Goal: Task Accomplishment & Management: Manage account settings

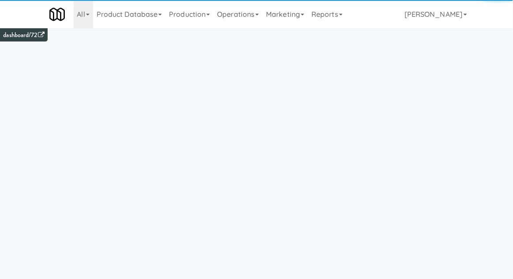
click at [248, 14] on link "Operations" at bounding box center [238, 14] width 49 height 28
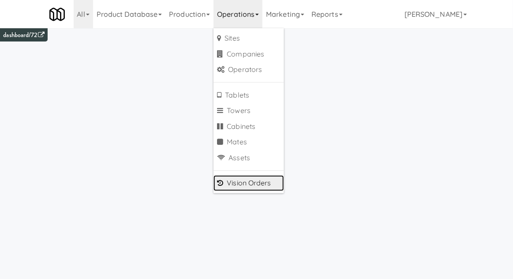
click at [246, 186] on link "Vision Orders" at bounding box center [249, 183] width 71 height 16
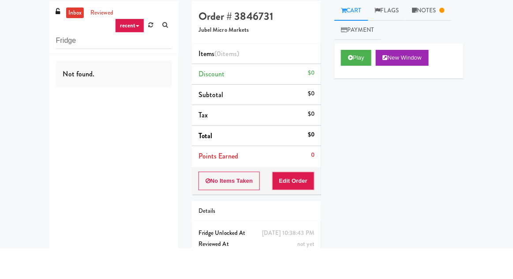
type input "Fridge"
click at [10, 104] on div "inbox reviewed recent all unclear take inventory issue suspicious failed recent…" at bounding box center [256, 174] width 513 height 284
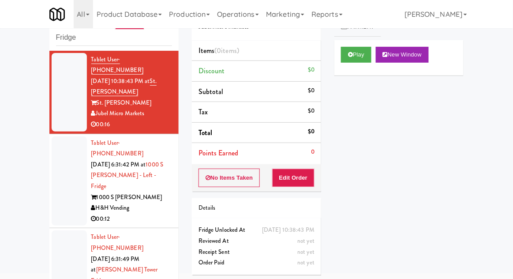
click at [51, 158] on li "Tablet User · (269) 849-6062 [DATE] 6:31:42 PM at 1000 S [PERSON_NAME] - Left -…" at bounding box center [113, 181] width 129 height 94
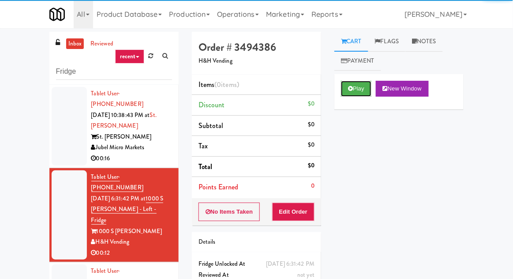
click at [349, 91] on icon at bounding box center [350, 89] width 5 height 6
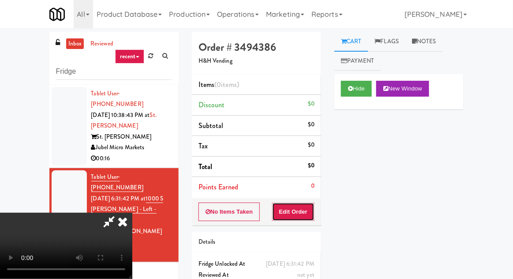
click at [297, 211] on button "Edit Order" at bounding box center [293, 212] width 43 height 19
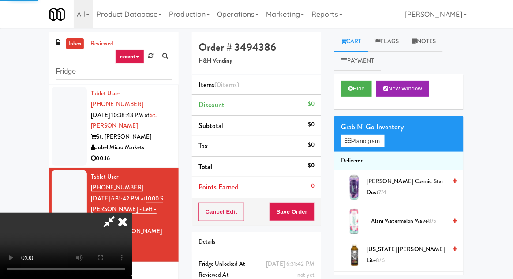
scroll to position [34, 0]
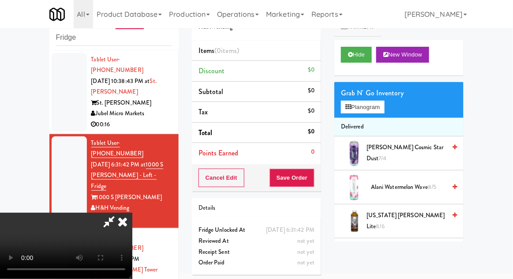
click at [512, 13] on nav "Toggle navigation All 325 Vending [URL][DOMAIN_NAME] 901 Smrt Mrkt [URL][DOMAIN…" at bounding box center [256, 14] width 513 height 28
click at [378, 119] on li "Delivered" at bounding box center [399, 127] width 129 height 19
click at [384, 105] on button "Planogram" at bounding box center [362, 107] width 43 height 13
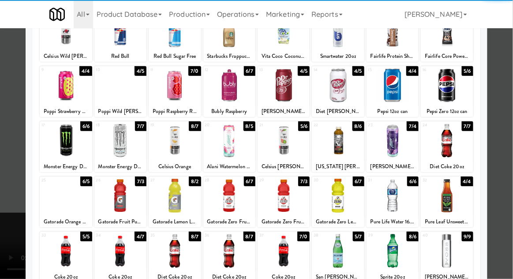
scroll to position [73, 0]
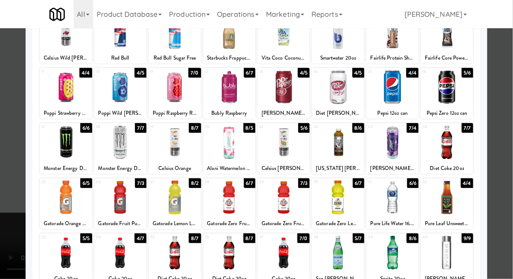
click at [173, 256] on div at bounding box center [175, 253] width 52 height 34
click at [511, 107] on div at bounding box center [256, 139] width 513 height 279
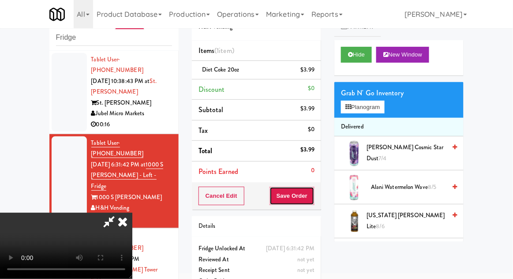
click at [311, 202] on button "Save Order" at bounding box center [292, 196] width 45 height 19
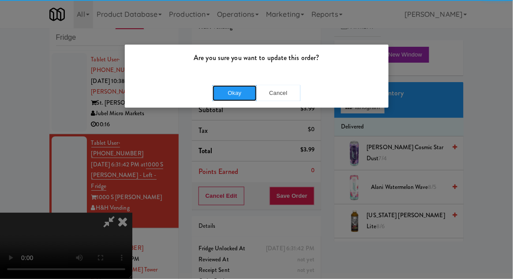
click at [219, 98] on button "Okay" at bounding box center [235, 93] width 44 height 16
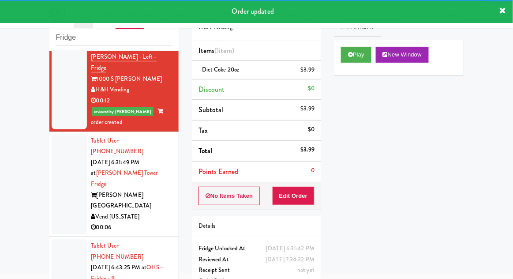
scroll to position [117, 0]
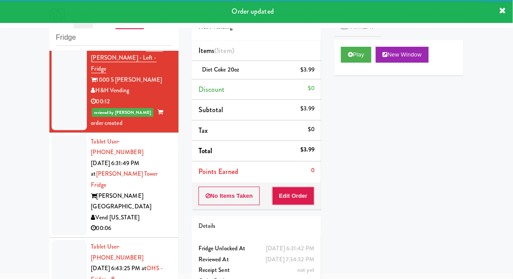
click at [52, 135] on div at bounding box center [69, 185] width 35 height 100
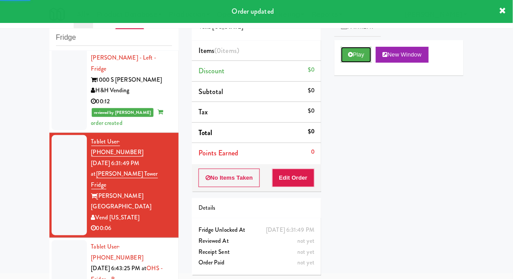
click at [348, 57] on button "Play" at bounding box center [356, 55] width 30 height 16
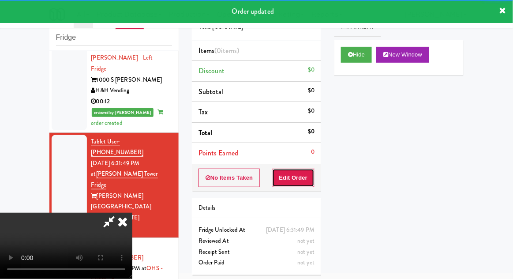
click at [301, 171] on button "Edit Order" at bounding box center [293, 178] width 43 height 19
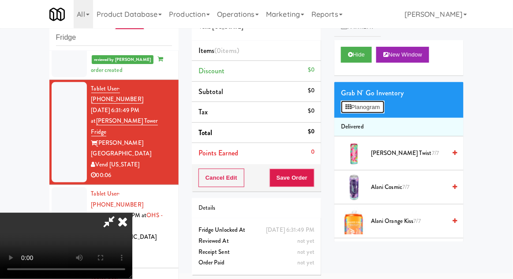
click at [384, 112] on button "Planogram" at bounding box center [362, 107] width 43 height 13
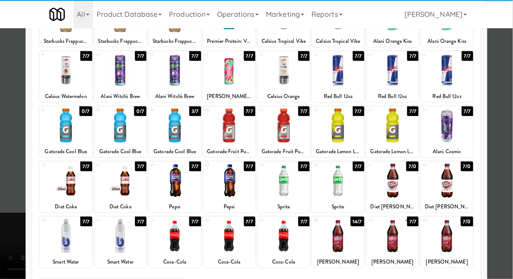
scroll to position [90, 0]
click at [336, 241] on div at bounding box center [338, 236] width 52 height 34
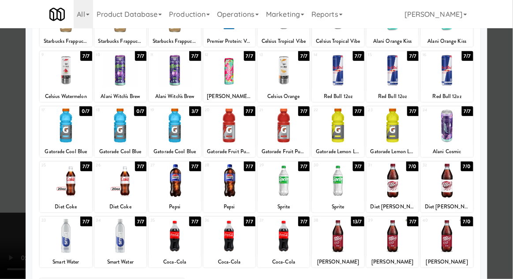
click at [512, 99] on div at bounding box center [256, 139] width 513 height 279
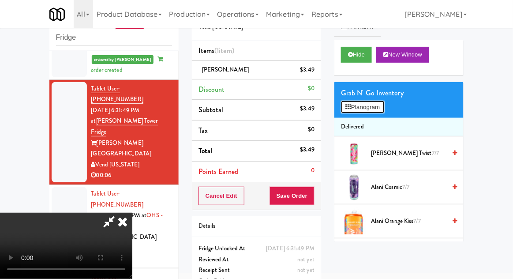
click at [379, 113] on button "Planogram" at bounding box center [362, 107] width 43 height 13
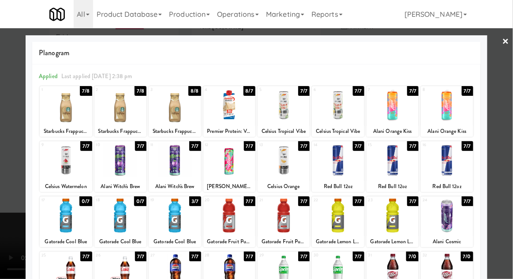
click at [221, 228] on div at bounding box center [229, 216] width 52 height 34
click at [509, 100] on div at bounding box center [256, 139] width 513 height 279
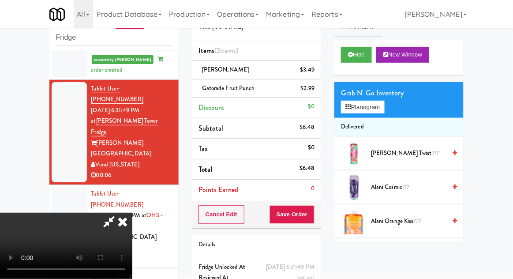
scroll to position [32, 0]
click at [313, 214] on button "Save Order" at bounding box center [292, 214] width 45 height 19
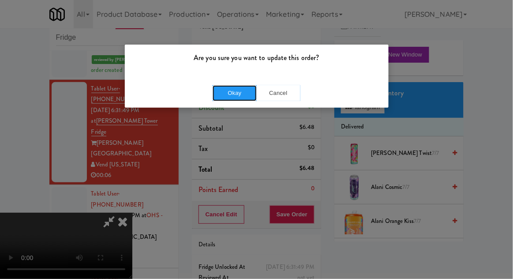
click at [226, 92] on button "Okay" at bounding box center [235, 93] width 44 height 16
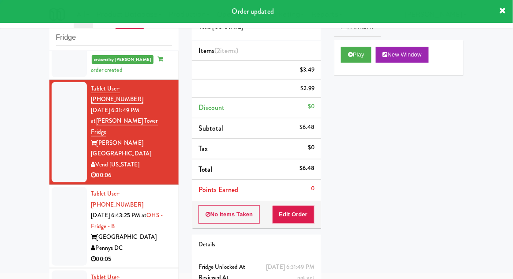
scroll to position [0, 0]
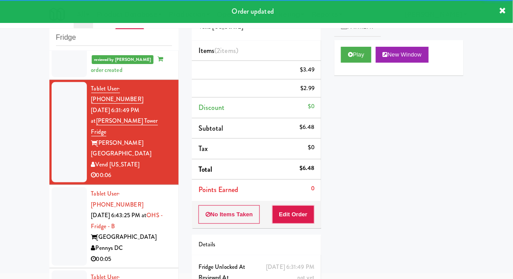
click at [63, 187] on div at bounding box center [69, 226] width 35 height 79
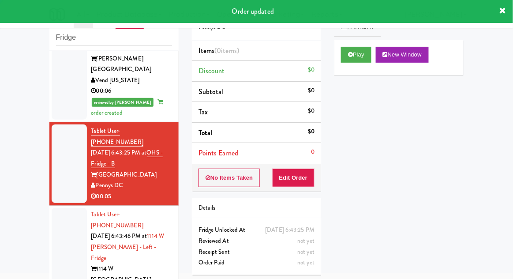
scroll to position [256, 0]
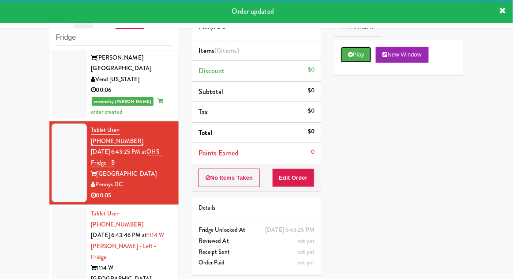
click at [349, 57] on icon at bounding box center [350, 55] width 5 height 6
click at [308, 182] on button "Edit Order" at bounding box center [293, 178] width 43 height 19
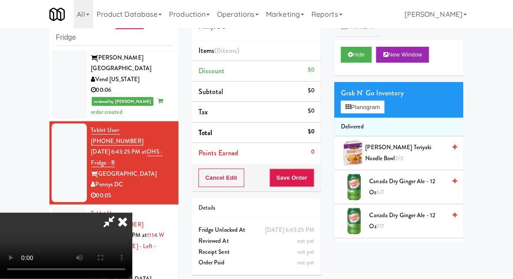
scroll to position [0, 0]
click at [384, 109] on button "Planogram" at bounding box center [362, 107] width 43 height 13
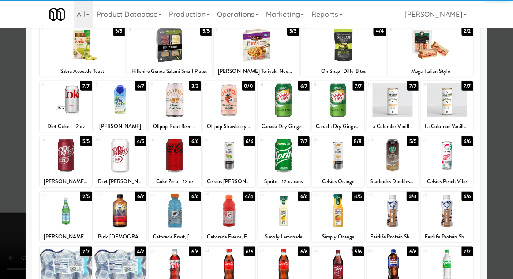
scroll to position [67, 0]
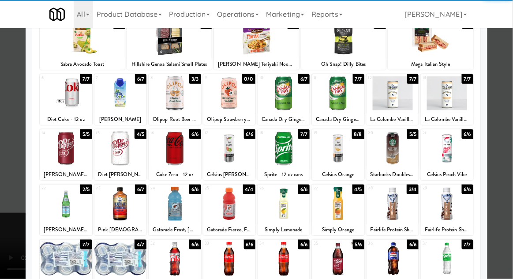
click at [71, 207] on div at bounding box center [66, 204] width 52 height 34
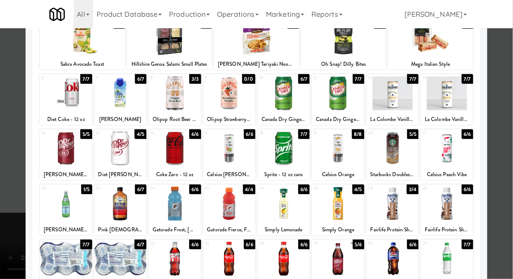
click at [512, 113] on div at bounding box center [256, 139] width 513 height 279
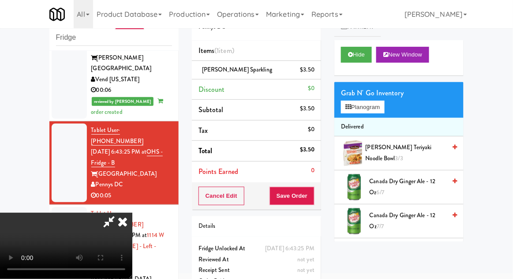
scroll to position [32, 0]
click at [309, 202] on button "Save Order" at bounding box center [292, 196] width 45 height 19
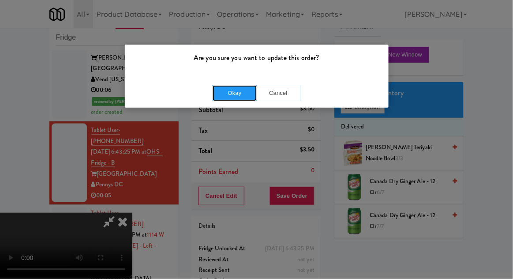
click at [242, 89] on button "Okay" at bounding box center [235, 93] width 44 height 16
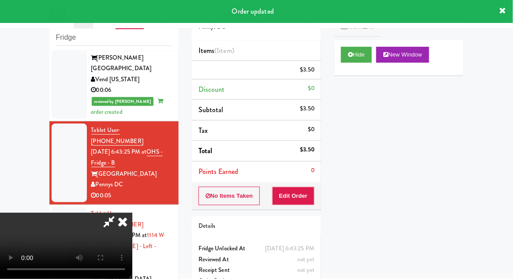
scroll to position [0, 0]
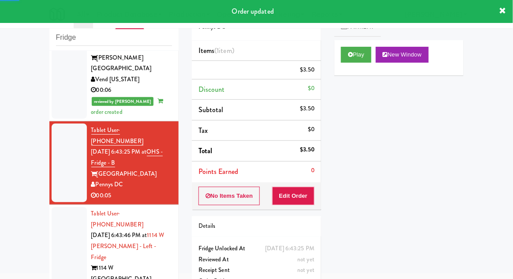
click at [58, 207] on div at bounding box center [69, 257] width 35 height 100
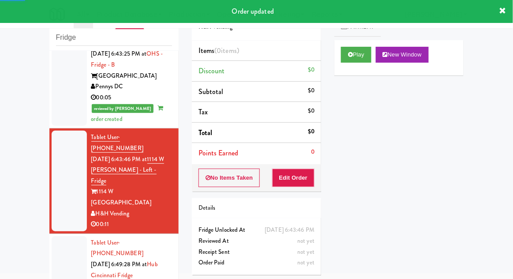
scroll to position [355, 0]
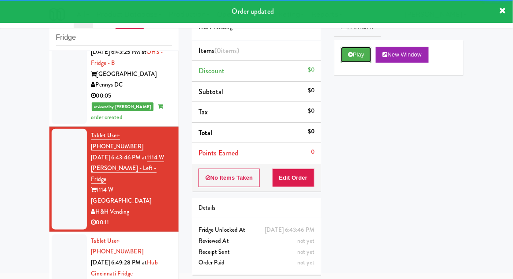
click at [352, 61] on button "Play" at bounding box center [356, 55] width 30 height 16
click at [293, 176] on button "Edit Order" at bounding box center [293, 178] width 43 height 19
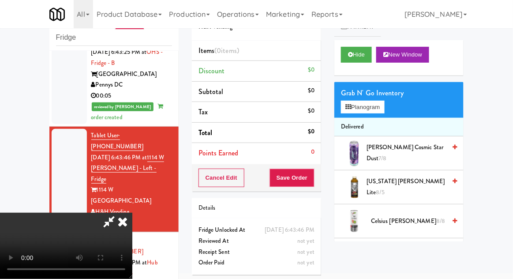
scroll to position [0, 0]
click at [378, 108] on button "Planogram" at bounding box center [362, 107] width 43 height 13
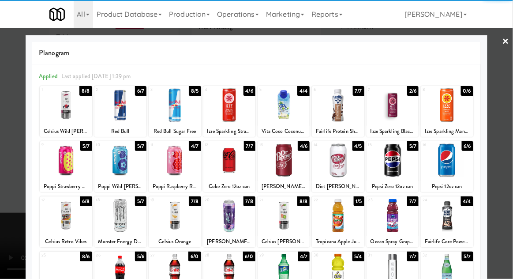
click at [61, 108] on div at bounding box center [66, 105] width 52 height 34
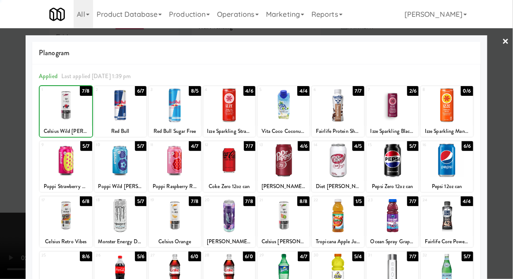
click at [509, 119] on div at bounding box center [256, 139] width 513 height 279
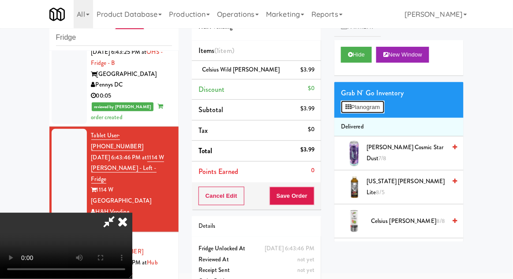
click at [384, 112] on button "Planogram" at bounding box center [362, 107] width 43 height 13
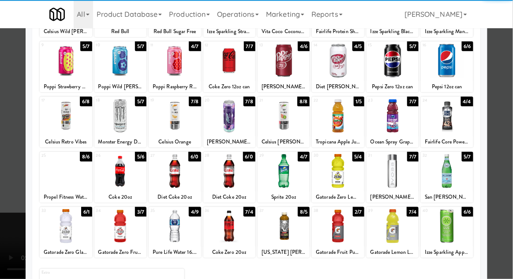
scroll to position [100, 0]
click at [179, 233] on div at bounding box center [175, 226] width 52 height 34
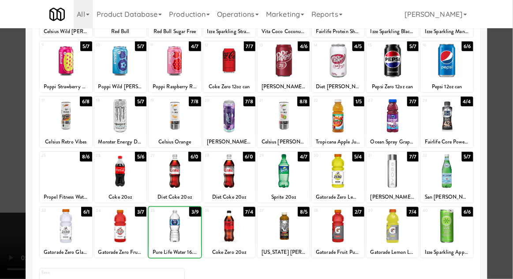
click at [511, 121] on div at bounding box center [256, 139] width 513 height 279
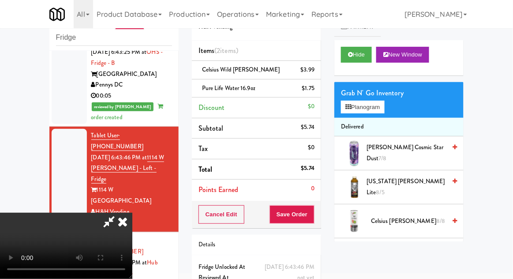
scroll to position [32, 0]
click at [314, 219] on button "Save Order" at bounding box center [292, 214] width 45 height 19
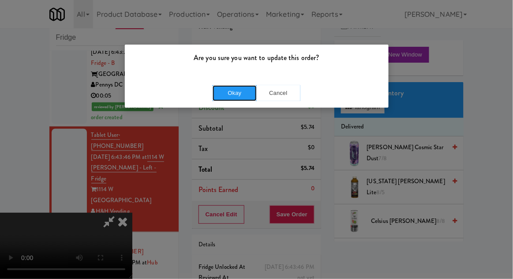
click at [236, 97] on button "Okay" at bounding box center [235, 93] width 44 height 16
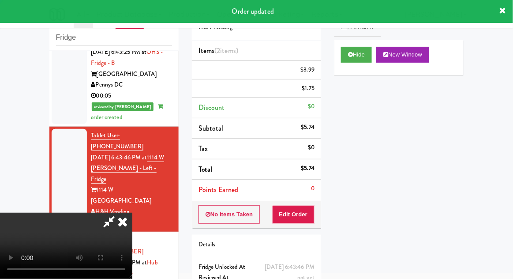
scroll to position [0, 0]
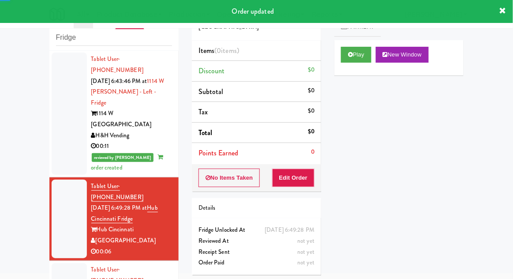
scroll to position [433, 0]
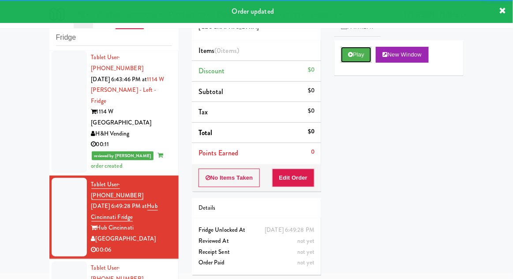
click at [357, 59] on button "Play" at bounding box center [356, 55] width 30 height 16
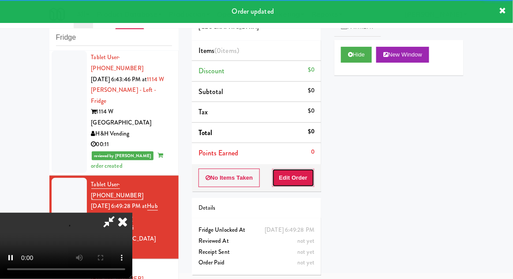
click at [314, 174] on button "Edit Order" at bounding box center [293, 178] width 43 height 19
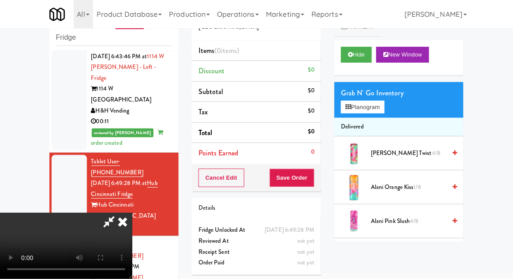
scroll to position [0, 0]
click at [365, 101] on button "Planogram" at bounding box center [362, 107] width 43 height 13
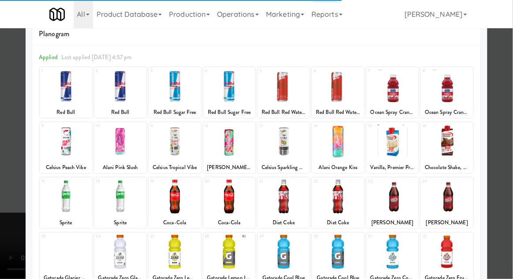
scroll to position [108, 0]
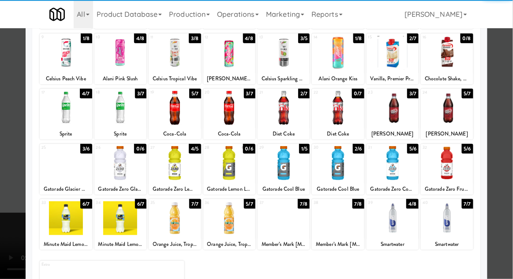
click at [391, 208] on div at bounding box center [393, 218] width 52 height 34
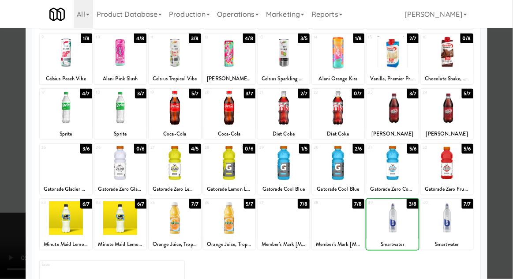
click at [447, 229] on div at bounding box center [447, 218] width 52 height 34
click at [508, 119] on div at bounding box center [256, 139] width 513 height 279
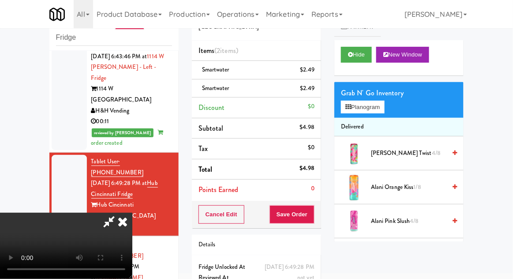
scroll to position [32, 0]
click at [312, 227] on div "Order # 5204635 Nourish Point Items (2 items ) Smartwater $2.49 Smartwater $2.4…" at bounding box center [256, 158] width 143 height 320
click at [311, 217] on button "Save Order" at bounding box center [292, 214] width 45 height 19
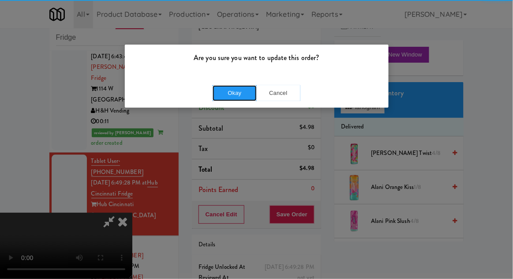
click at [219, 87] on button "Okay" at bounding box center [235, 93] width 44 height 16
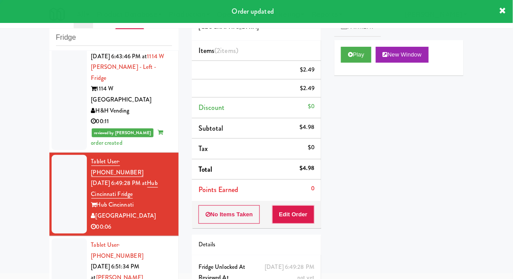
scroll to position [0, 0]
click at [59, 238] on div at bounding box center [69, 277] width 35 height 79
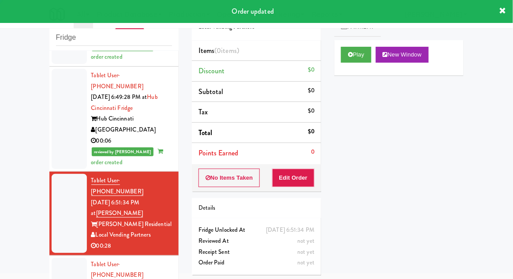
scroll to position [542, 0]
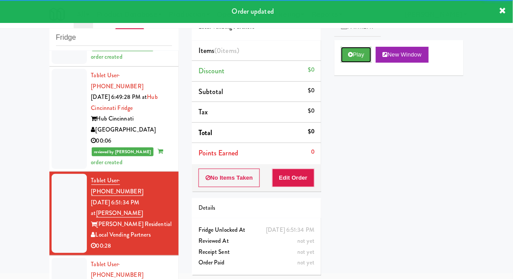
click at [346, 61] on button "Play" at bounding box center [356, 55] width 30 height 16
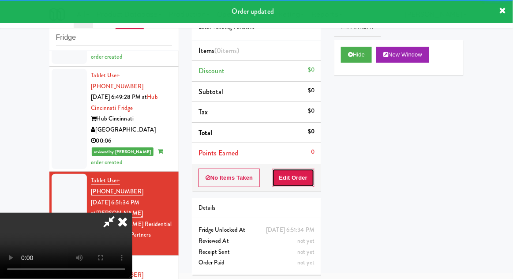
click at [302, 181] on button "Edit Order" at bounding box center [293, 178] width 43 height 19
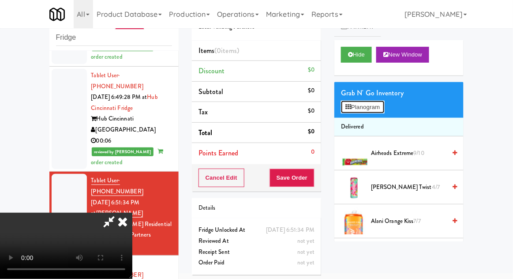
click at [383, 101] on button "Planogram" at bounding box center [362, 107] width 43 height 13
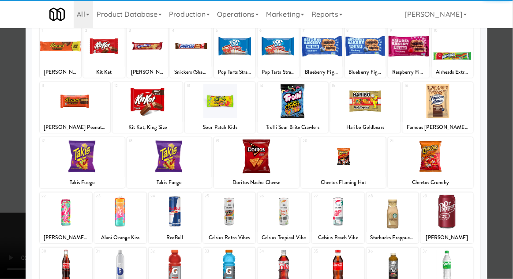
scroll to position [60, 0]
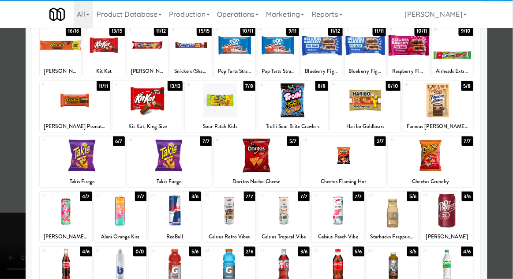
click at [459, 207] on div at bounding box center [447, 211] width 52 height 34
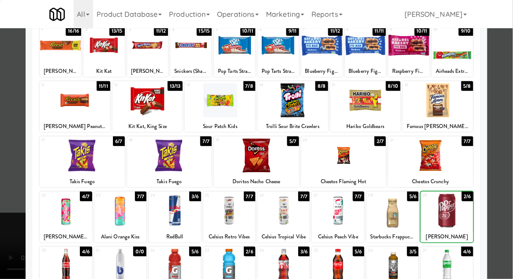
click at [511, 124] on div at bounding box center [256, 139] width 513 height 279
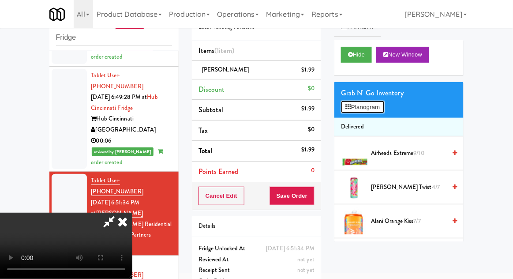
click at [381, 106] on button "Planogram" at bounding box center [362, 107] width 43 height 13
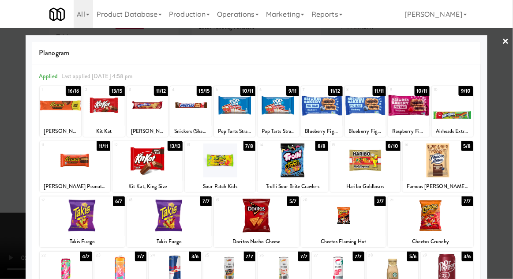
click at [361, 162] on div at bounding box center [366, 160] width 71 height 34
click at [510, 130] on div at bounding box center [256, 139] width 513 height 279
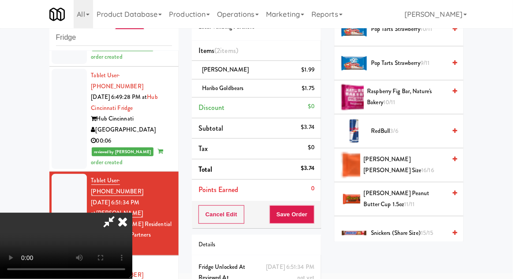
scroll to position [906, 0]
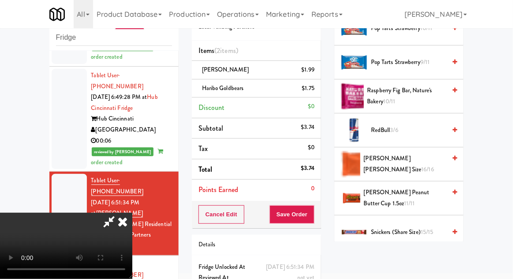
click at [425, 187] on span "[PERSON_NAME] Peanut Butter Cup 1.5oz 11/11" at bounding box center [405, 198] width 82 height 22
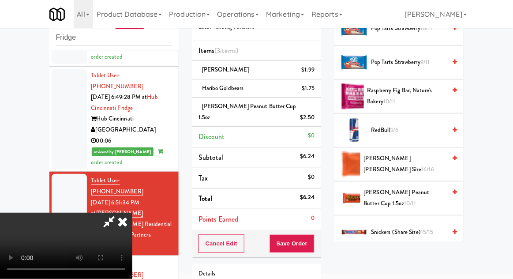
click at [244, 105] on span "[PERSON_NAME] Peanut Butter Cup 1.5oz" at bounding box center [248, 111] width 98 height 19
click at [310, 116] on link at bounding box center [314, 121] width 8 height 11
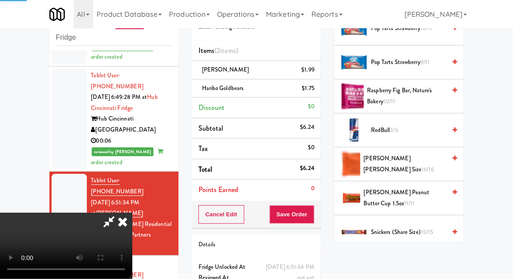
click at [387, 163] on span "[PERSON_NAME] [PERSON_NAME] Size 16/16" at bounding box center [405, 164] width 83 height 22
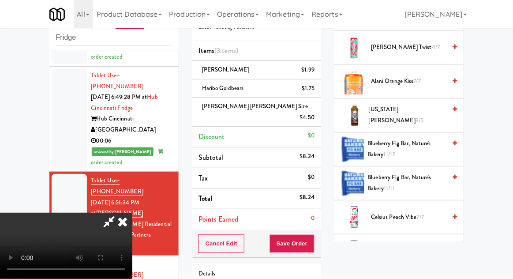
scroll to position [0, 0]
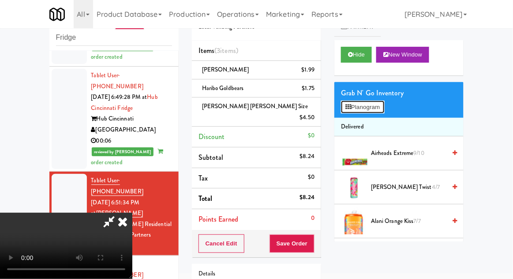
click at [379, 109] on button "Planogram" at bounding box center [362, 107] width 43 height 13
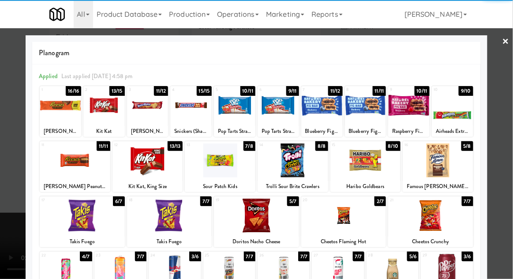
click at [512, 138] on div at bounding box center [256, 139] width 513 height 279
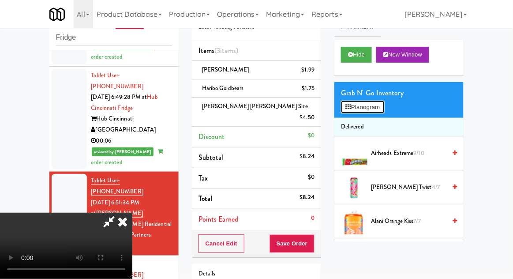
click at [382, 102] on button "Planogram" at bounding box center [362, 107] width 43 height 13
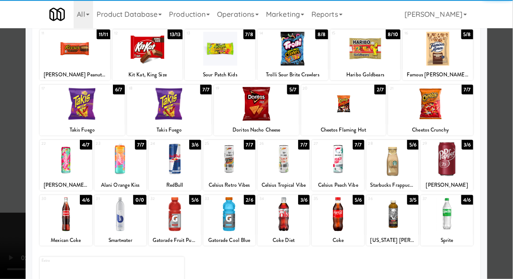
scroll to position [112, 0]
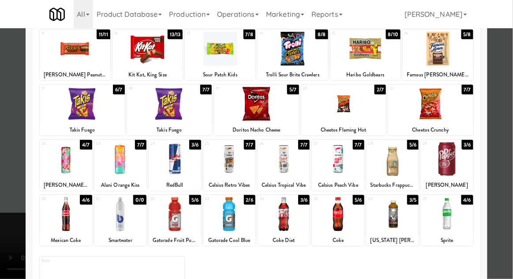
click at [397, 218] on div at bounding box center [393, 214] width 52 height 34
click at [512, 172] on div at bounding box center [256, 139] width 513 height 279
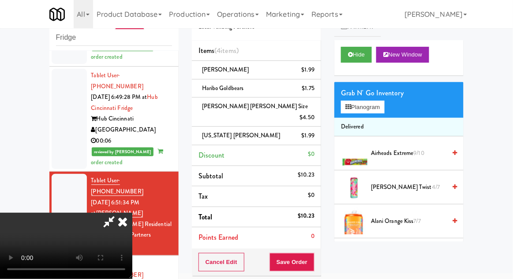
click at [320, 257] on div "Cancel Edit Save Order" at bounding box center [256, 261] width 129 height 27
click at [312, 253] on button "Save Order" at bounding box center [292, 262] width 45 height 19
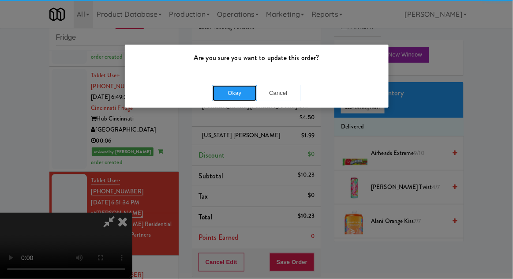
click at [232, 97] on button "Okay" at bounding box center [235, 93] width 44 height 16
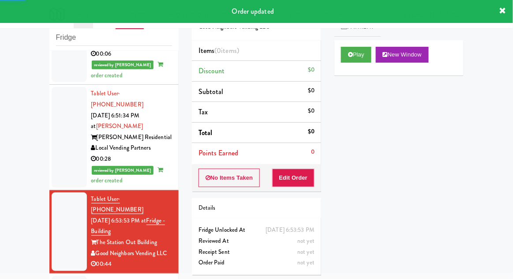
scroll to position [629, 0]
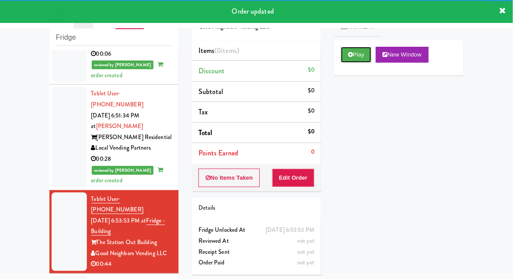
click at [351, 57] on icon at bounding box center [350, 55] width 5 height 6
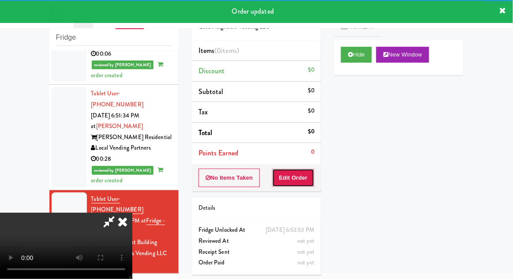
click at [308, 179] on button "Edit Order" at bounding box center [293, 178] width 43 height 19
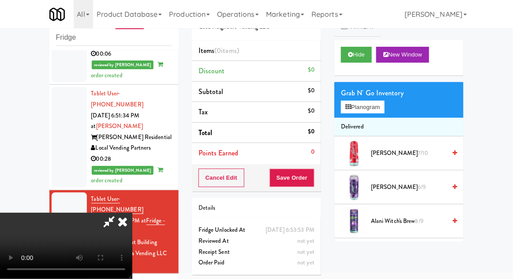
click at [385, 94] on div "Grab N' Go Inventory" at bounding box center [399, 93] width 116 height 13
click at [380, 101] on button "Planogram" at bounding box center [362, 107] width 43 height 13
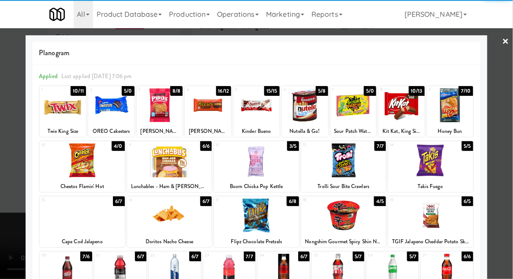
click at [408, 126] on div "Kit Kat, King Size" at bounding box center [402, 131] width 44 height 11
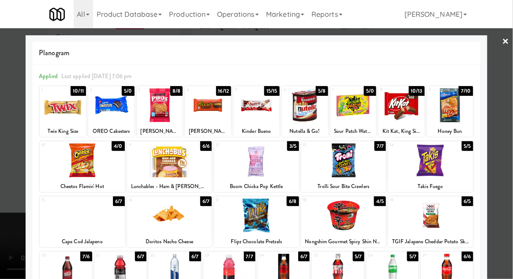
click at [415, 113] on div at bounding box center [402, 105] width 46 height 34
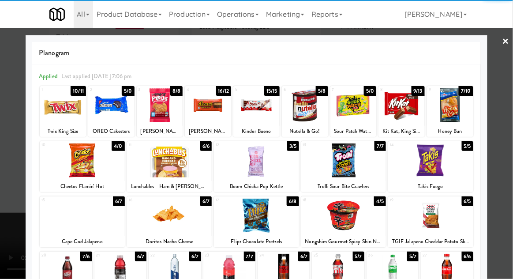
click at [506, 142] on div at bounding box center [256, 139] width 513 height 279
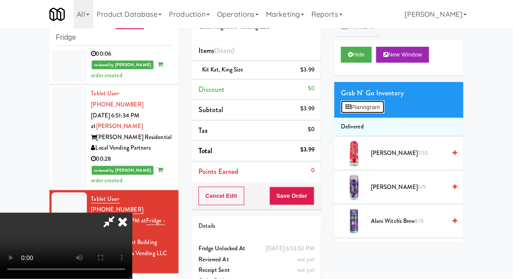
click at [379, 108] on button "Planogram" at bounding box center [362, 107] width 43 height 13
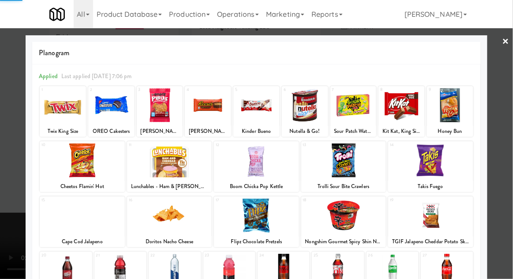
click at [508, 146] on div at bounding box center [256, 139] width 513 height 279
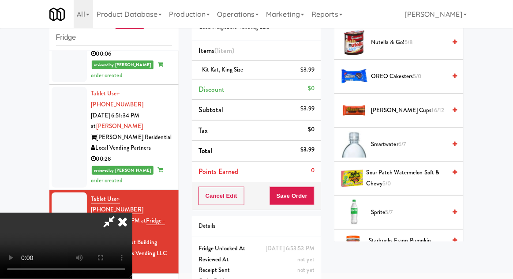
scroll to position [864, 0]
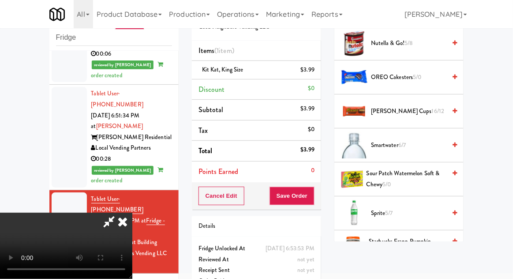
click at [425, 168] on span "Sour Patch Watermelon Soft & Chewy 5/0" at bounding box center [407, 179] width 80 height 22
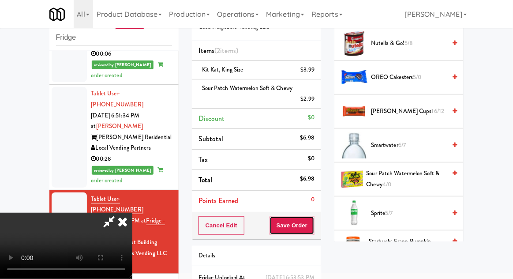
click at [310, 227] on button "Save Order" at bounding box center [292, 225] width 45 height 19
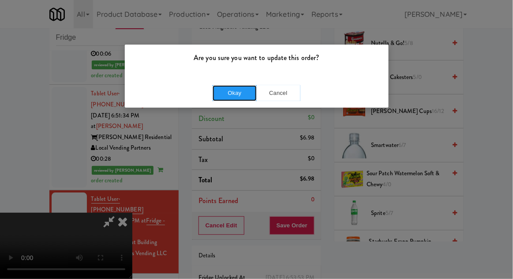
click at [238, 98] on button "Okay" at bounding box center [235, 93] width 44 height 16
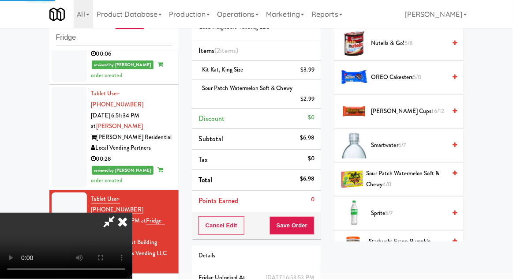
scroll to position [87, 0]
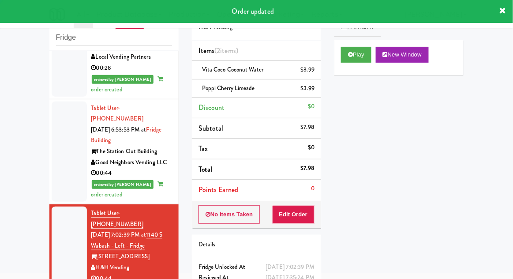
scroll to position [721, 0]
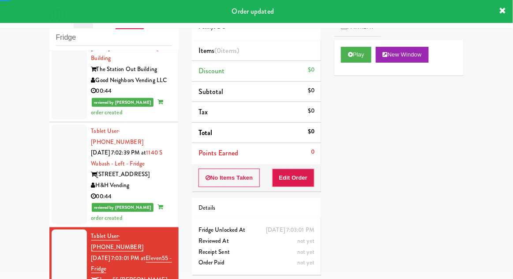
scroll to position [802, 0]
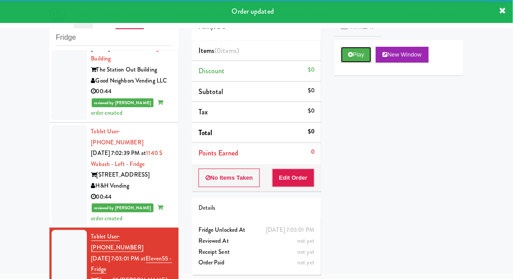
click at [363, 58] on button "Play" at bounding box center [356, 55] width 30 height 16
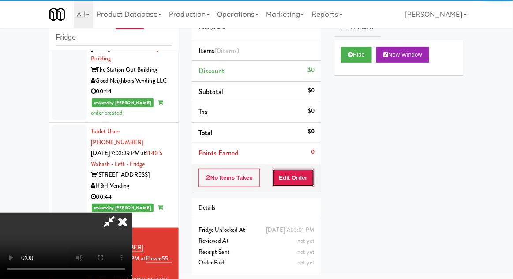
click at [305, 177] on button "Edit Order" at bounding box center [293, 178] width 43 height 19
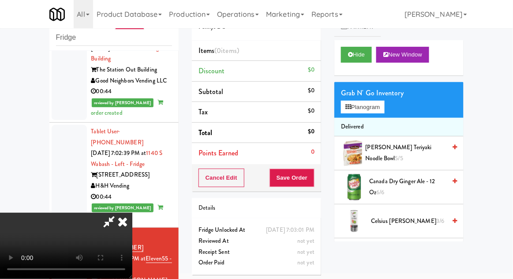
scroll to position [0, 0]
click at [381, 110] on button "Planogram" at bounding box center [362, 107] width 43 height 13
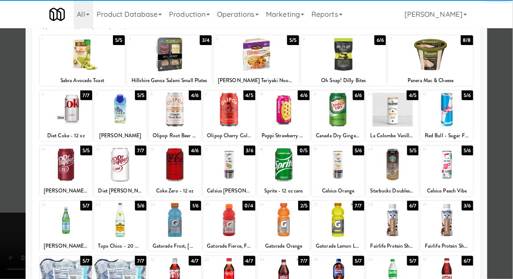
scroll to position [56, 0]
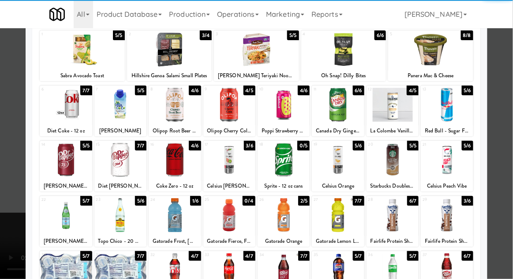
click at [455, 161] on div at bounding box center [447, 160] width 52 height 34
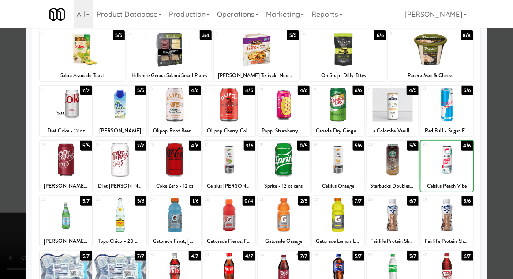
click at [503, 149] on div at bounding box center [256, 139] width 513 height 279
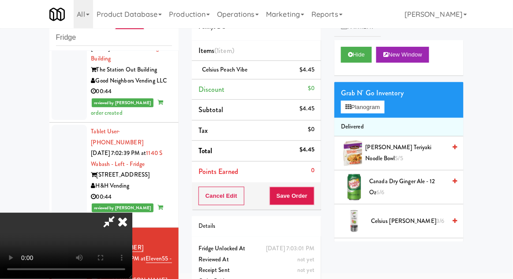
scroll to position [32, 0]
click at [314, 198] on button "Save Order" at bounding box center [292, 196] width 45 height 19
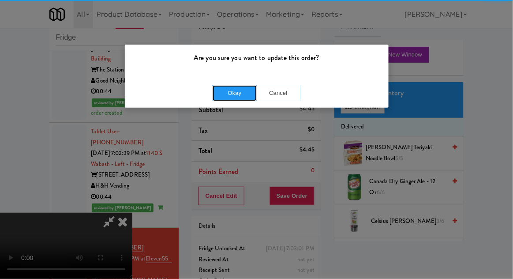
click at [232, 95] on button "Okay" at bounding box center [235, 93] width 44 height 16
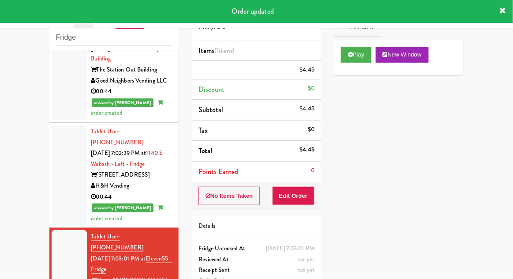
scroll to position [0, 0]
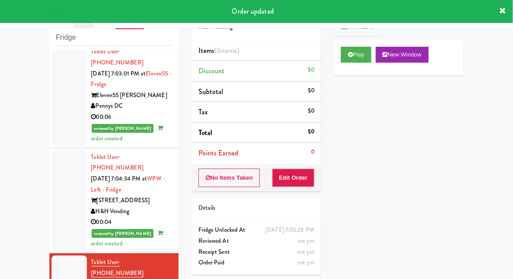
scroll to position [989, 0]
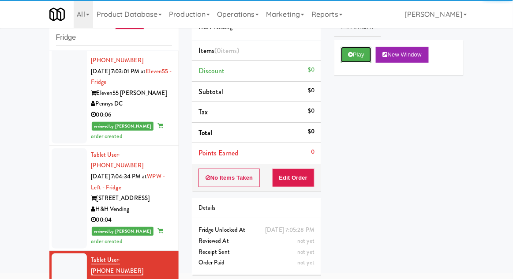
click at [355, 50] on button "Play" at bounding box center [356, 55] width 30 height 16
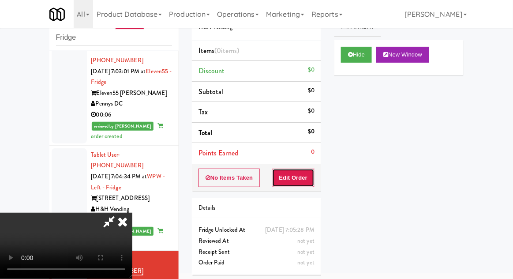
click at [314, 170] on button "Edit Order" at bounding box center [293, 178] width 43 height 19
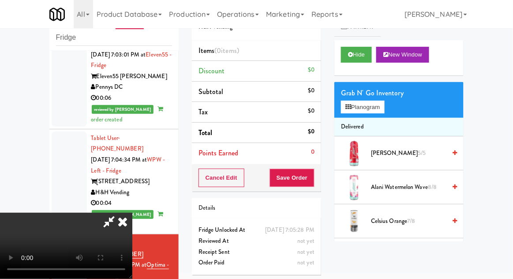
scroll to position [1006, 0]
click at [380, 108] on button "Planogram" at bounding box center [362, 107] width 43 height 13
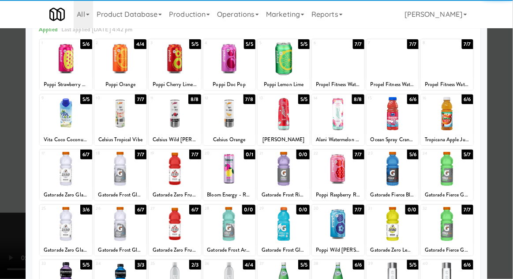
scroll to position [86, 0]
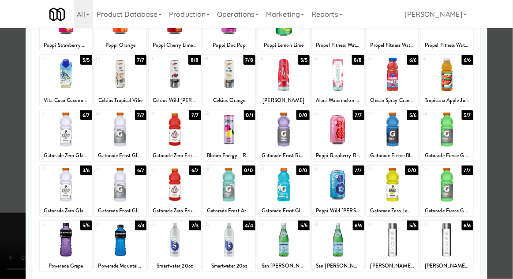
click at [455, 181] on div at bounding box center [447, 185] width 52 height 34
click at [503, 167] on div at bounding box center [256, 139] width 513 height 279
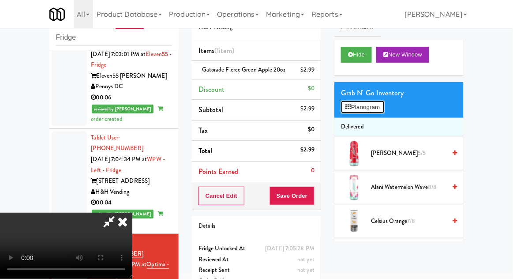
click at [376, 105] on button "Planogram" at bounding box center [362, 107] width 43 height 13
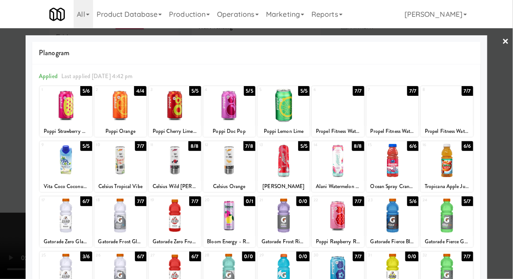
click at [338, 109] on div at bounding box center [338, 105] width 52 height 34
click at [510, 149] on div at bounding box center [256, 139] width 513 height 279
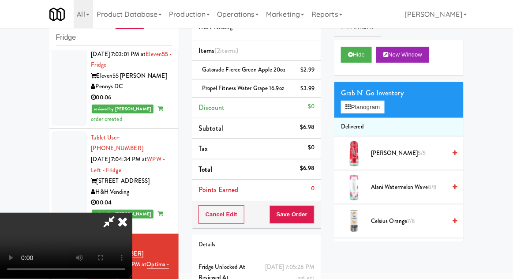
scroll to position [40, 0]
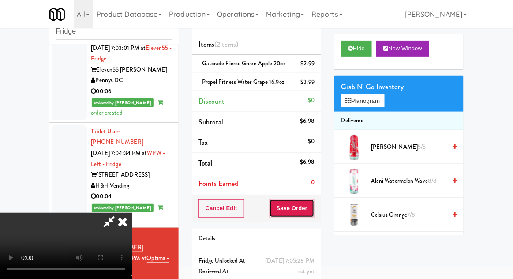
click at [313, 209] on button "Save Order" at bounding box center [292, 208] width 45 height 19
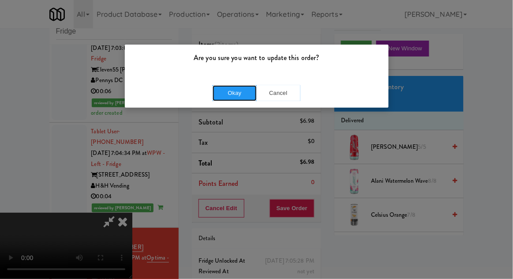
click at [224, 96] on button "Okay" at bounding box center [235, 93] width 44 height 16
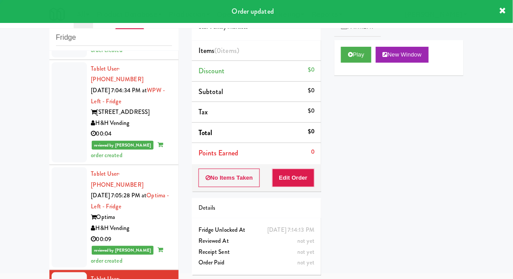
scroll to position [1075, 0]
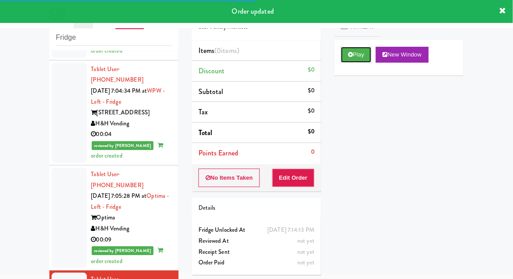
click at [343, 55] on button "Play" at bounding box center [356, 55] width 30 height 16
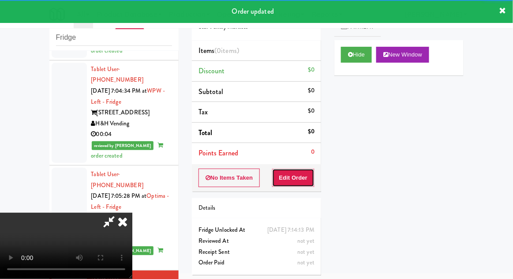
click at [305, 174] on button "Edit Order" at bounding box center [293, 178] width 43 height 19
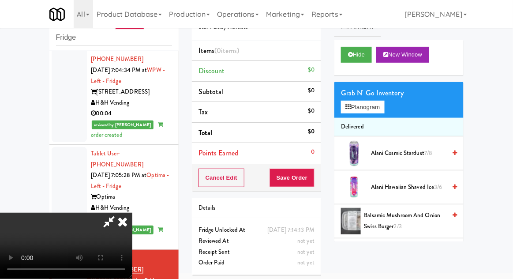
scroll to position [0, 0]
click at [373, 111] on button "Planogram" at bounding box center [362, 107] width 43 height 13
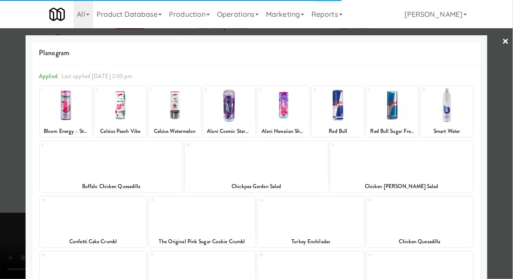
scroll to position [82, 0]
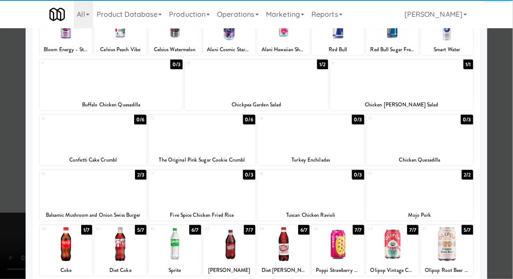
click at [76, 241] on div at bounding box center [66, 244] width 52 height 34
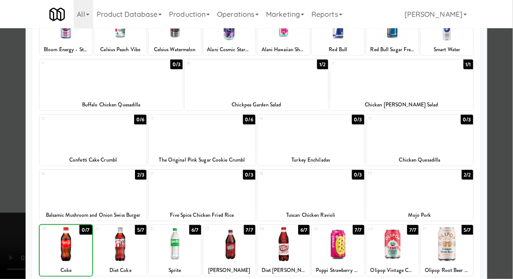
click at [508, 156] on div at bounding box center [256, 139] width 513 height 279
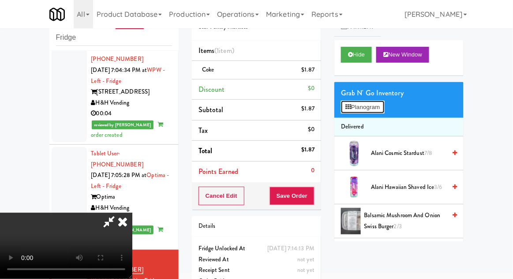
click at [384, 103] on button "Planogram" at bounding box center [362, 107] width 43 height 13
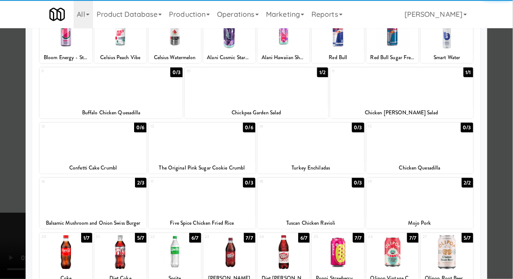
scroll to position [80, 0]
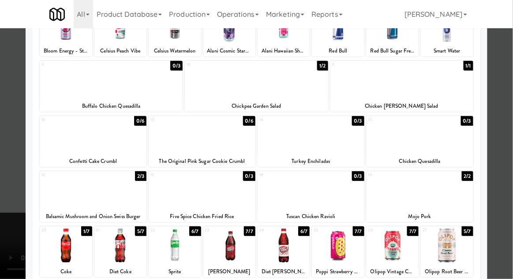
click at [93, 198] on div at bounding box center [93, 190] width 107 height 34
click at [512, 147] on div at bounding box center [256, 139] width 513 height 279
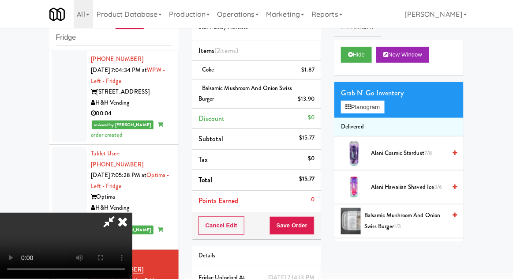
scroll to position [32, 0]
click at [313, 228] on button "Save Order" at bounding box center [292, 225] width 45 height 19
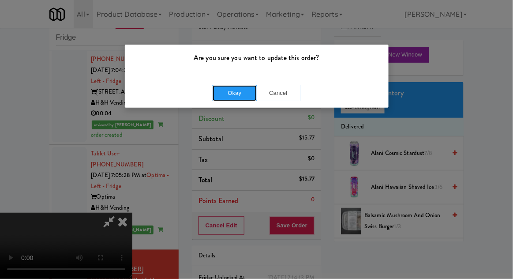
click at [230, 98] on button "Okay" at bounding box center [235, 93] width 44 height 16
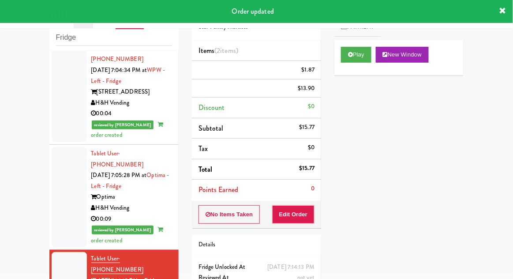
scroll to position [0, 0]
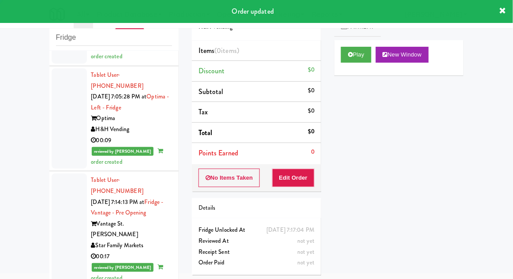
scroll to position [1182, 0]
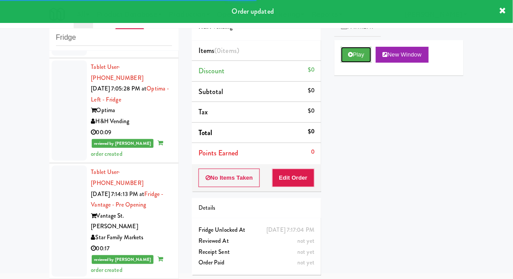
click at [363, 49] on button "Play" at bounding box center [356, 55] width 30 height 16
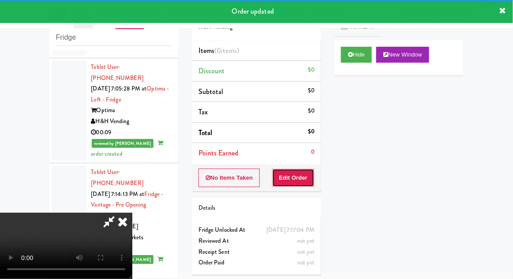
click at [314, 177] on button "Edit Order" at bounding box center [293, 178] width 43 height 19
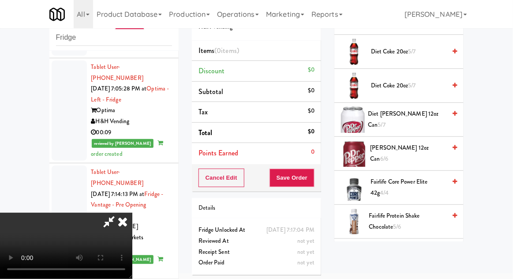
scroll to position [376, 0]
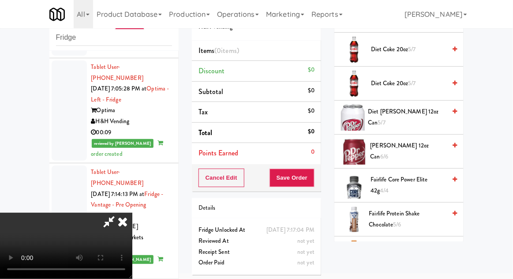
click at [388, 152] on span "6/6" at bounding box center [384, 156] width 8 height 8
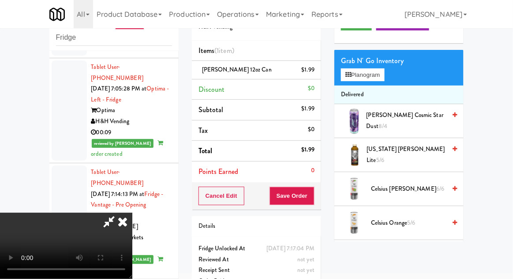
scroll to position [0, 0]
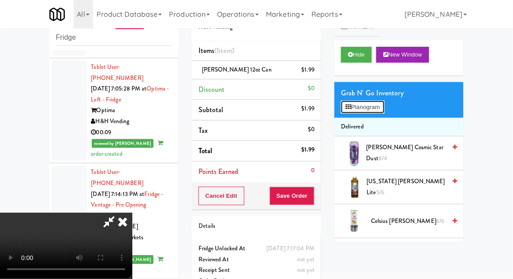
click at [382, 104] on button "Planogram" at bounding box center [362, 107] width 43 height 13
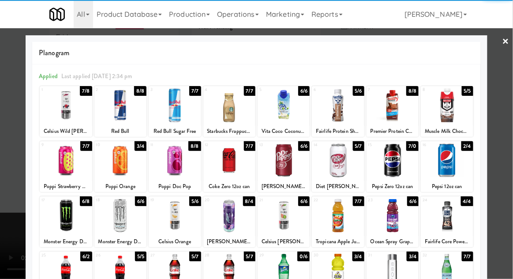
click at [227, 278] on div at bounding box center [229, 271] width 52 height 34
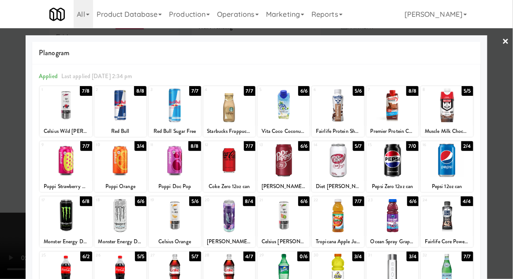
click at [512, 146] on div at bounding box center [256, 139] width 513 height 279
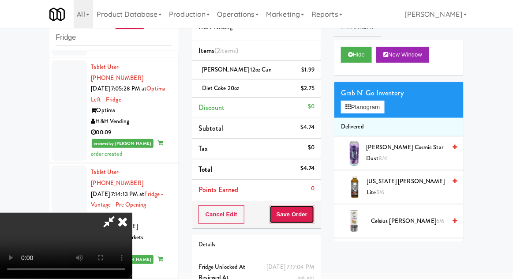
click at [314, 215] on button "Save Order" at bounding box center [292, 214] width 45 height 19
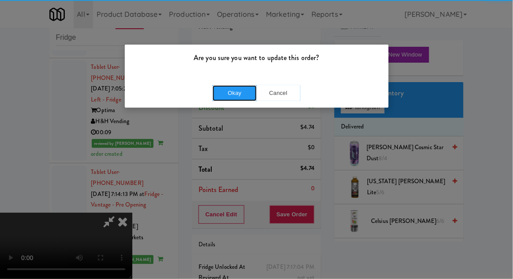
click at [239, 92] on button "Okay" at bounding box center [235, 93] width 44 height 16
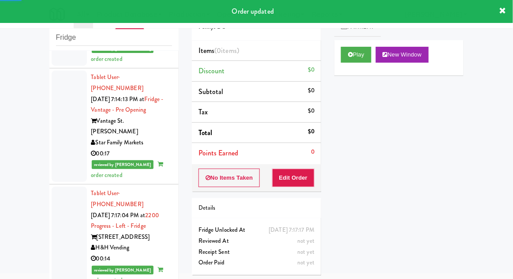
scroll to position [1277, 0]
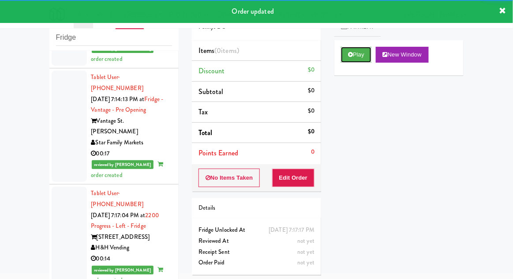
click at [346, 60] on button "Play" at bounding box center [356, 55] width 30 height 16
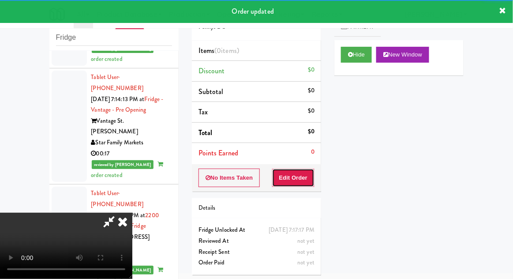
click at [302, 181] on button "Edit Order" at bounding box center [293, 178] width 43 height 19
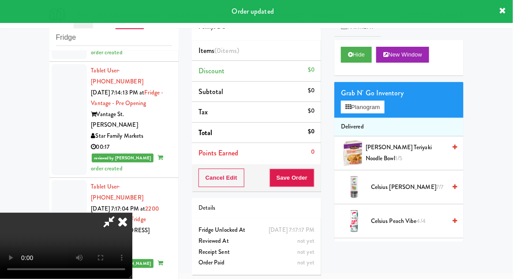
scroll to position [1284, 0]
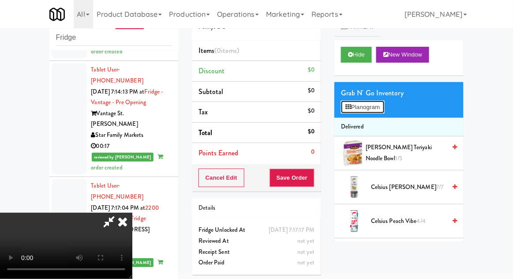
click at [383, 104] on button "Planogram" at bounding box center [362, 107] width 43 height 13
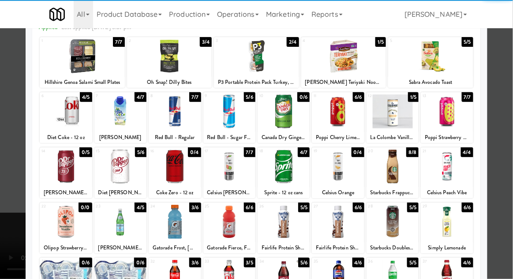
scroll to position [74, 0]
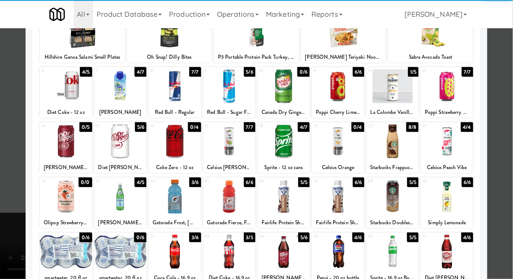
click at [173, 255] on div at bounding box center [175, 252] width 52 height 34
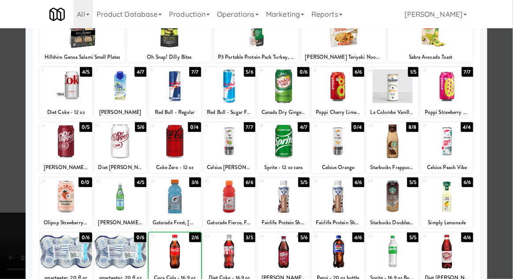
click at [510, 148] on div at bounding box center [256, 139] width 513 height 279
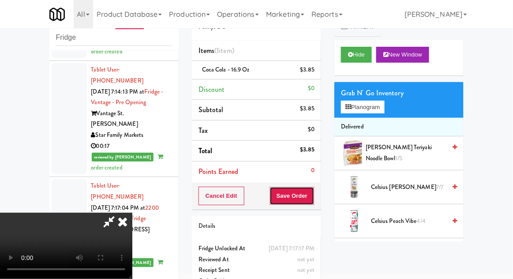
click at [308, 203] on button "Save Order" at bounding box center [292, 196] width 45 height 19
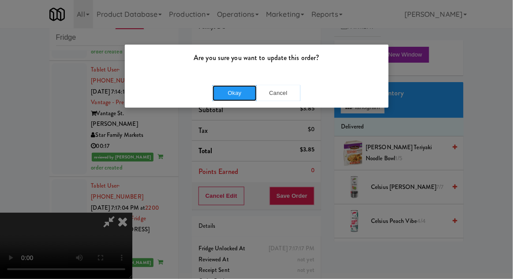
click at [234, 96] on button "Okay" at bounding box center [235, 93] width 44 height 16
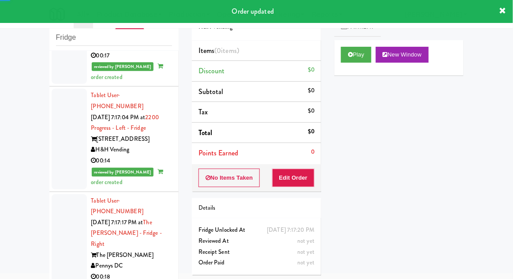
scroll to position [1374, 0]
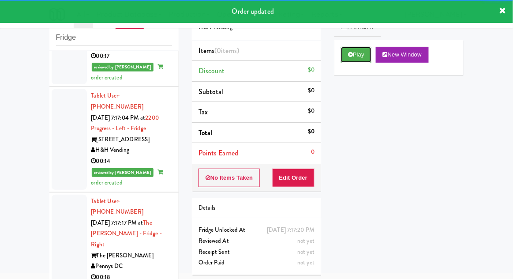
click at [351, 60] on button "Play" at bounding box center [356, 55] width 30 height 16
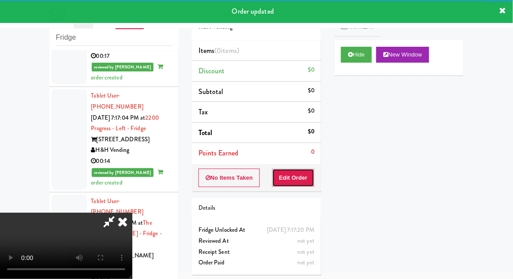
click at [302, 175] on button "Edit Order" at bounding box center [293, 178] width 43 height 19
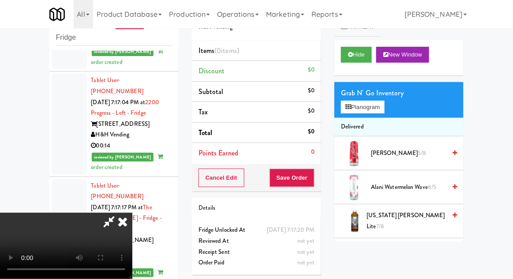
scroll to position [0, 0]
click at [384, 106] on button "Planogram" at bounding box center [362, 107] width 43 height 13
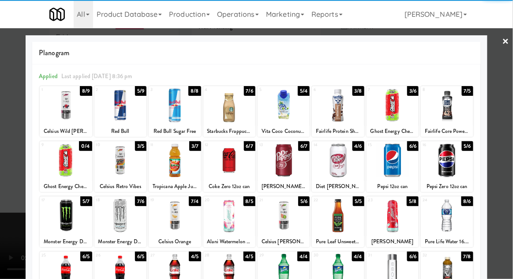
click at [229, 160] on div at bounding box center [229, 160] width 52 height 34
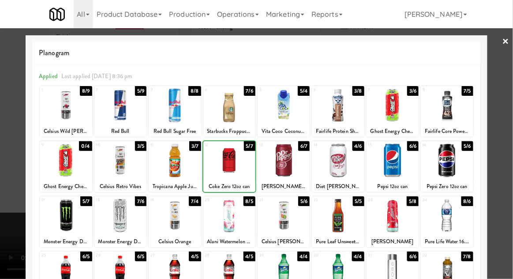
click at [512, 145] on div at bounding box center [256, 139] width 513 height 279
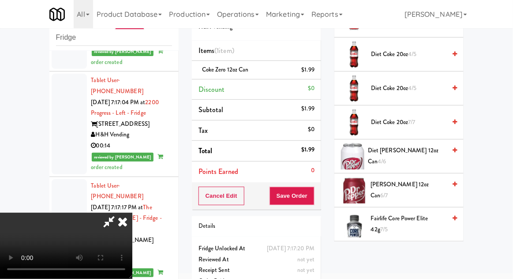
scroll to position [516, 0]
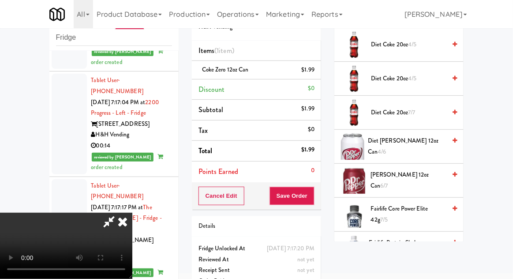
click at [415, 181] on span "[PERSON_NAME] 12oz can 6/7" at bounding box center [408, 180] width 75 height 22
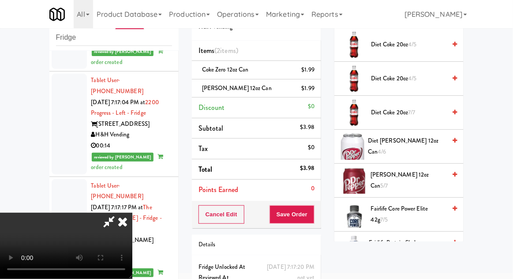
scroll to position [32, 0]
click at [321, 214] on div "Order # 5208625 H&H Vending Items (2 items ) Coke Zero 12oz can $1.99 [PERSON_N…" at bounding box center [256, 158] width 143 height 320
click at [311, 218] on button "Save Order" at bounding box center [292, 214] width 45 height 19
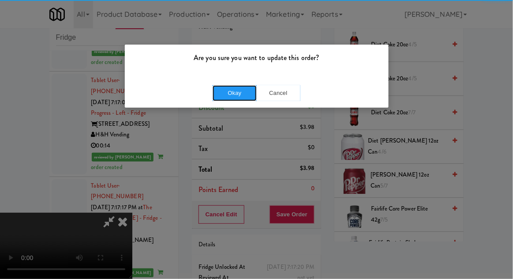
click at [231, 96] on button "Okay" at bounding box center [235, 93] width 44 height 16
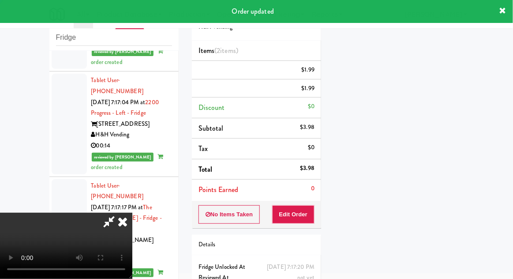
scroll to position [0, 0]
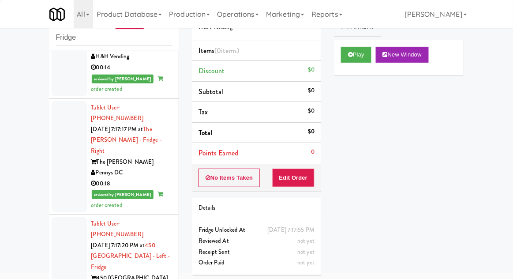
scroll to position [1469, 0]
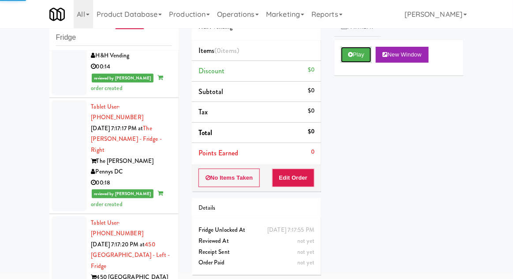
click at [343, 56] on button "Play" at bounding box center [356, 55] width 30 height 16
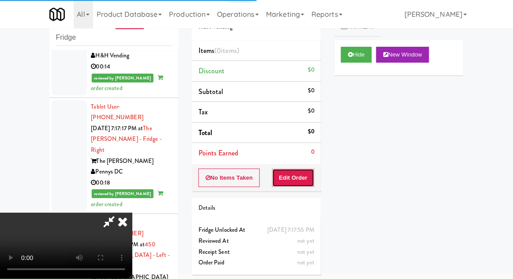
click at [293, 181] on button "Edit Order" at bounding box center [293, 178] width 43 height 19
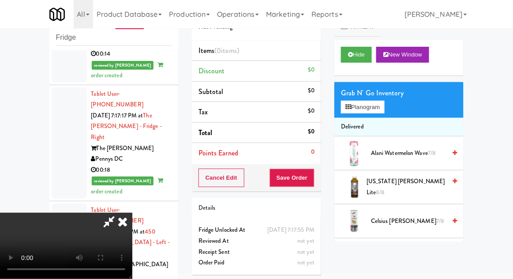
scroll to position [0, 0]
click at [384, 107] on button "Planogram" at bounding box center [362, 107] width 43 height 13
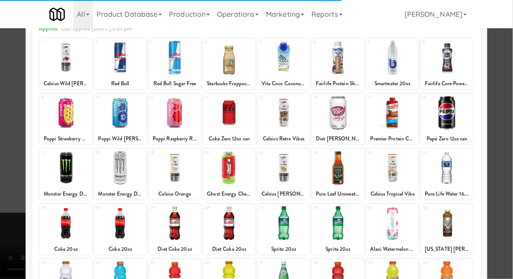
scroll to position [53, 0]
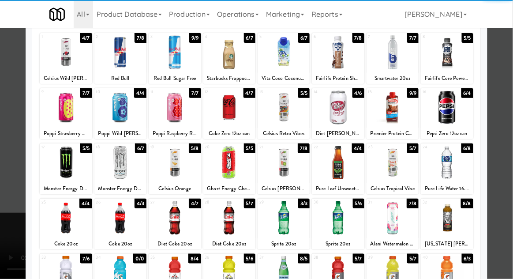
click at [64, 222] on div at bounding box center [66, 218] width 52 height 34
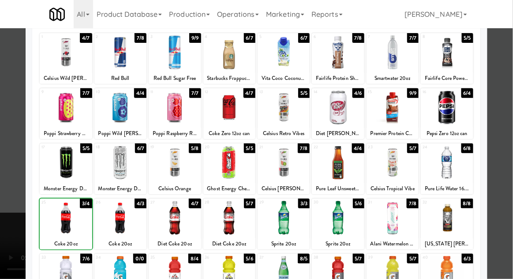
click at [510, 132] on div at bounding box center [256, 139] width 513 height 279
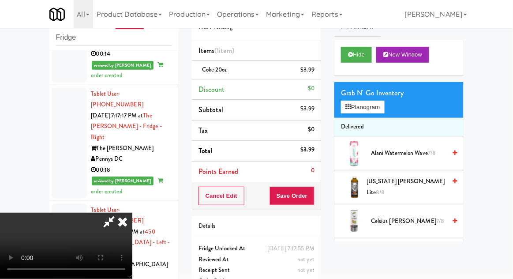
scroll to position [32, 0]
click at [313, 188] on button "Save Order" at bounding box center [292, 196] width 45 height 19
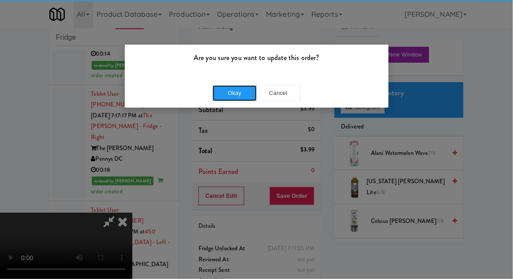
click at [226, 87] on button "Okay" at bounding box center [235, 93] width 44 height 16
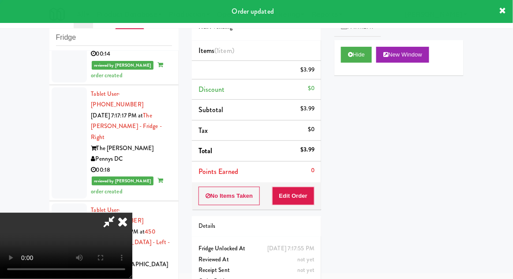
scroll to position [0, 0]
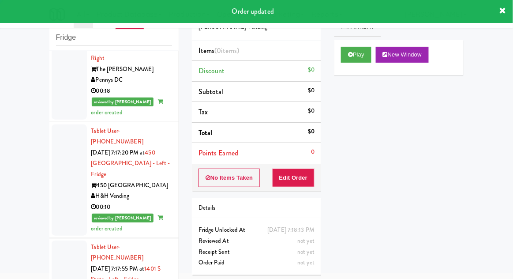
scroll to position [1568, 0]
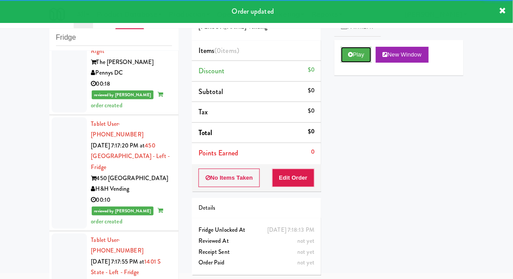
click at [355, 60] on button "Play" at bounding box center [356, 55] width 30 height 16
click at [291, 192] on div "Order # 8449883 [PERSON_NAME] Vending Items (0 items ) Discount $0 Subtotal $0 …" at bounding box center [256, 140] width 143 height 284
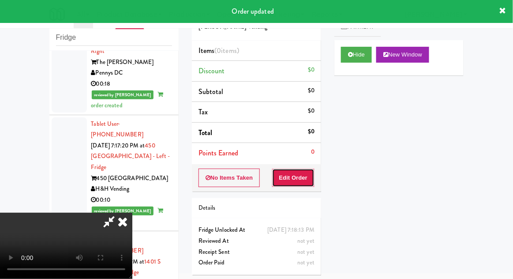
click at [286, 172] on button "Edit Order" at bounding box center [293, 178] width 43 height 19
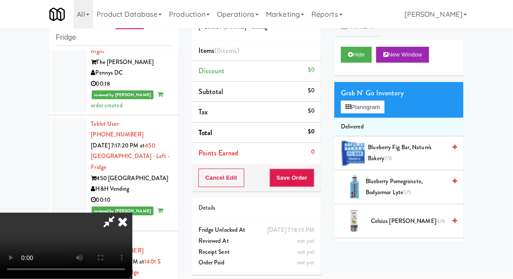
scroll to position [0, 0]
click at [376, 105] on button "Planogram" at bounding box center [362, 107] width 43 height 13
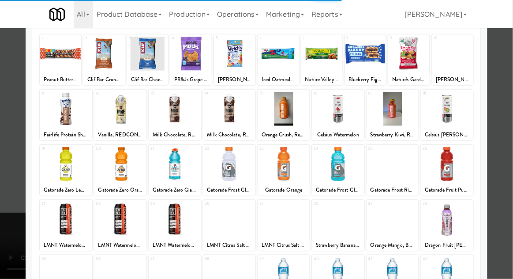
scroll to position [87, 0]
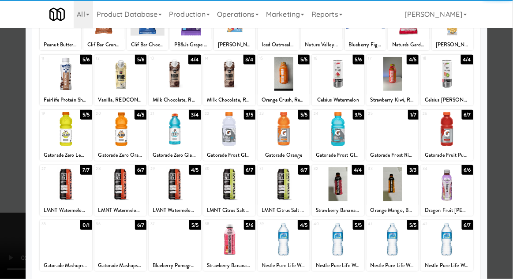
click at [349, 247] on div at bounding box center [338, 239] width 52 height 34
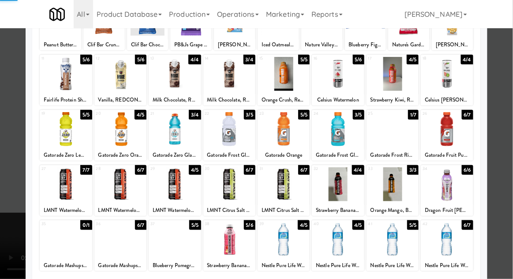
click at [510, 152] on div at bounding box center [256, 139] width 513 height 279
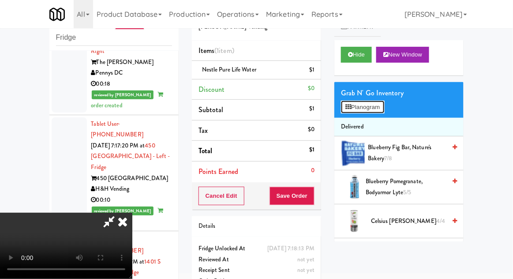
click at [375, 108] on button "Planogram" at bounding box center [362, 107] width 43 height 13
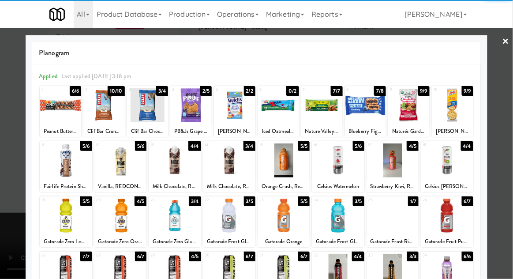
click at [344, 213] on div at bounding box center [338, 216] width 52 height 34
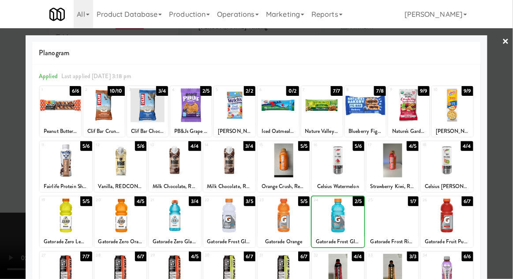
click at [512, 143] on div at bounding box center [256, 139] width 513 height 279
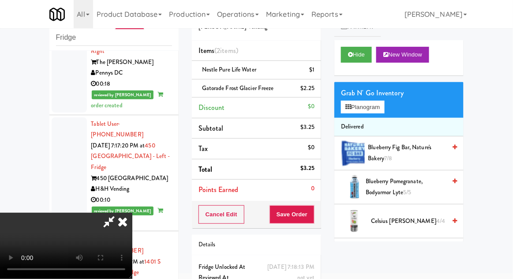
scroll to position [32, 0]
click at [314, 215] on button "Save Order" at bounding box center [292, 214] width 45 height 19
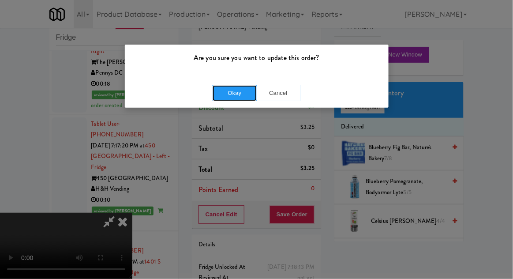
click at [235, 96] on button "Okay" at bounding box center [235, 93] width 44 height 16
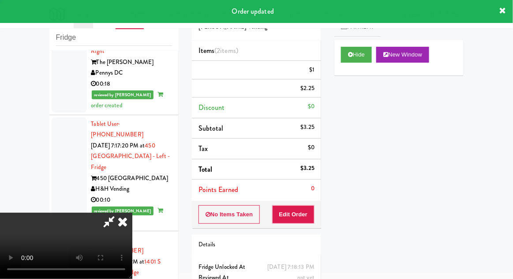
scroll to position [0, 0]
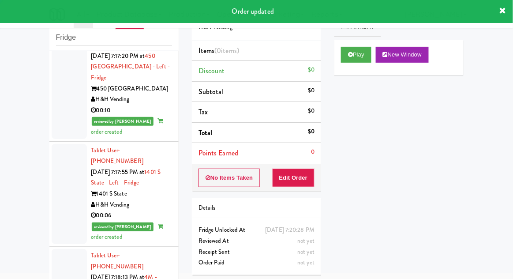
scroll to position [1659, 0]
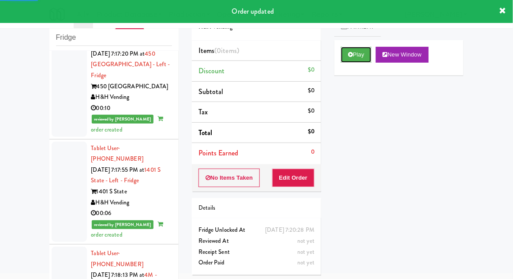
click at [346, 59] on button "Play" at bounding box center [356, 55] width 30 height 16
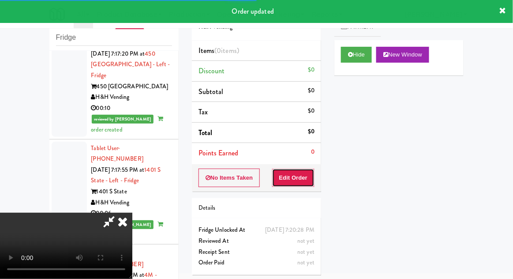
click at [299, 175] on button "Edit Order" at bounding box center [293, 178] width 43 height 19
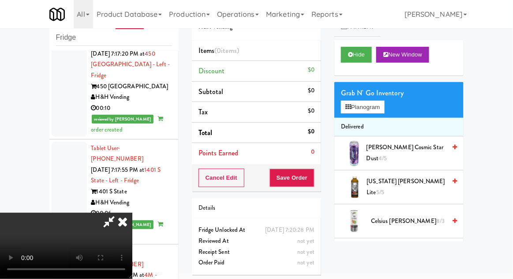
scroll to position [0, 0]
click at [380, 102] on button "Planogram" at bounding box center [362, 107] width 43 height 13
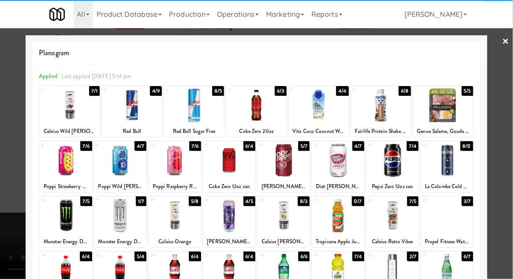
click at [382, 105] on div at bounding box center [381, 105] width 60 height 34
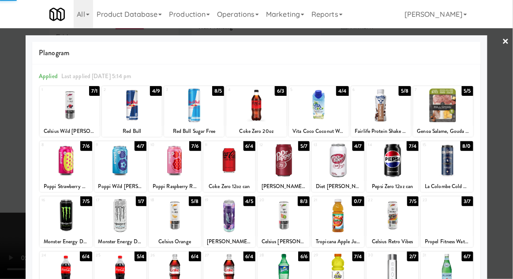
click at [509, 138] on div at bounding box center [256, 139] width 513 height 279
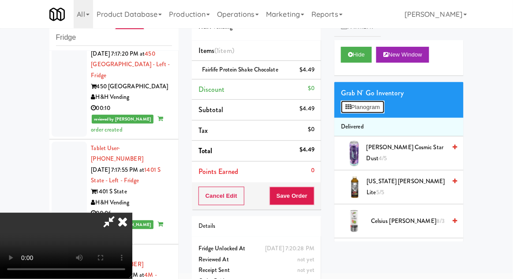
click at [384, 103] on button "Planogram" at bounding box center [362, 107] width 43 height 13
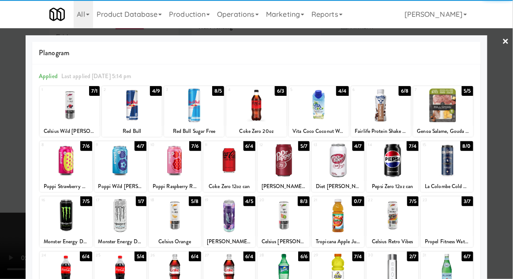
click at [382, 103] on div at bounding box center [381, 105] width 60 height 34
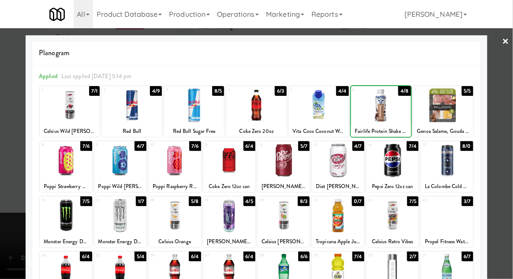
click at [512, 136] on div at bounding box center [256, 139] width 513 height 279
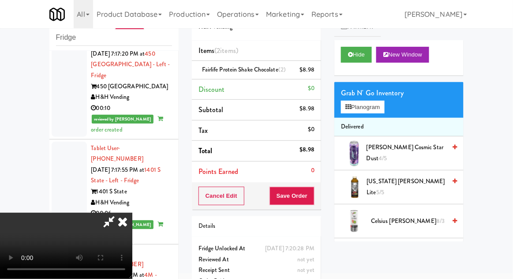
scroll to position [32, 0]
click at [312, 196] on button "Save Order" at bounding box center [292, 196] width 45 height 19
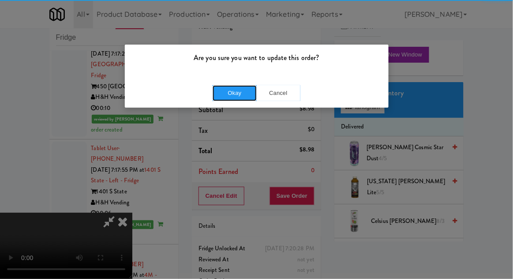
click at [238, 96] on button "Okay" at bounding box center [235, 93] width 44 height 16
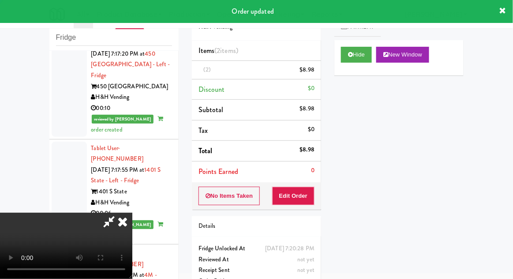
scroll to position [0, 0]
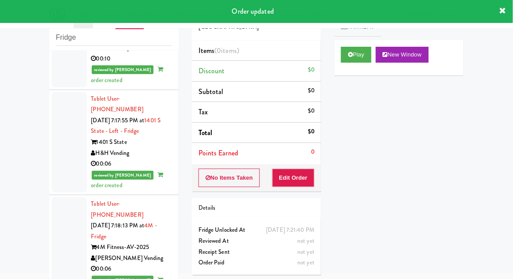
scroll to position [1753, 0]
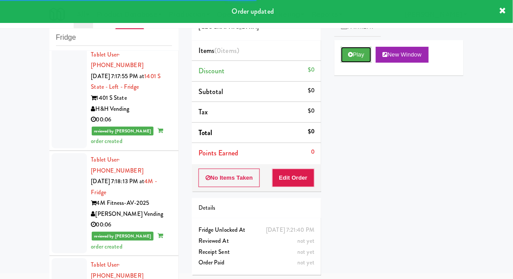
click at [348, 56] on icon at bounding box center [350, 55] width 5 height 6
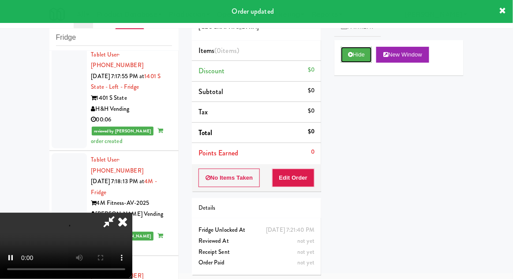
scroll to position [54, 0]
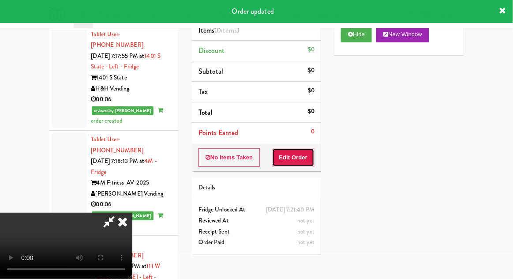
click at [291, 152] on button "Edit Order" at bounding box center [293, 157] width 43 height 19
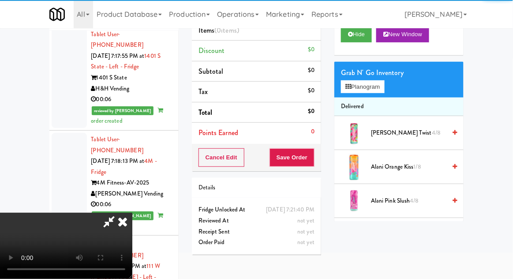
click at [2, 117] on div "inbox reviewed recent all unclear take inventory issue suspicious failed recent…" at bounding box center [256, 139] width 513 height 324
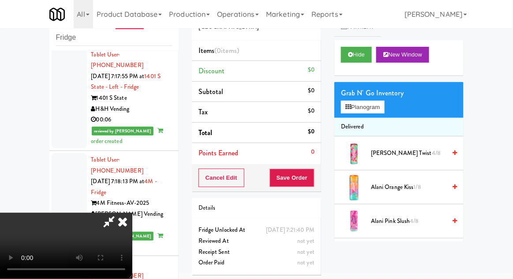
scroll to position [0, 0]
click at [381, 110] on button "Planogram" at bounding box center [362, 107] width 43 height 13
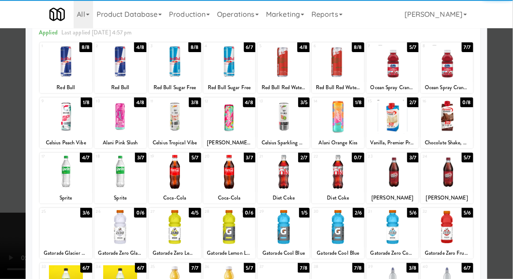
scroll to position [51, 0]
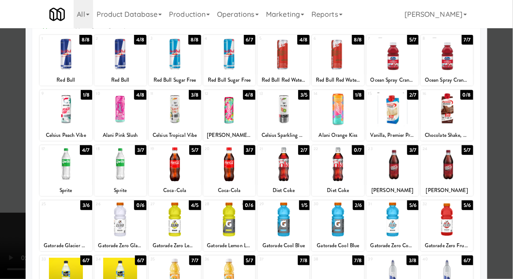
click at [335, 169] on div at bounding box center [338, 164] width 52 height 34
click at [280, 170] on div at bounding box center [284, 164] width 52 height 34
click at [511, 144] on div at bounding box center [256, 139] width 513 height 279
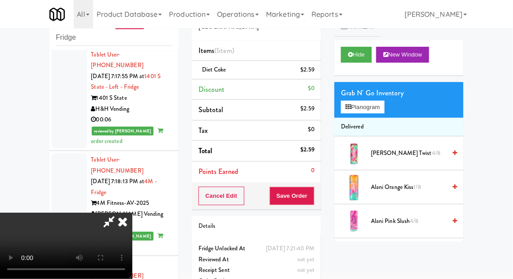
scroll to position [32, 0]
click at [312, 197] on button "Save Order" at bounding box center [292, 196] width 45 height 19
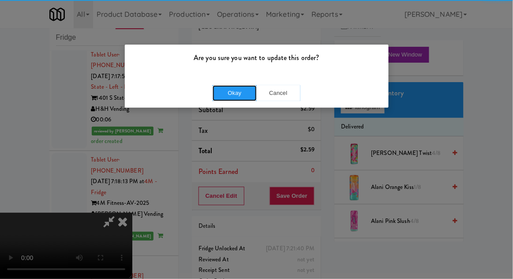
click at [230, 97] on button "Okay" at bounding box center [235, 93] width 44 height 16
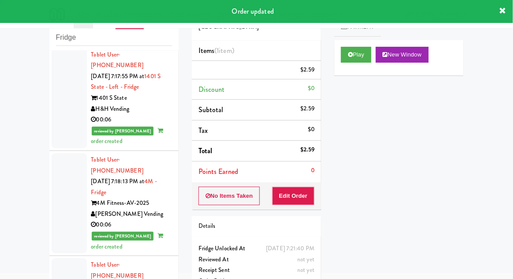
scroll to position [0, 0]
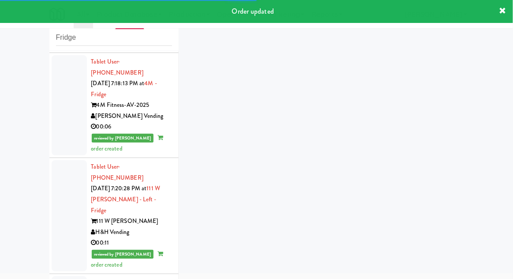
scroll to position [1851, 0]
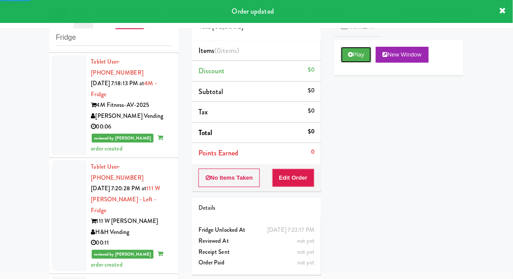
click at [354, 60] on button "Play" at bounding box center [356, 55] width 30 height 16
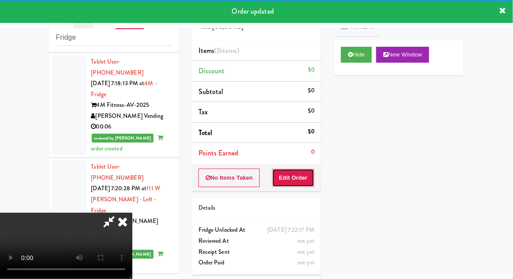
click at [300, 173] on button "Edit Order" at bounding box center [293, 178] width 43 height 19
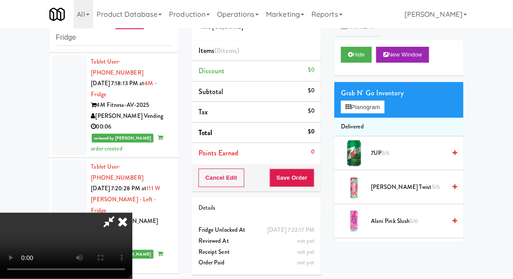
scroll to position [0, 0]
click at [384, 106] on button "Planogram" at bounding box center [362, 107] width 43 height 13
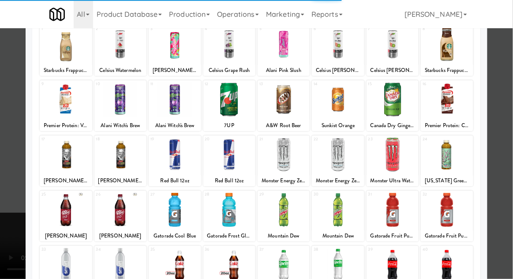
scroll to position [60, 0]
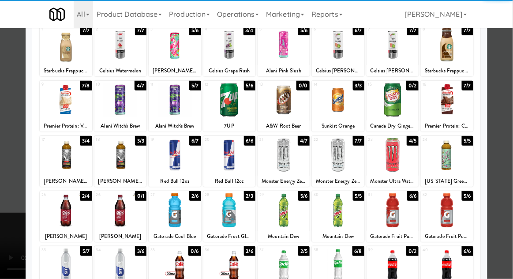
click at [68, 208] on div at bounding box center [66, 210] width 52 height 34
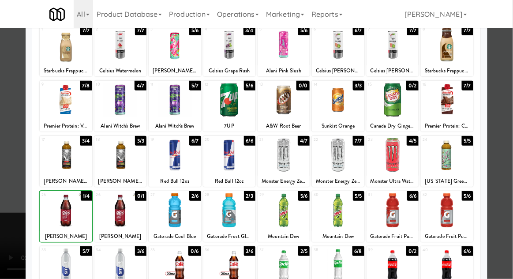
click at [510, 143] on div at bounding box center [256, 139] width 513 height 279
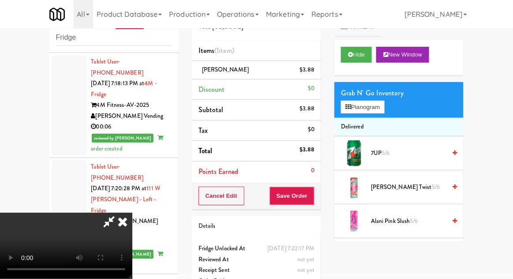
scroll to position [32, 0]
click at [312, 200] on button "Save Order" at bounding box center [292, 196] width 45 height 19
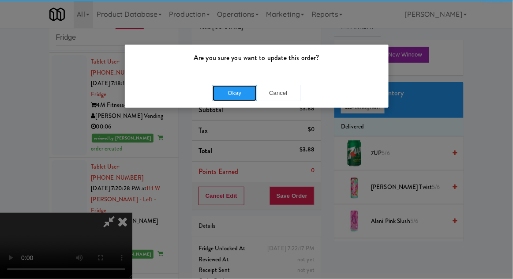
click at [246, 97] on button "Okay" at bounding box center [235, 93] width 44 height 16
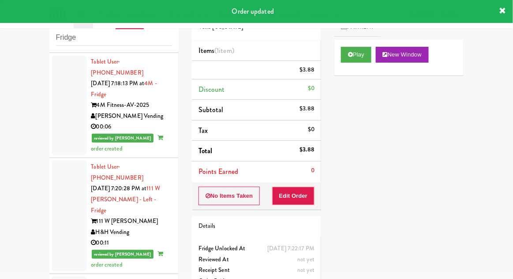
scroll to position [0, 0]
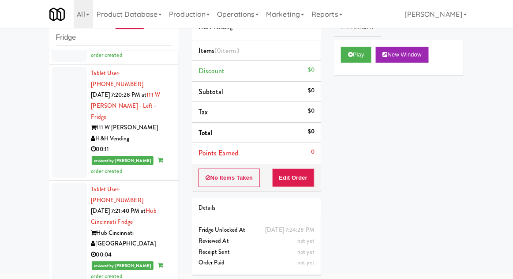
scroll to position [1949, 0]
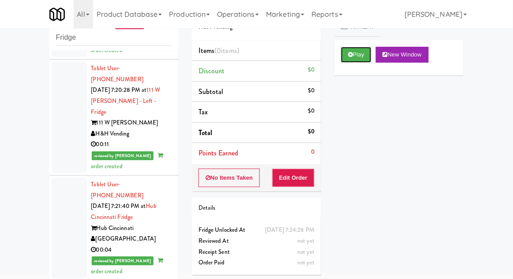
click at [350, 53] on icon at bounding box center [350, 55] width 5 height 6
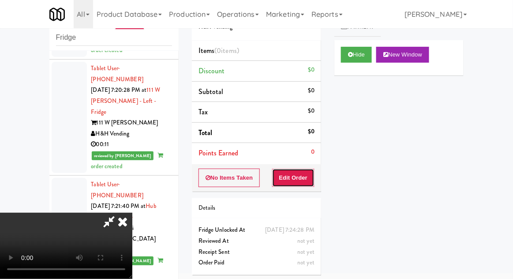
click at [298, 169] on button "Edit Order" at bounding box center [293, 178] width 43 height 19
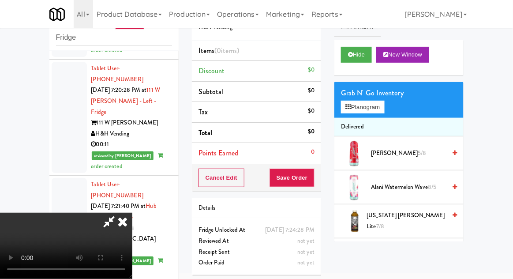
scroll to position [0, 0]
click at [384, 109] on button "Planogram" at bounding box center [362, 107] width 43 height 13
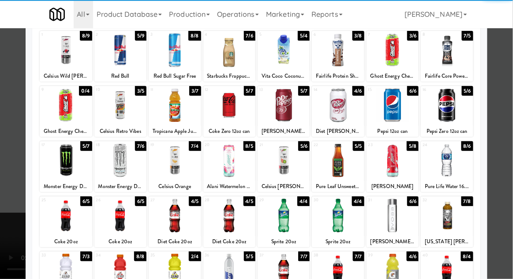
scroll to position [82, 0]
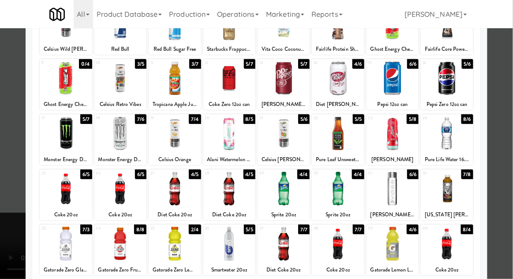
click at [288, 247] on div at bounding box center [284, 244] width 52 height 34
click at [511, 139] on div at bounding box center [256, 139] width 513 height 279
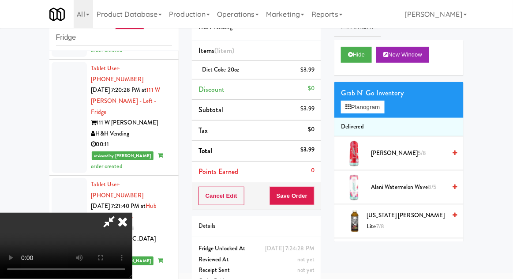
scroll to position [32, 0]
click at [314, 197] on button "Save Order" at bounding box center [292, 196] width 45 height 19
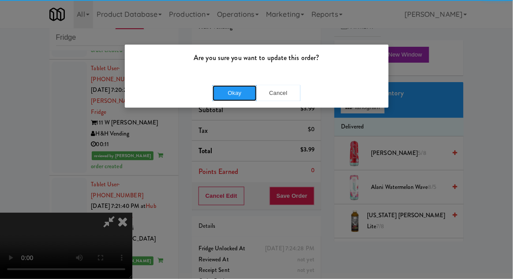
click at [226, 92] on button "Okay" at bounding box center [235, 93] width 44 height 16
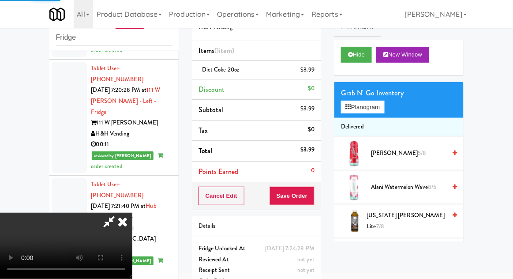
scroll to position [0, 0]
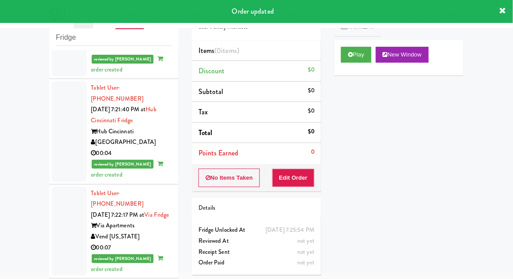
scroll to position [2046, 0]
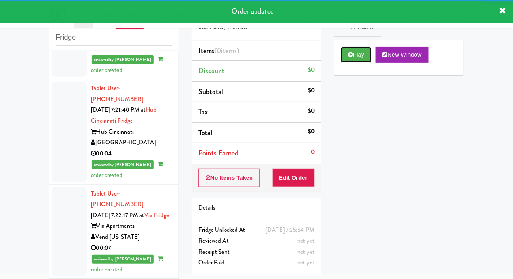
click at [355, 55] on button "Play" at bounding box center [356, 55] width 30 height 16
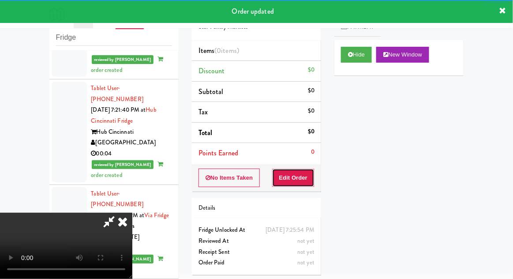
click at [290, 180] on button "Edit Order" at bounding box center [293, 178] width 43 height 19
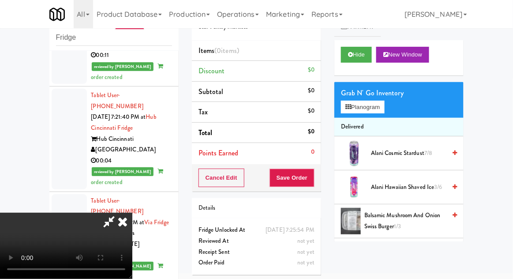
scroll to position [0, 0]
click at [373, 105] on button "Planogram" at bounding box center [362, 107] width 43 height 13
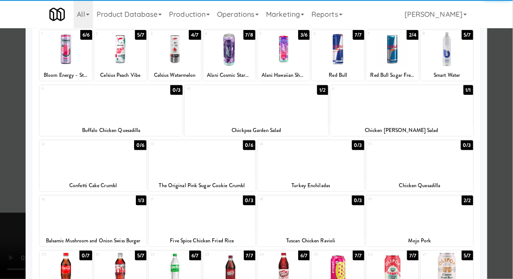
scroll to position [71, 0]
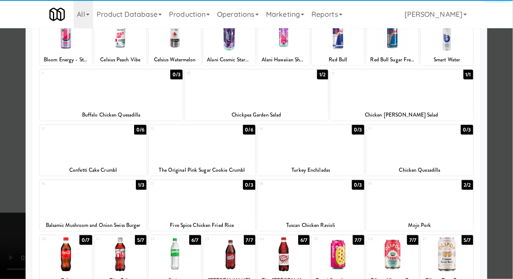
click at [124, 259] on div at bounding box center [120, 254] width 52 height 34
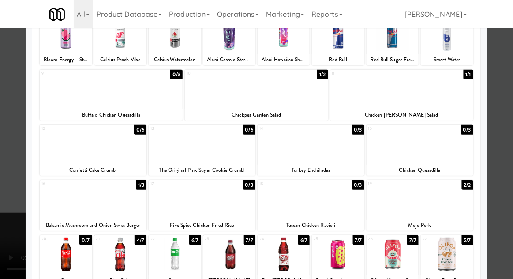
click at [508, 155] on div at bounding box center [256, 139] width 513 height 279
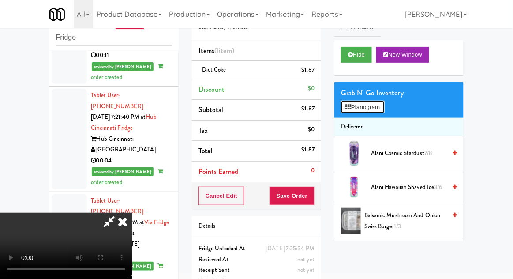
click at [378, 111] on button "Planogram" at bounding box center [362, 107] width 43 height 13
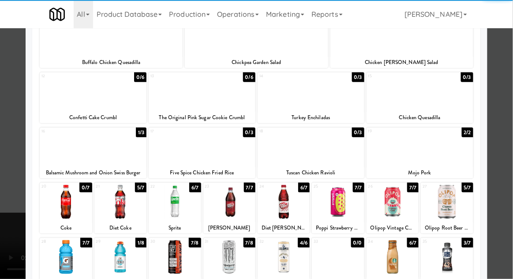
scroll to position [125, 0]
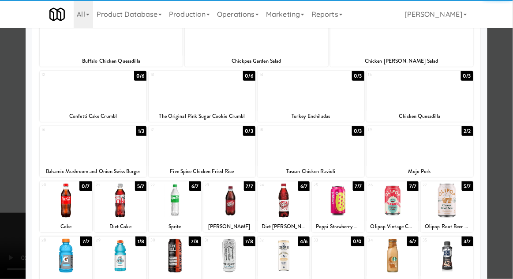
click at [66, 264] on div at bounding box center [66, 256] width 52 height 34
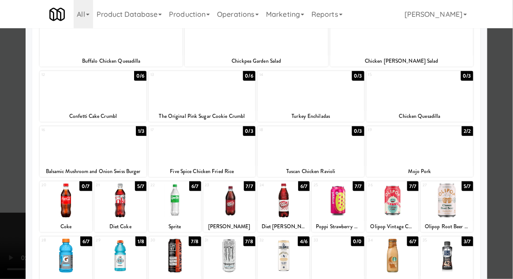
click at [511, 142] on div at bounding box center [256, 139] width 513 height 279
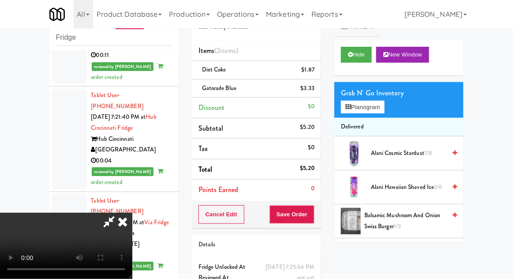
scroll to position [32, 0]
click at [314, 216] on button "Save Order" at bounding box center [292, 214] width 45 height 19
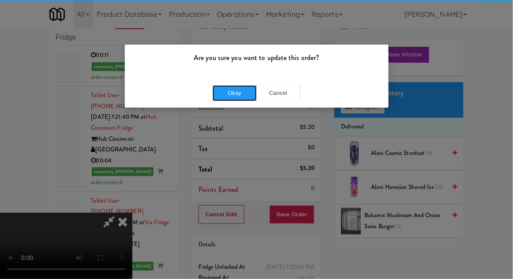
click at [220, 99] on button "Okay" at bounding box center [235, 93] width 44 height 16
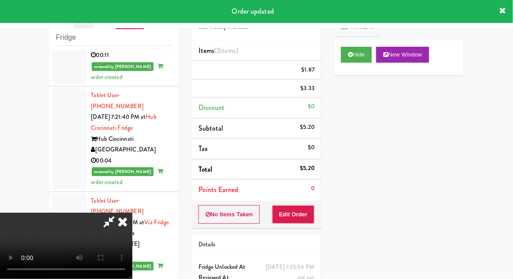
scroll to position [0, 0]
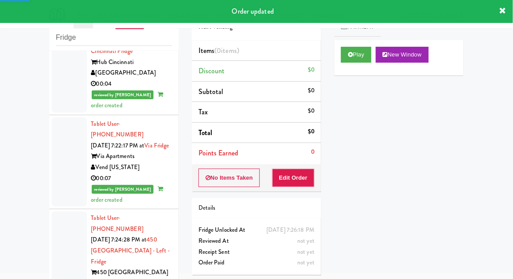
scroll to position [2115, 0]
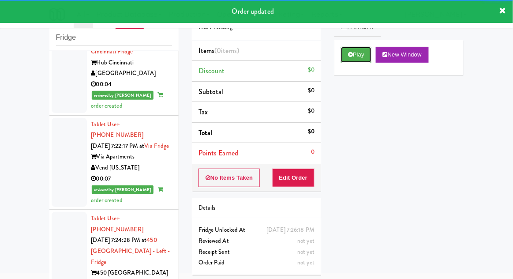
click at [343, 58] on button "Play" at bounding box center [356, 55] width 30 height 16
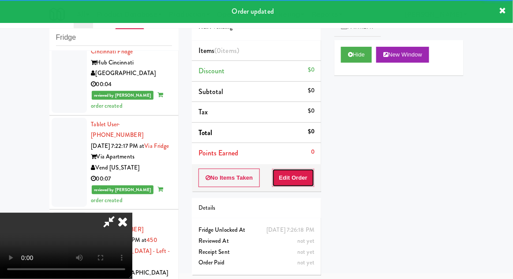
click at [296, 178] on button "Edit Order" at bounding box center [293, 178] width 43 height 19
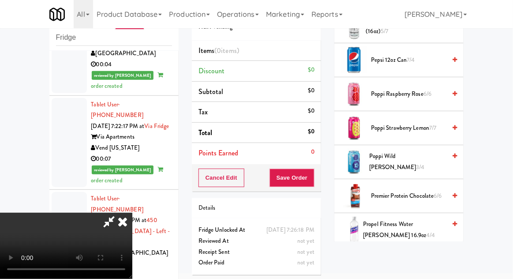
scroll to position [878, 0]
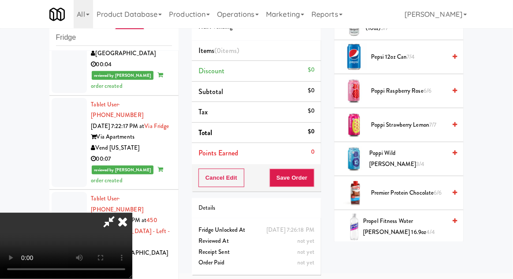
click at [424, 154] on span "Poppi Wild [PERSON_NAME] 3/4" at bounding box center [407, 159] width 77 height 22
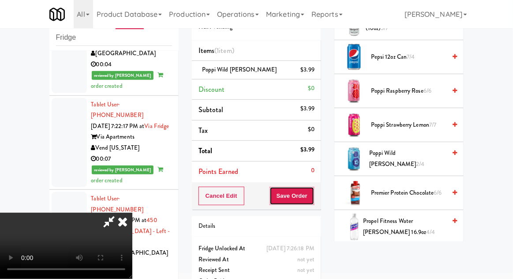
click at [313, 192] on button "Save Order" at bounding box center [292, 196] width 45 height 19
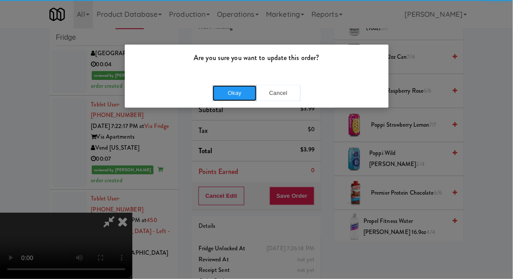
click at [228, 90] on button "Okay" at bounding box center [235, 93] width 44 height 16
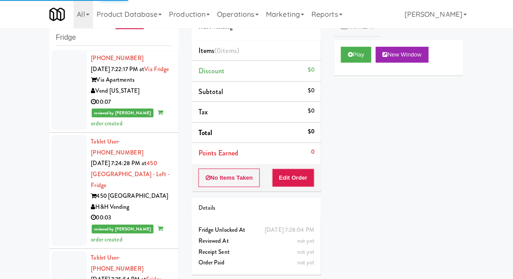
scroll to position [2192, 0]
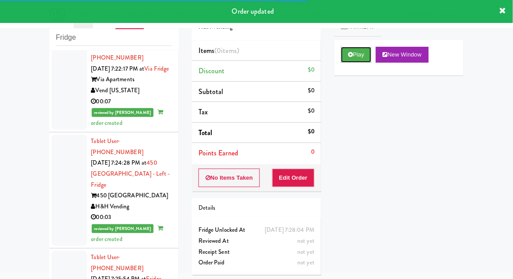
click at [345, 54] on button "Play" at bounding box center [356, 55] width 30 height 16
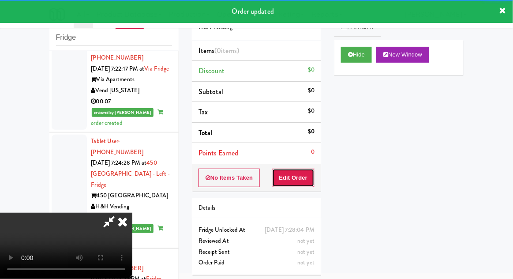
click at [306, 175] on button "Edit Order" at bounding box center [293, 178] width 43 height 19
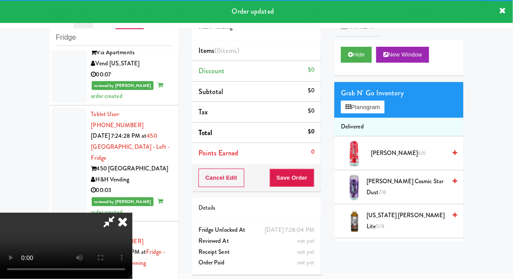
scroll to position [2220, 0]
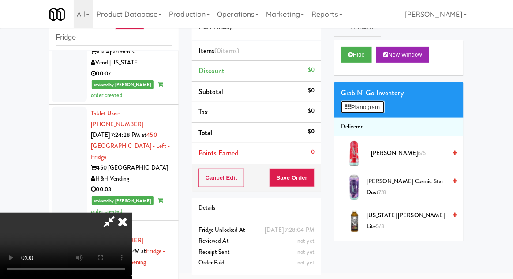
click at [381, 108] on button "Planogram" at bounding box center [362, 107] width 43 height 13
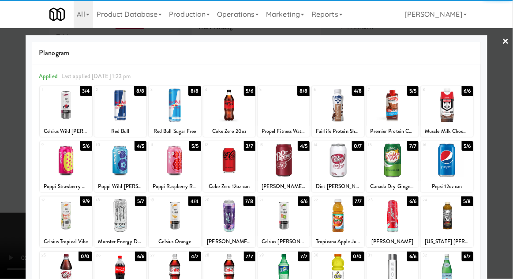
click at [226, 165] on div at bounding box center [229, 160] width 52 height 34
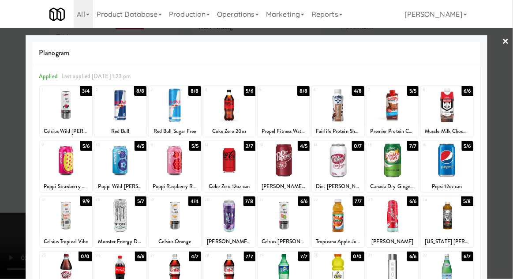
click at [510, 152] on div at bounding box center [256, 139] width 513 height 279
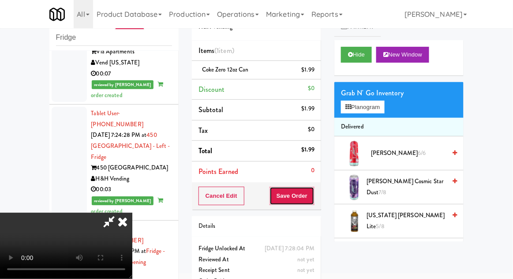
click at [313, 196] on button "Save Order" at bounding box center [292, 196] width 45 height 19
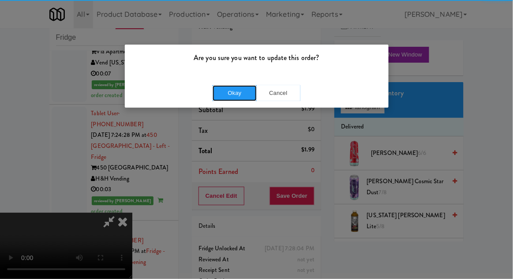
click at [229, 87] on button "Okay" at bounding box center [235, 93] width 44 height 16
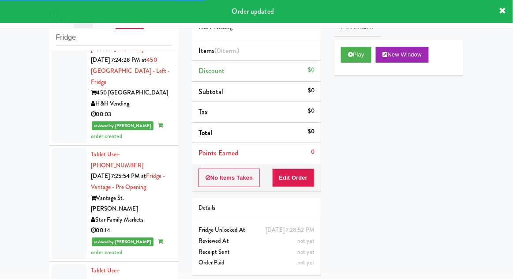
scroll to position [2296, 0]
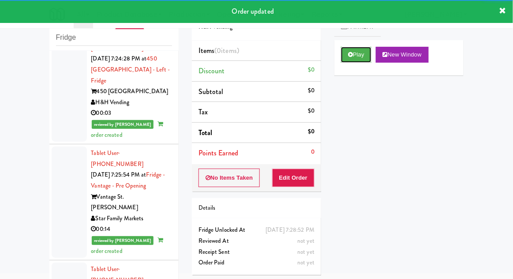
click at [361, 48] on button "Play" at bounding box center [356, 55] width 30 height 16
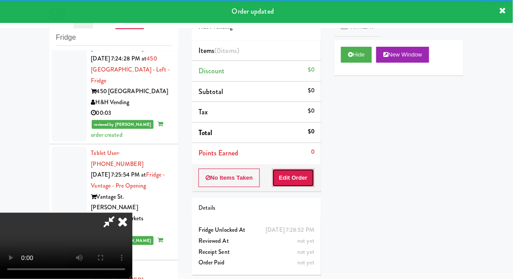
click at [307, 182] on button "Edit Order" at bounding box center [293, 178] width 43 height 19
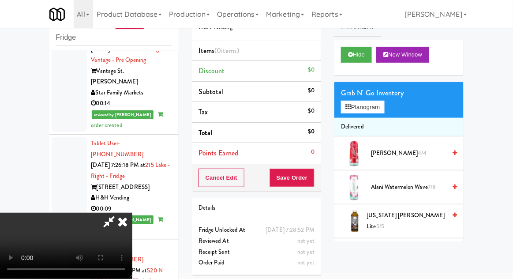
scroll to position [0, 0]
click at [384, 104] on button "Planogram" at bounding box center [362, 107] width 43 height 13
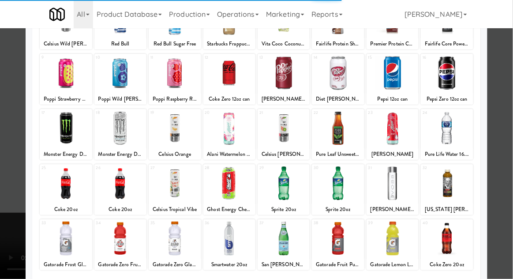
scroll to position [96, 0]
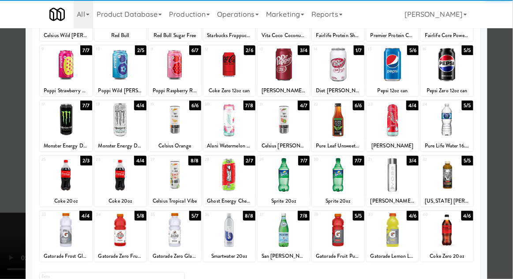
click at [455, 233] on div at bounding box center [447, 230] width 52 height 34
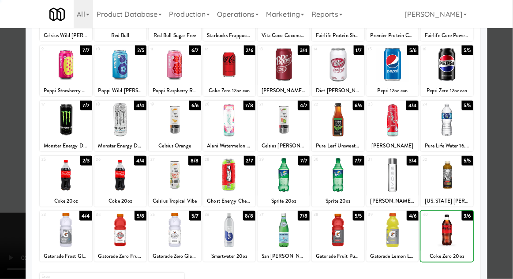
click at [512, 139] on div at bounding box center [256, 139] width 513 height 279
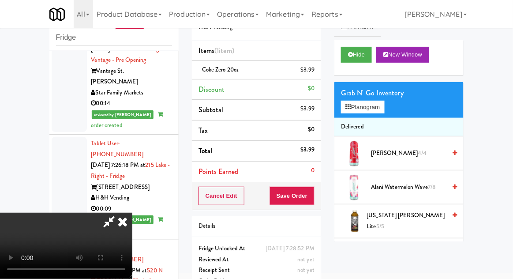
scroll to position [32, 0]
click at [312, 202] on button "Save Order" at bounding box center [292, 196] width 45 height 19
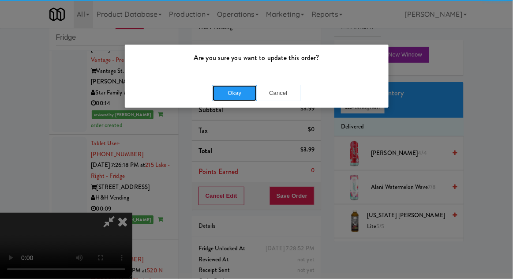
click at [229, 92] on button "Okay" at bounding box center [235, 93] width 44 height 16
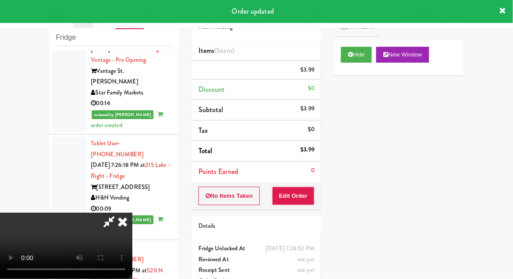
scroll to position [0, 0]
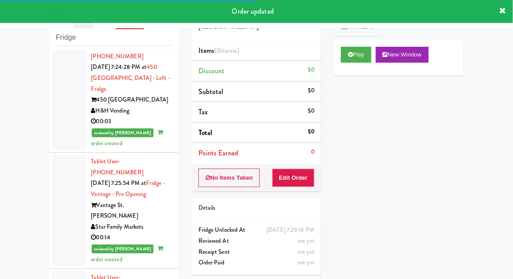
scroll to position [2444, 0]
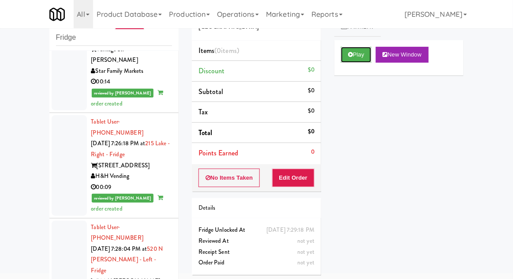
click at [349, 61] on button "Play" at bounding box center [356, 55] width 30 height 16
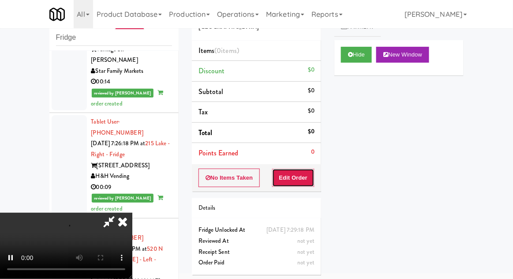
click at [295, 184] on button "Edit Order" at bounding box center [293, 178] width 43 height 19
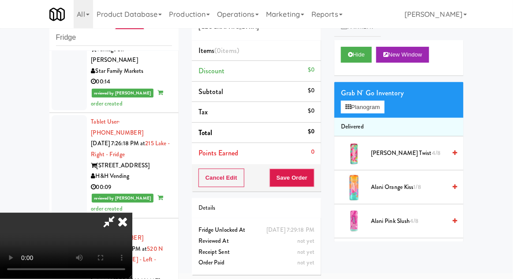
scroll to position [0, 0]
click at [384, 106] on button "Planogram" at bounding box center [362, 107] width 43 height 13
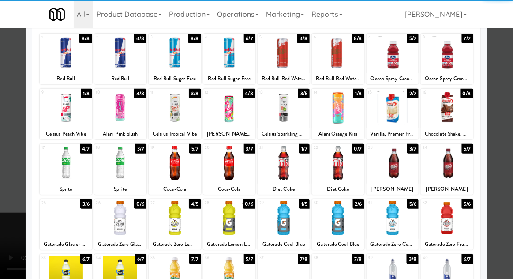
scroll to position [53, 0]
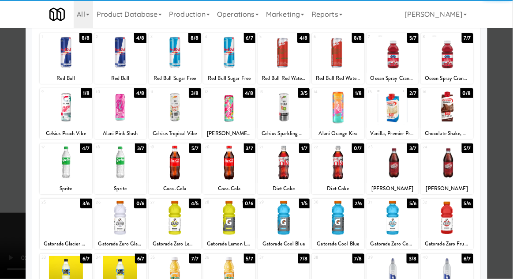
click at [61, 167] on div at bounding box center [66, 163] width 52 height 34
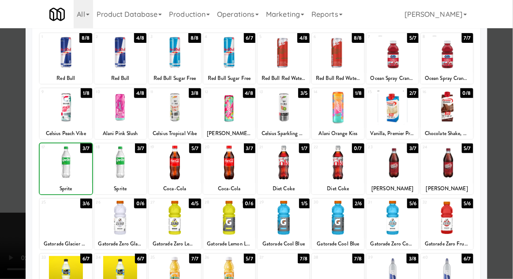
click at [512, 133] on div at bounding box center [256, 139] width 513 height 279
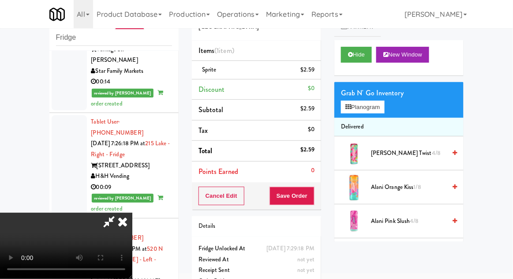
scroll to position [32, 0]
click at [314, 192] on button "Save Order" at bounding box center [292, 196] width 45 height 19
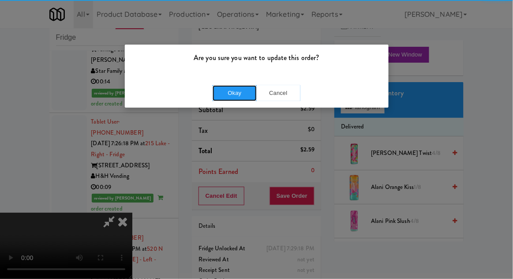
click at [222, 92] on button "Okay" at bounding box center [235, 93] width 44 height 16
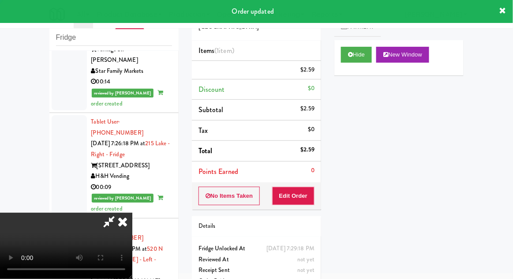
scroll to position [0, 0]
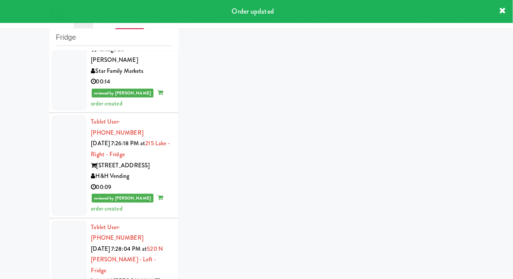
scroll to position [2465, 0]
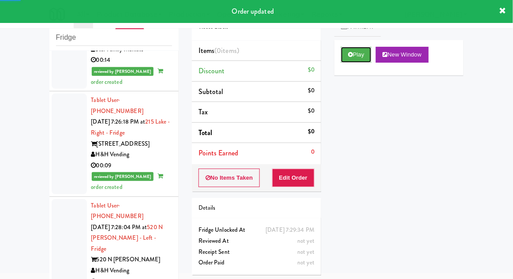
click at [357, 47] on button "Play" at bounding box center [356, 55] width 30 height 16
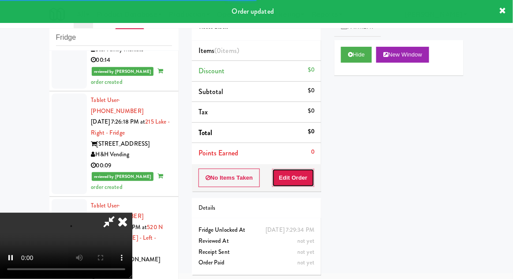
click at [297, 173] on button "Edit Order" at bounding box center [293, 178] width 43 height 19
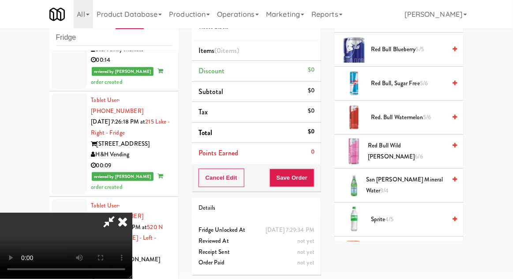
scroll to position [1093, 0]
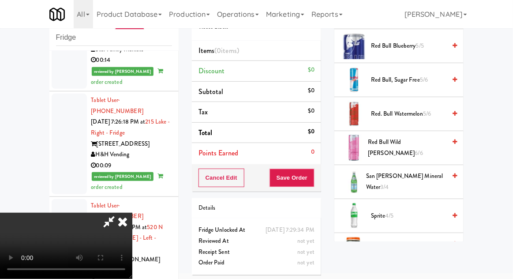
click at [426, 171] on span "San [PERSON_NAME] Mineral Water 3/4" at bounding box center [406, 182] width 80 height 22
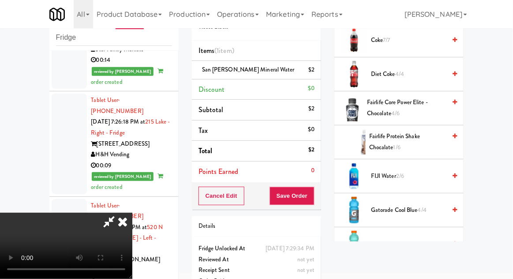
scroll to position [317, 0]
click at [414, 173] on span "FIJI Water 2/6" at bounding box center [408, 176] width 75 height 11
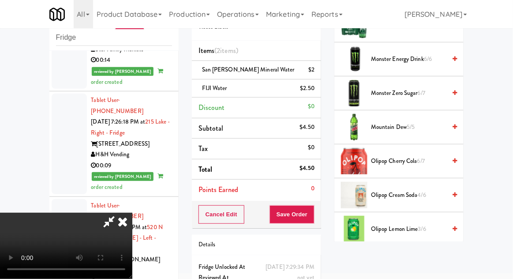
scroll to position [741, 0]
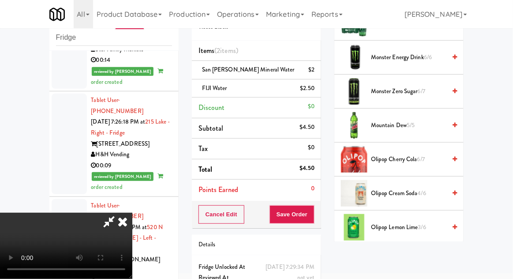
click at [425, 159] on span "6/7" at bounding box center [422, 159] width 8 height 8
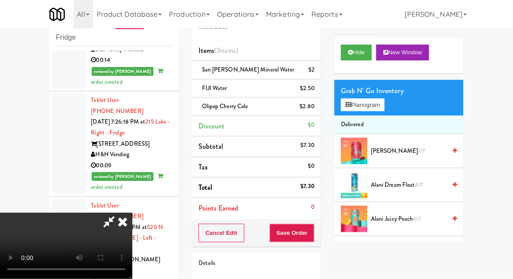
scroll to position [0, 0]
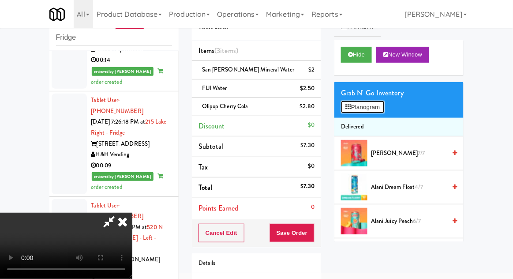
click at [382, 109] on button "Planogram" at bounding box center [362, 107] width 43 height 13
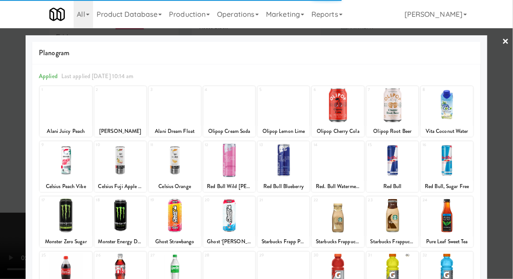
click at [511, 142] on div at bounding box center [256, 139] width 513 height 279
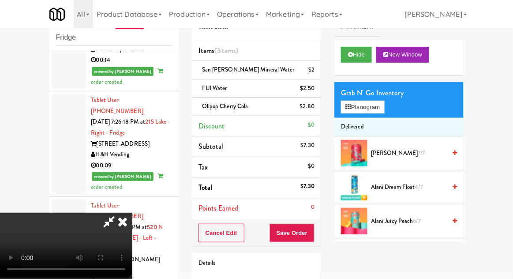
scroll to position [32, 0]
click at [313, 229] on button "Save Order" at bounding box center [292, 233] width 45 height 19
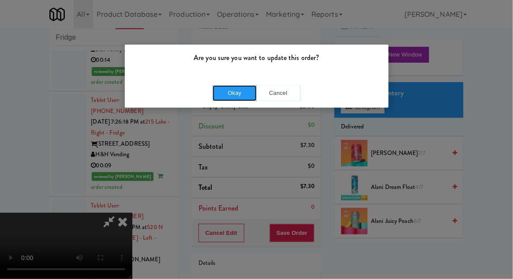
click at [225, 95] on button "Okay" at bounding box center [235, 93] width 44 height 16
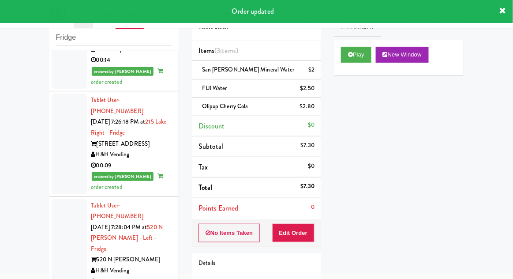
scroll to position [2487, 0]
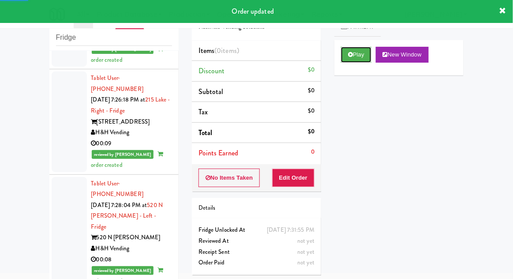
click at [342, 61] on button "Play" at bounding box center [356, 55] width 30 height 16
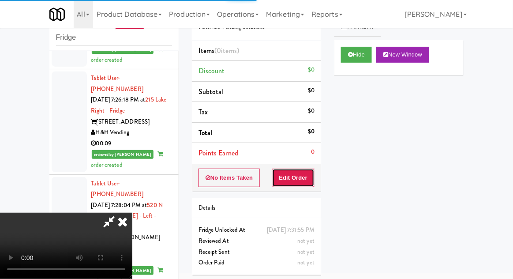
click at [301, 176] on button "Edit Order" at bounding box center [293, 178] width 43 height 19
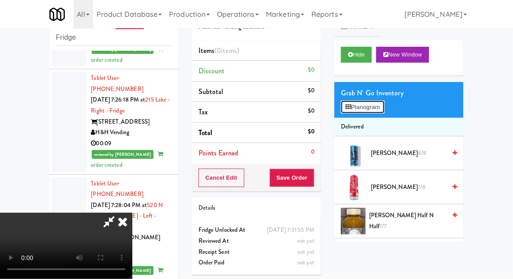
click at [384, 112] on button "Planogram" at bounding box center [362, 107] width 43 height 13
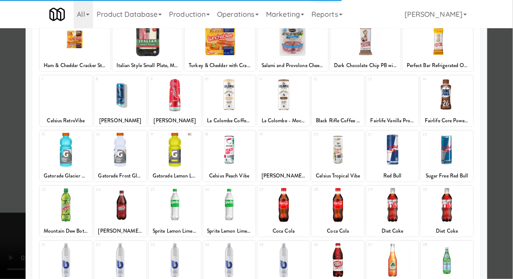
scroll to position [79, 0]
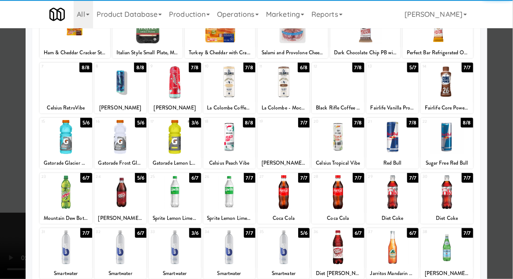
click at [166, 252] on div at bounding box center [175, 247] width 52 height 34
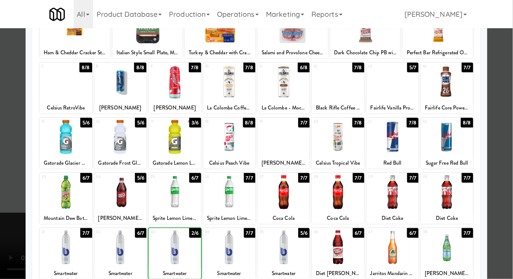
click at [509, 154] on div at bounding box center [256, 139] width 513 height 279
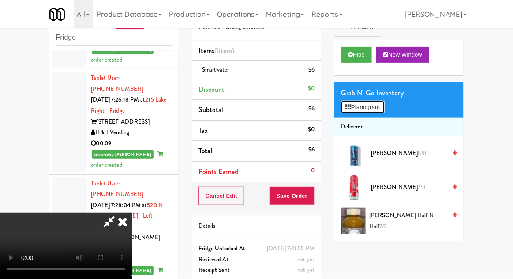
click at [384, 105] on button "Planogram" at bounding box center [362, 107] width 43 height 13
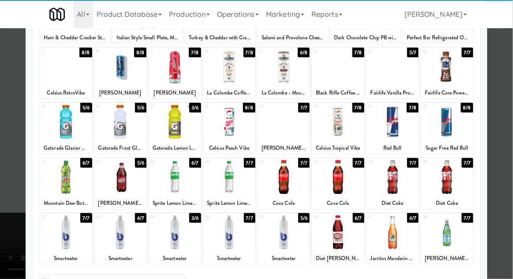
scroll to position [94, 0]
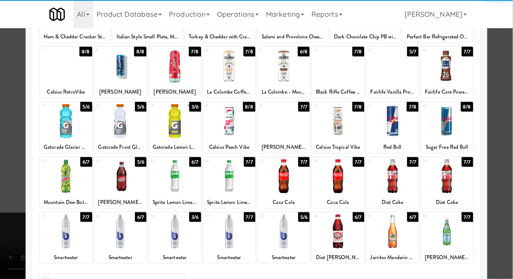
click at [343, 241] on div at bounding box center [338, 231] width 52 height 34
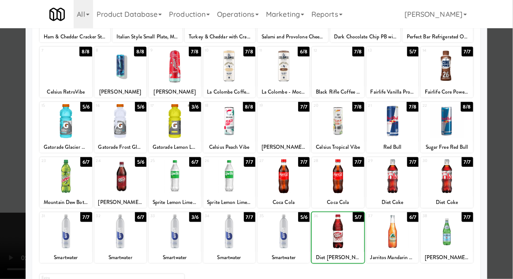
click at [510, 155] on div at bounding box center [256, 139] width 513 height 279
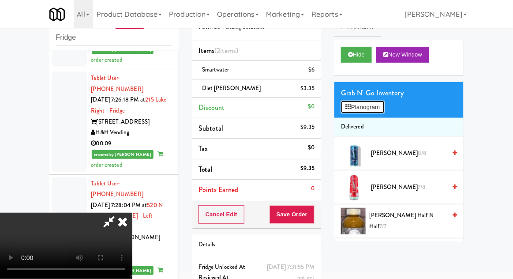
click at [380, 103] on button "Planogram" at bounding box center [362, 107] width 43 height 13
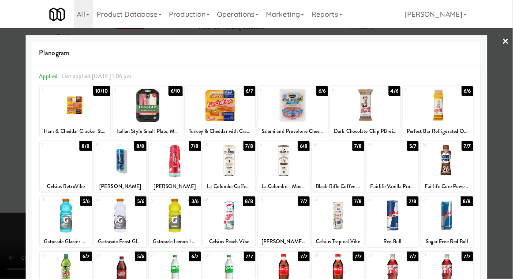
click at [397, 275] on div at bounding box center [393, 271] width 52 height 34
click at [512, 154] on div at bounding box center [256, 139] width 513 height 279
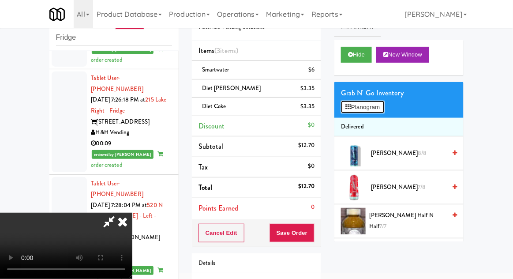
click at [384, 107] on button "Planogram" at bounding box center [362, 107] width 43 height 13
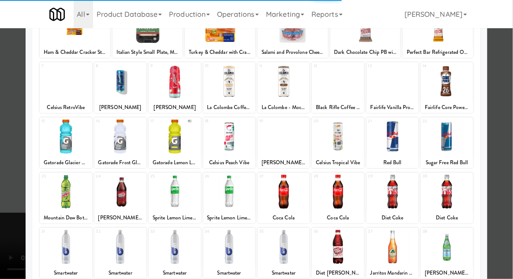
scroll to position [85, 0]
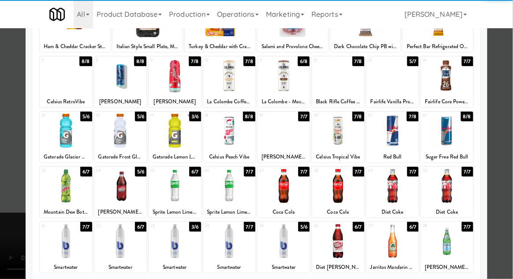
click at [457, 183] on div at bounding box center [447, 186] width 52 height 34
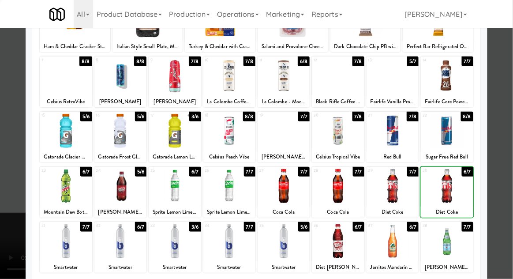
click at [506, 165] on div at bounding box center [256, 139] width 513 height 279
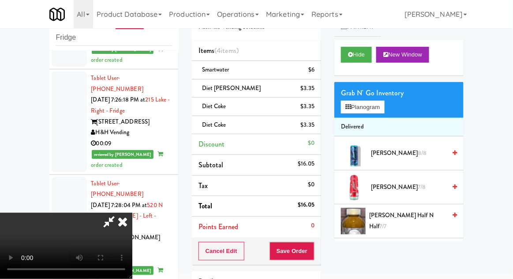
scroll to position [32, 0]
click at [313, 251] on button "Save Order" at bounding box center [292, 251] width 45 height 19
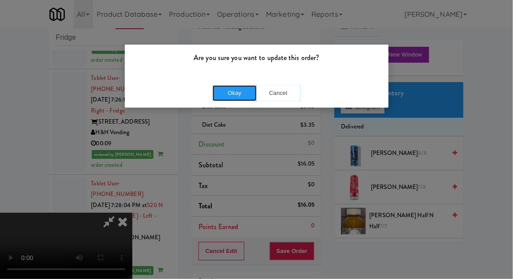
click at [236, 99] on button "Okay" at bounding box center [235, 93] width 44 height 16
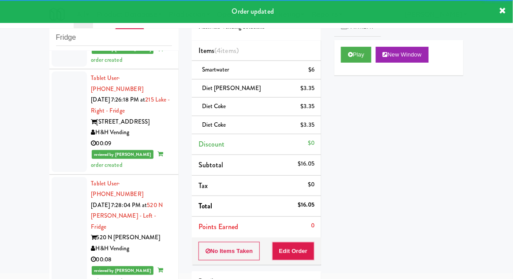
scroll to position [2509, 0]
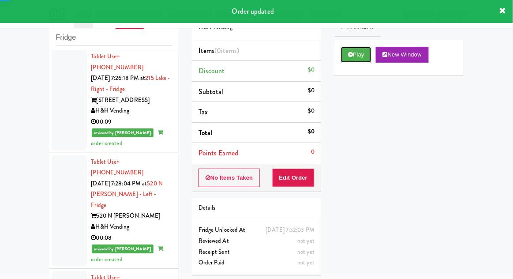
click at [344, 57] on button "Play" at bounding box center [356, 55] width 30 height 16
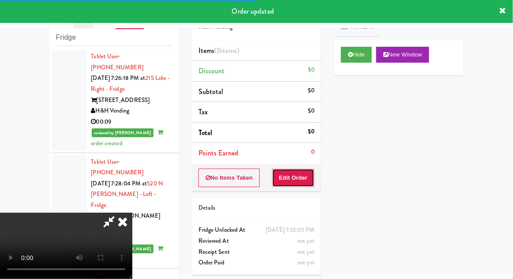
click at [299, 179] on button "Edit Order" at bounding box center [293, 178] width 43 height 19
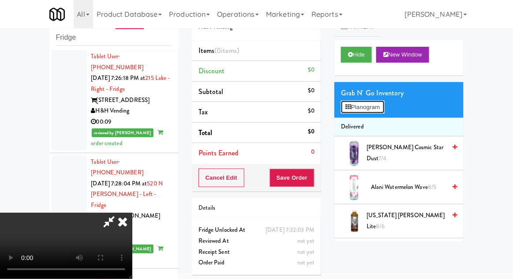
click at [380, 111] on button "Planogram" at bounding box center [362, 107] width 43 height 13
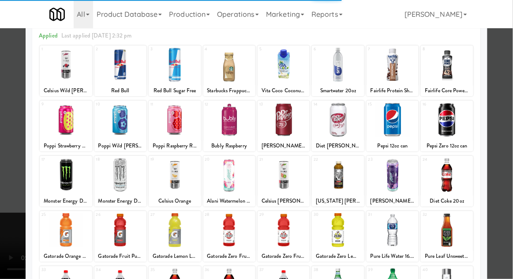
scroll to position [59, 0]
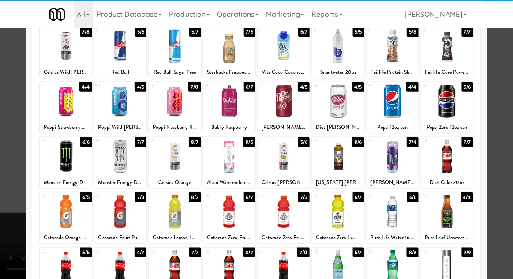
click at [62, 213] on div at bounding box center [66, 212] width 52 height 34
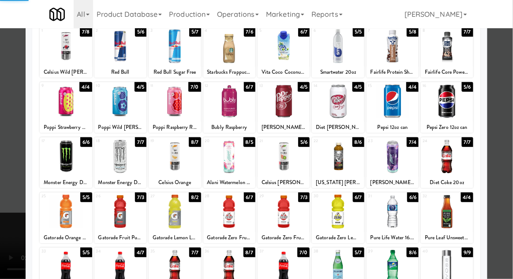
click at [512, 149] on div at bounding box center [256, 139] width 513 height 279
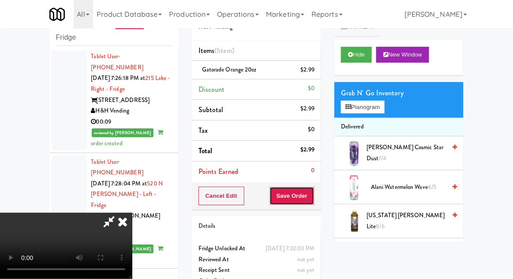
click at [314, 202] on button "Save Order" at bounding box center [292, 196] width 45 height 19
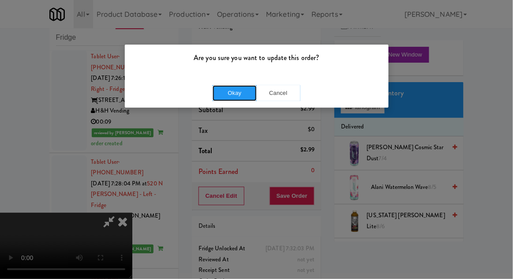
click at [237, 95] on button "Okay" at bounding box center [235, 93] width 44 height 16
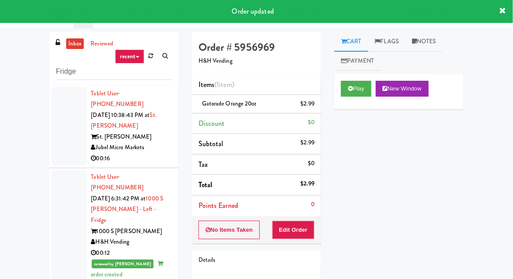
scroll to position [34, 0]
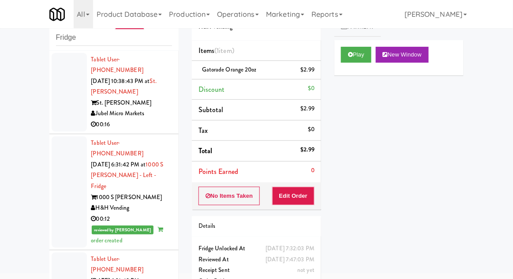
click at [63, 189] on div at bounding box center [69, 191] width 35 height 111
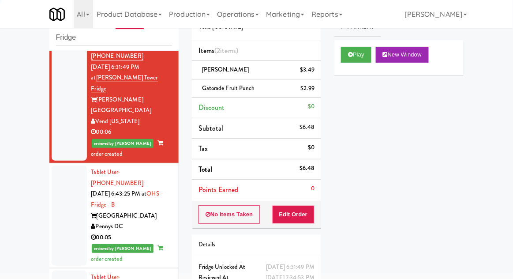
click at [63, 168] on div at bounding box center [69, 215] width 35 height 100
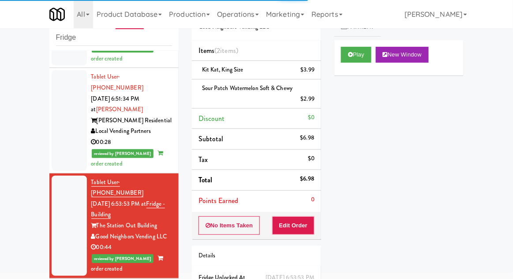
scroll to position [646, 0]
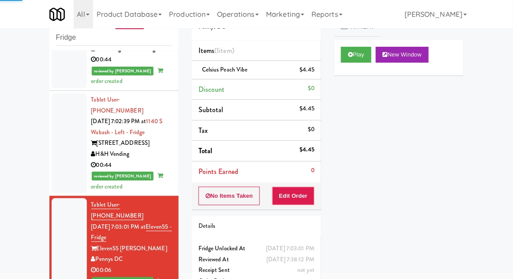
scroll to position [835, 0]
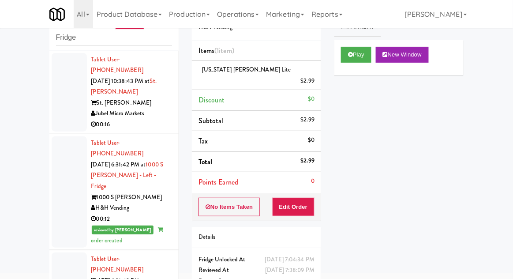
click at [63, 184] on div at bounding box center [69, 191] width 35 height 111
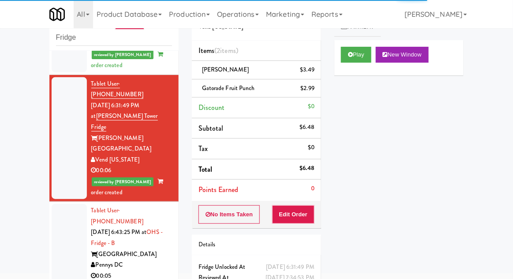
click at [60, 204] on div at bounding box center [69, 254] width 35 height 100
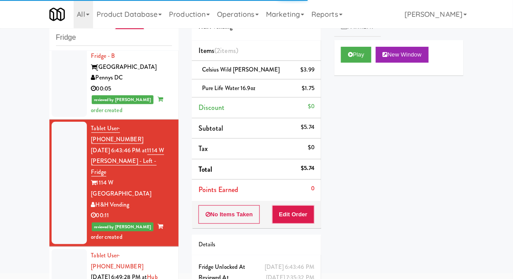
scroll to position [365, 0]
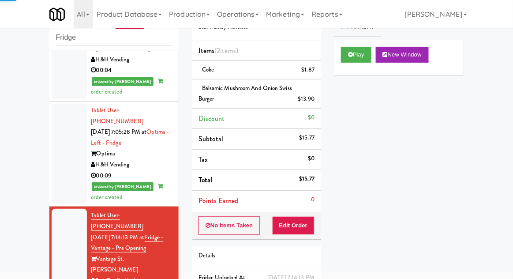
scroll to position [1148, 0]
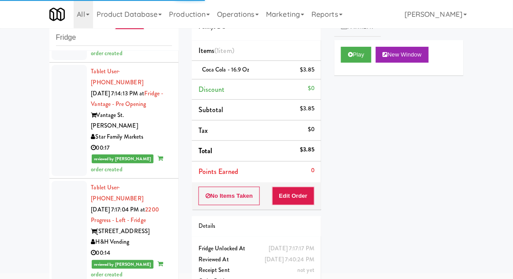
scroll to position [1298, 0]
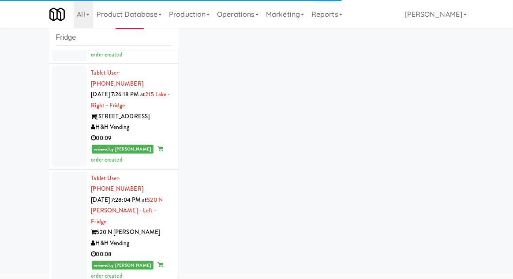
scroll to position [2531, 0]
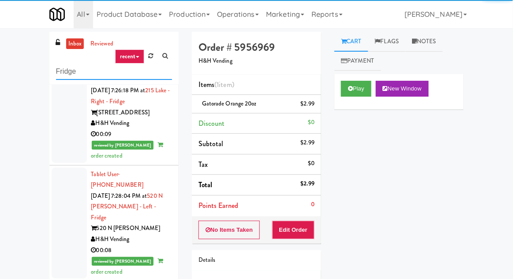
click at [60, 76] on input "Fridge" at bounding box center [114, 72] width 116 height 16
click at [59, 74] on input "Fridge" at bounding box center [114, 72] width 116 height 16
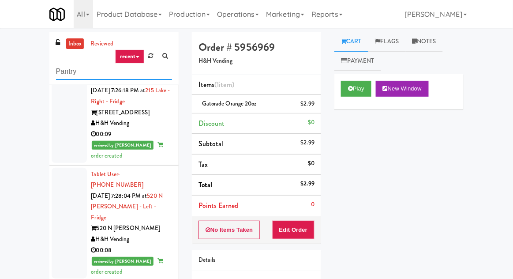
type input "Pantry"
click at [5, 60] on div "inbox reviewed recent all unclear take inventory issue suspicious failed recent…" at bounding box center [256, 194] width 513 height 324
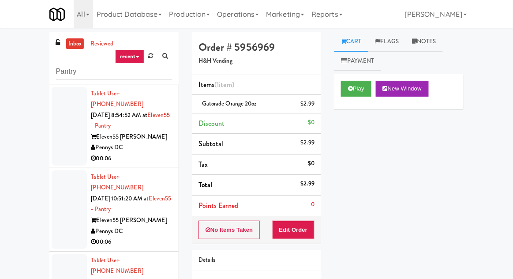
click at [64, 140] on div at bounding box center [69, 126] width 35 height 79
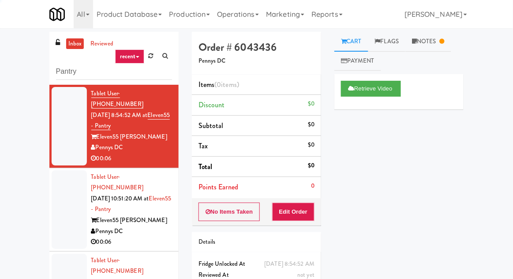
click at [62, 202] on div at bounding box center [69, 209] width 35 height 79
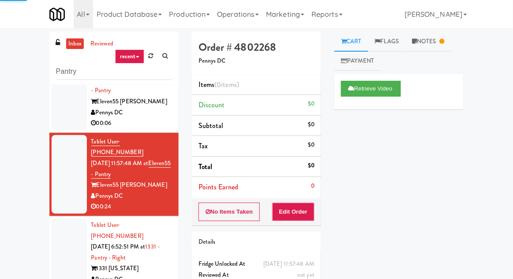
click at [59, 227] on div at bounding box center [69, 257] width 35 height 79
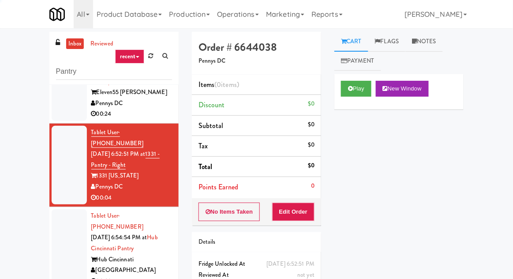
scroll to position [214, 0]
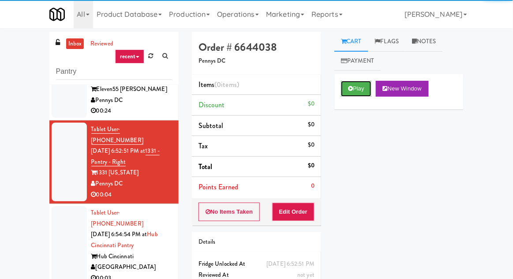
click at [346, 90] on button "Play" at bounding box center [356, 89] width 30 height 16
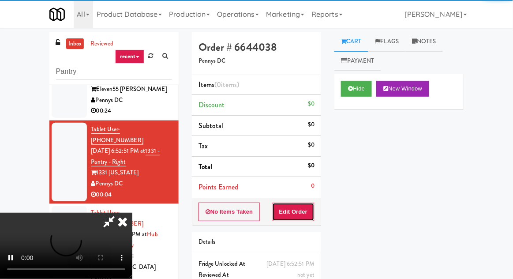
click at [296, 209] on button "Edit Order" at bounding box center [293, 212] width 43 height 19
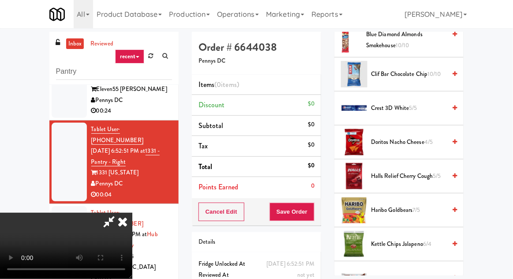
scroll to position [147, 0]
click at [431, 144] on span "4/5" at bounding box center [429, 141] width 8 height 8
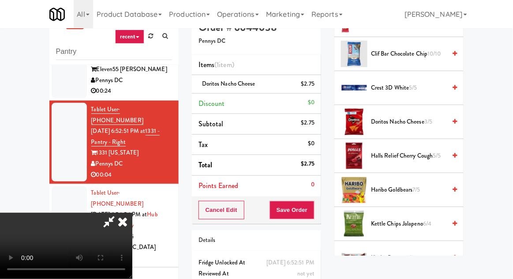
scroll to position [34, 0]
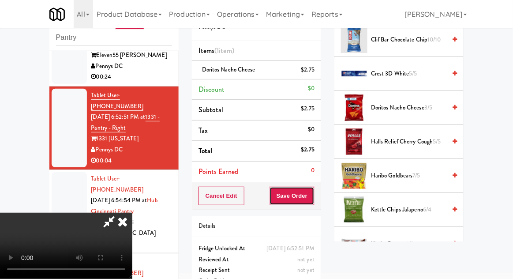
click at [313, 196] on button "Save Order" at bounding box center [292, 196] width 45 height 19
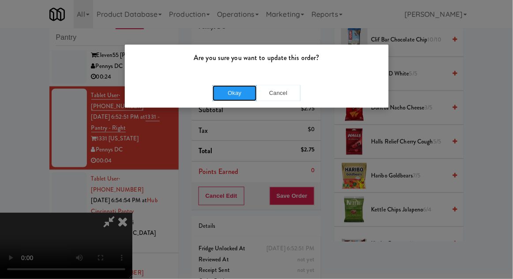
click at [217, 99] on button "Okay" at bounding box center [235, 93] width 44 height 16
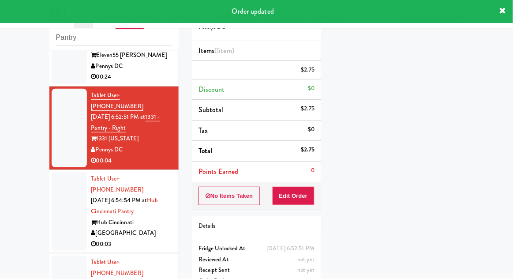
scroll to position [0, 0]
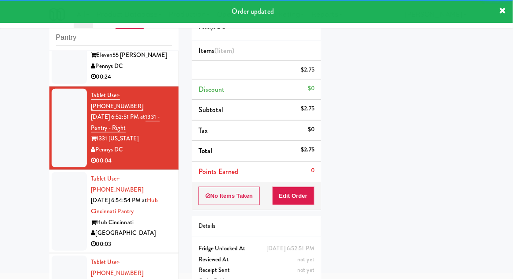
click at [68, 181] on div at bounding box center [69, 211] width 35 height 79
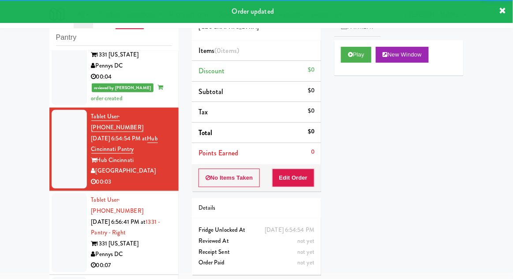
scroll to position [298, 0]
click at [356, 61] on button "Play" at bounding box center [356, 55] width 30 height 16
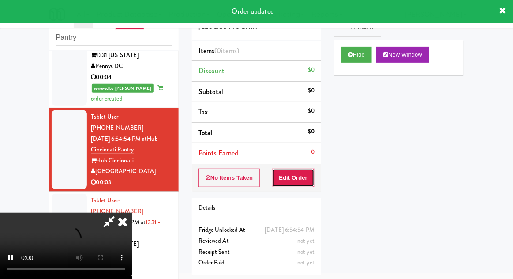
click at [292, 180] on button "Edit Order" at bounding box center [293, 178] width 43 height 19
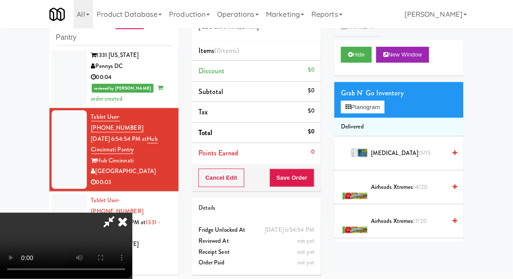
scroll to position [0, 0]
click at [376, 107] on button "Planogram" at bounding box center [362, 107] width 43 height 13
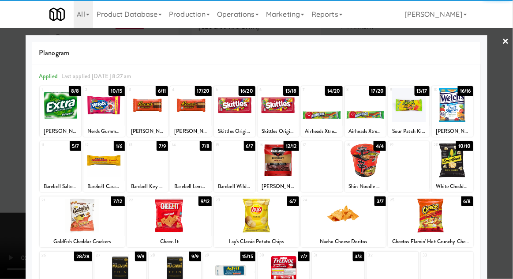
click at [366, 172] on div at bounding box center [365, 160] width 41 height 34
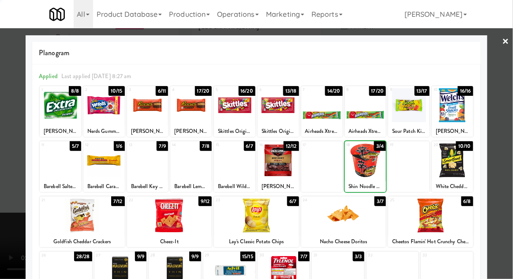
click at [512, 124] on div at bounding box center [256, 139] width 513 height 279
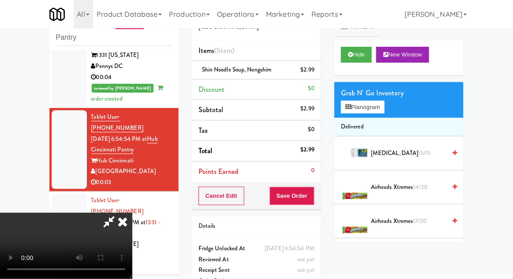
scroll to position [32, 0]
click at [314, 193] on button "Save Order" at bounding box center [292, 196] width 45 height 19
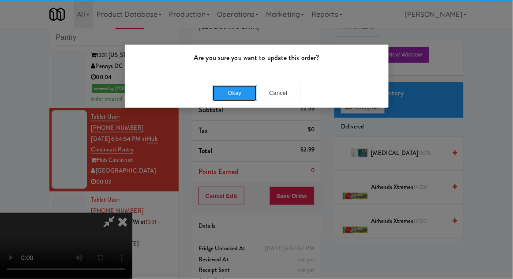
click at [226, 94] on button "Okay" at bounding box center [235, 93] width 44 height 16
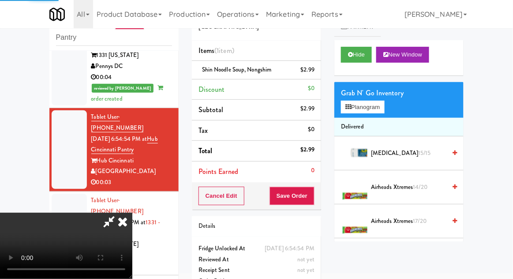
scroll to position [0, 0]
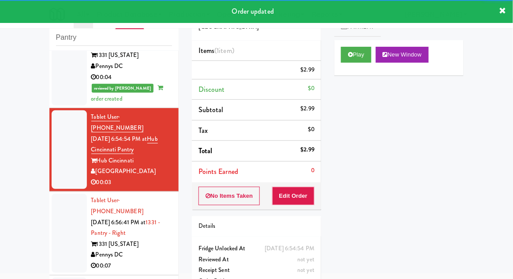
click at [63, 194] on div at bounding box center [69, 233] width 35 height 79
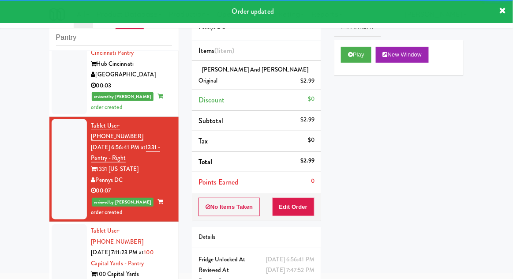
click at [63, 224] on div at bounding box center [69, 263] width 35 height 79
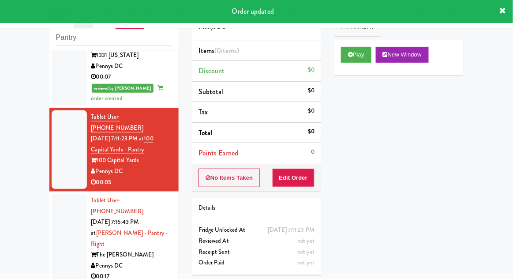
scroll to position [509, 0]
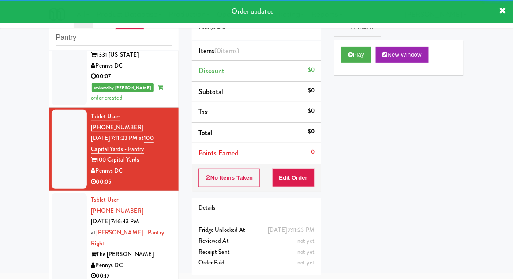
click at [354, 67] on div "Play New Window" at bounding box center [399, 57] width 129 height 35
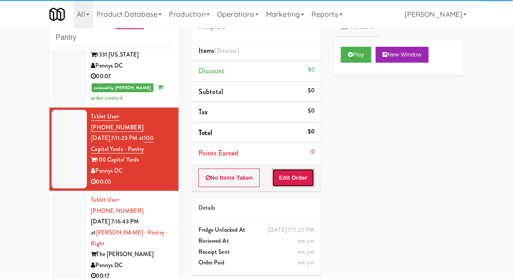
click at [307, 184] on button "Edit Order" at bounding box center [293, 178] width 43 height 19
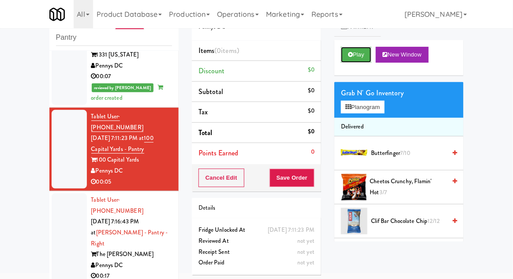
click at [344, 55] on button "Play" at bounding box center [356, 55] width 30 height 16
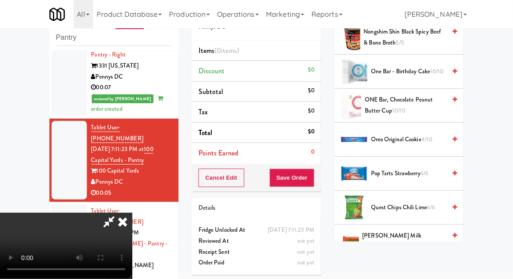
scroll to position [696, 0]
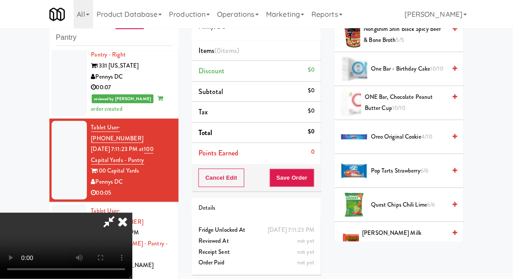
click at [426, 135] on span "4/10" at bounding box center [426, 136] width 11 height 8
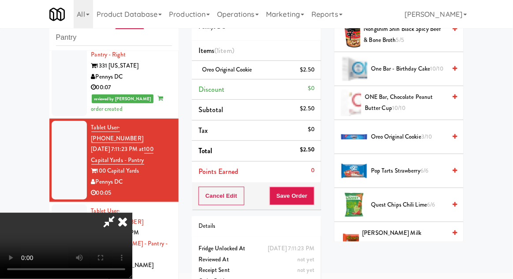
scroll to position [32, 0]
click at [311, 196] on button "Save Order" at bounding box center [292, 196] width 45 height 19
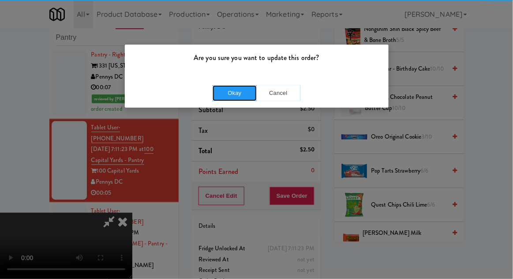
click at [232, 90] on button "Okay" at bounding box center [235, 93] width 44 height 16
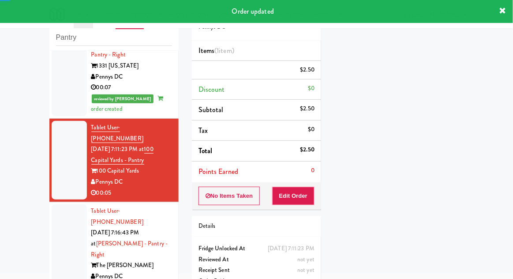
scroll to position [0, 0]
click at [60, 204] on div at bounding box center [69, 249] width 35 height 90
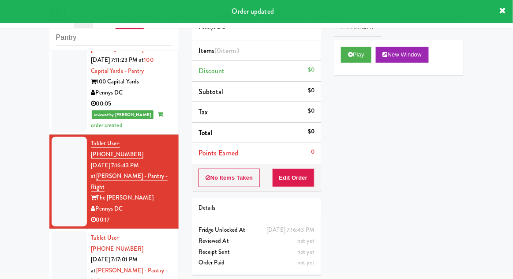
scroll to position [588, 0]
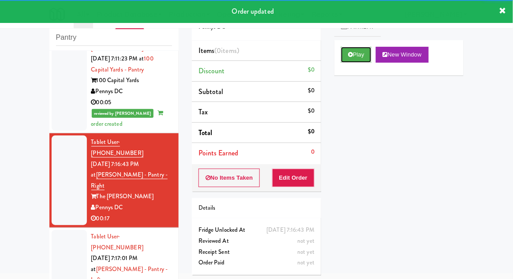
click at [354, 49] on button "Play" at bounding box center [356, 55] width 30 height 16
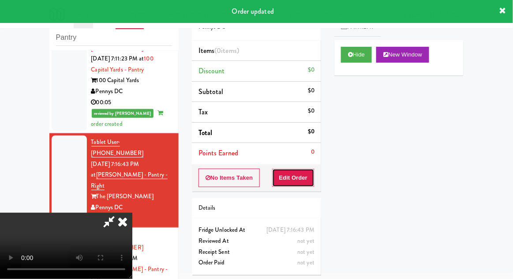
click at [292, 180] on button "Edit Order" at bounding box center [293, 178] width 43 height 19
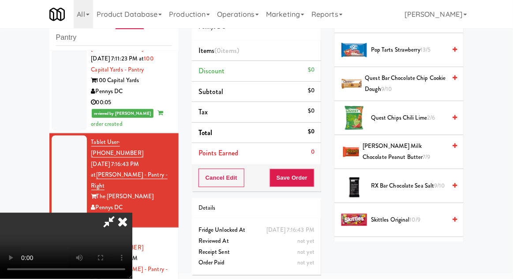
scroll to position [642, 0]
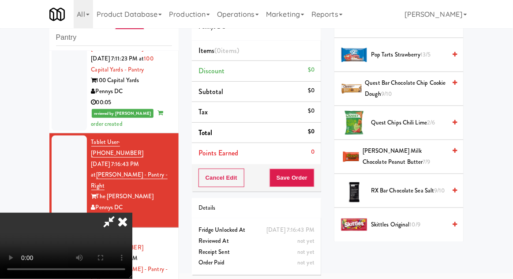
click at [435, 125] on span "Quest Chips Chili Lime 2/6" at bounding box center [408, 122] width 75 height 11
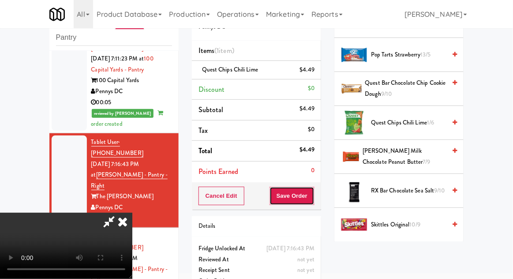
click at [313, 197] on button "Save Order" at bounding box center [292, 196] width 45 height 19
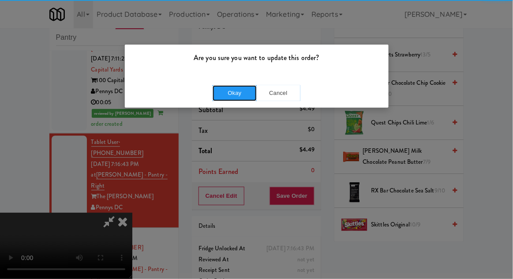
click at [234, 85] on button "Okay" at bounding box center [235, 93] width 44 height 16
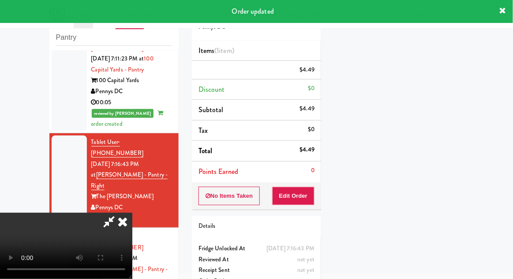
scroll to position [87, 0]
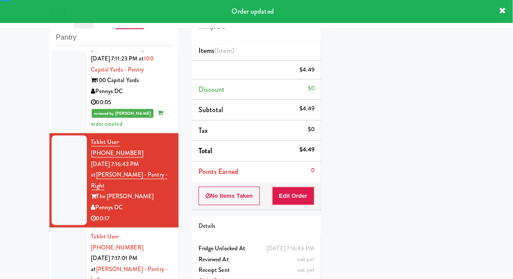
click at [56, 230] on div at bounding box center [69, 275] width 35 height 90
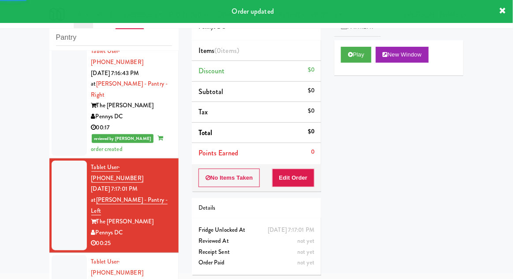
scroll to position [679, 0]
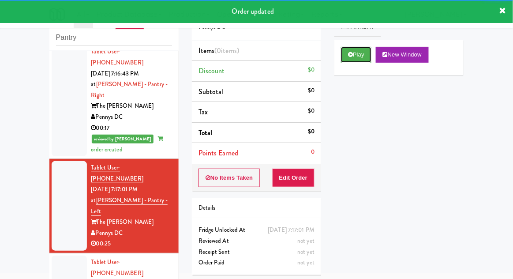
click at [342, 54] on button "Play" at bounding box center [356, 55] width 30 height 16
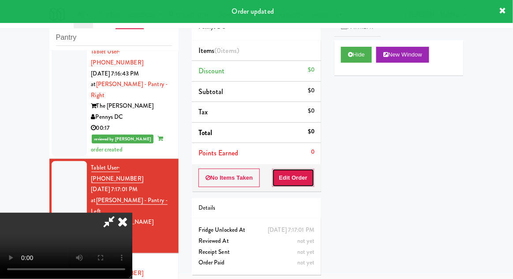
click at [292, 180] on button "Edit Order" at bounding box center [293, 178] width 43 height 19
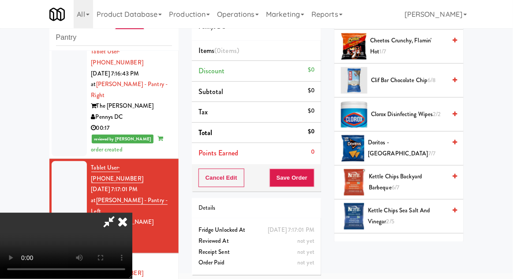
scroll to position [174, 0]
click at [429, 150] on span "7/7" at bounding box center [432, 154] width 7 height 8
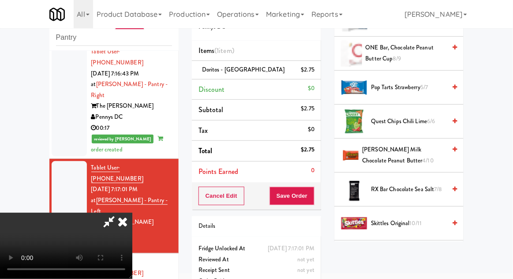
scroll to position [777, 0]
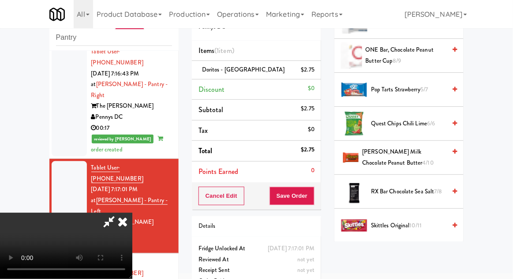
click at [427, 153] on span "[PERSON_NAME] Milk Chocolate Peanut Butter 4/10" at bounding box center [404, 158] width 84 height 22
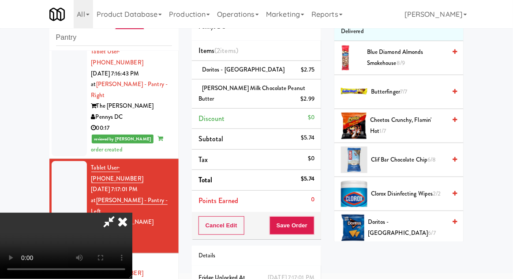
scroll to position [0, 0]
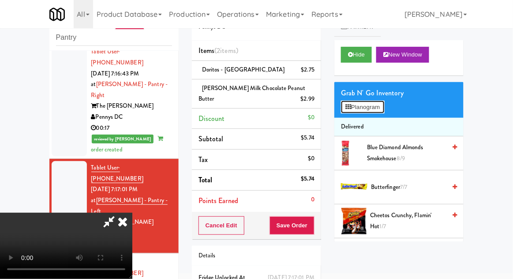
click at [384, 111] on button "Planogram" at bounding box center [362, 107] width 43 height 13
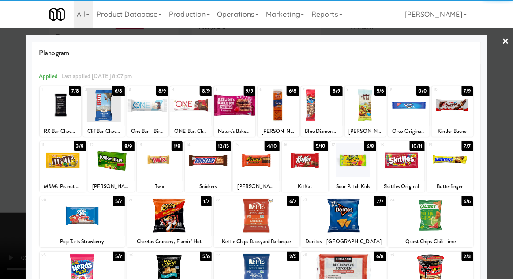
click at [168, 173] on div at bounding box center [160, 160] width 46 height 34
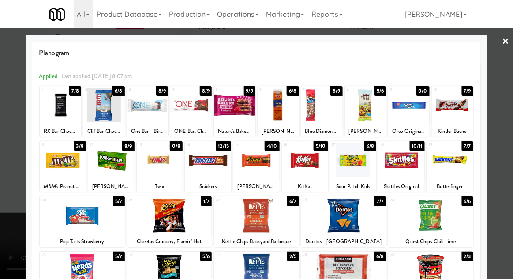
click at [510, 142] on div at bounding box center [256, 139] width 513 height 279
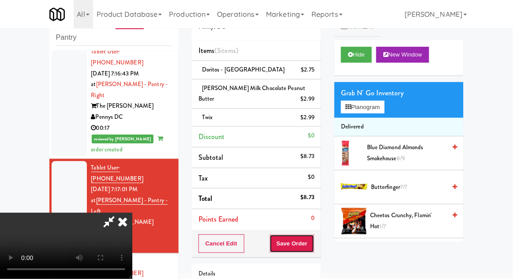
click at [314, 244] on button "Save Order" at bounding box center [292, 243] width 45 height 19
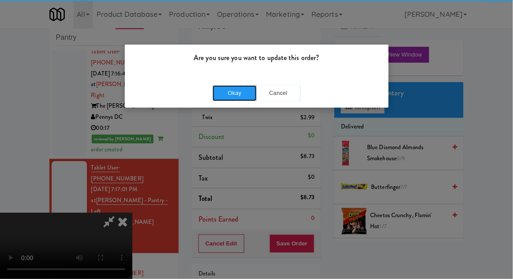
click at [228, 98] on button "Okay" at bounding box center [235, 93] width 44 height 16
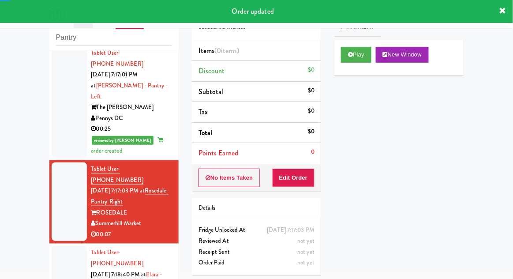
scroll to position [798, 0]
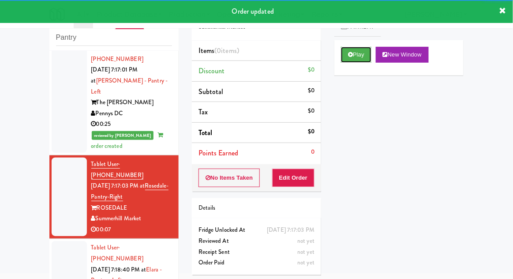
click at [347, 57] on button "Play" at bounding box center [356, 55] width 30 height 16
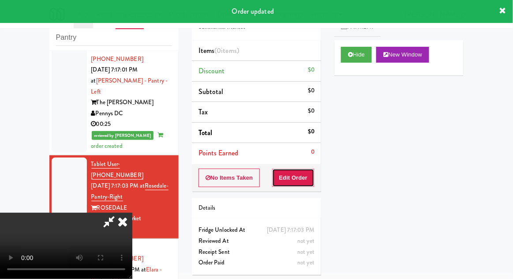
click at [300, 182] on button "Edit Order" at bounding box center [293, 178] width 43 height 19
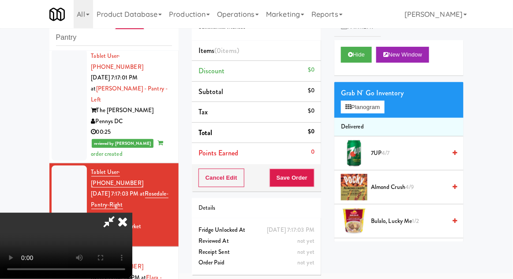
scroll to position [32, 0]
click at [384, 101] on button "Planogram" at bounding box center [362, 107] width 43 height 13
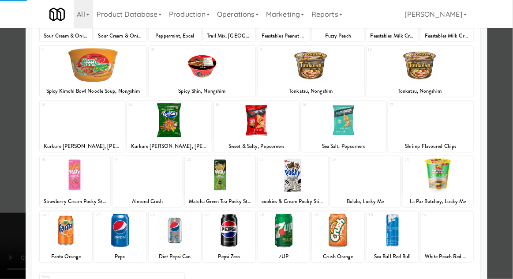
scroll to position [112, 0]
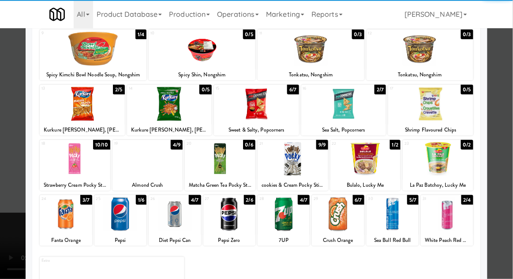
click at [468, 200] on div "2/4" at bounding box center [468, 200] width 12 height 10
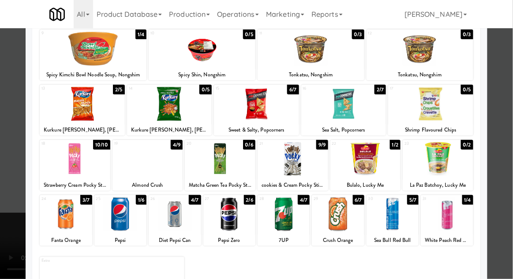
click at [511, 195] on div at bounding box center [256, 139] width 513 height 279
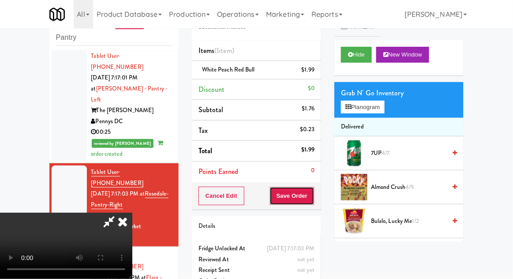
click at [313, 198] on button "Save Order" at bounding box center [292, 196] width 45 height 19
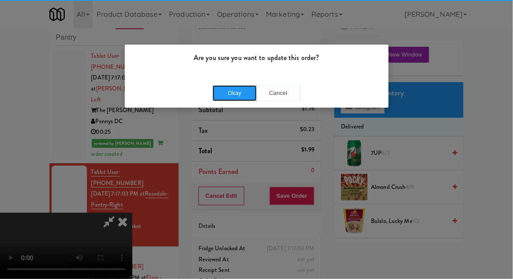
click at [244, 85] on button "Okay" at bounding box center [235, 93] width 44 height 16
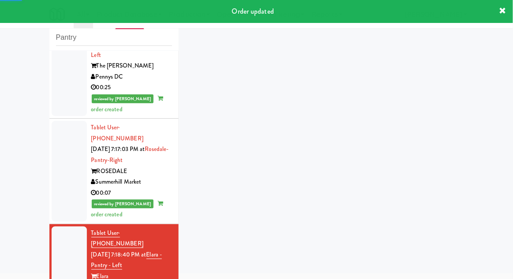
scroll to position [878, 0]
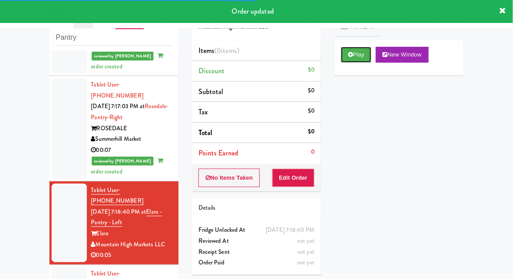
click at [347, 59] on button "Play" at bounding box center [356, 55] width 30 height 16
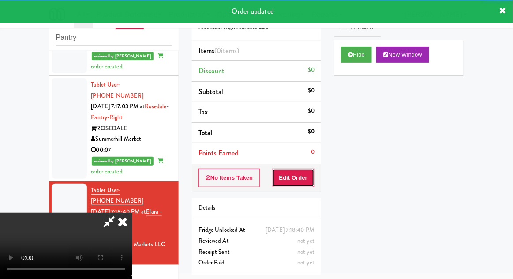
click at [298, 175] on button "Edit Order" at bounding box center [293, 178] width 43 height 19
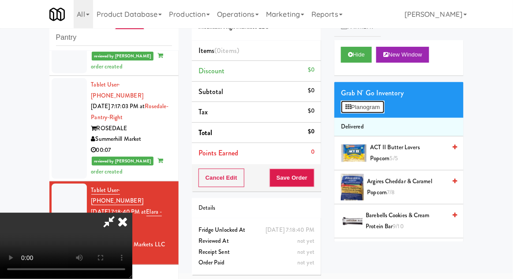
click at [383, 112] on button "Planogram" at bounding box center [362, 107] width 43 height 13
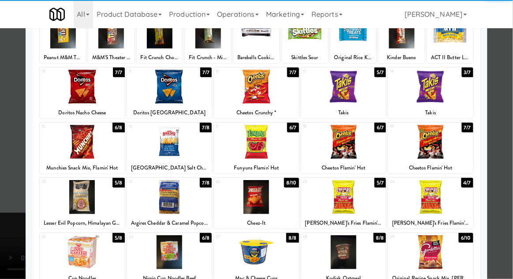
scroll to position [74, 0]
click at [452, 189] on div at bounding box center [430, 197] width 85 height 34
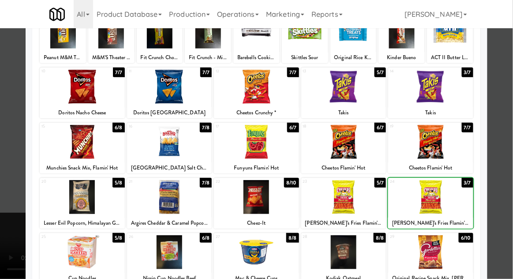
click at [511, 185] on div at bounding box center [256, 139] width 513 height 279
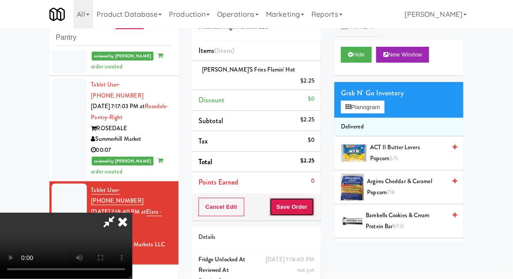
click at [313, 198] on button "Save Order" at bounding box center [292, 207] width 45 height 19
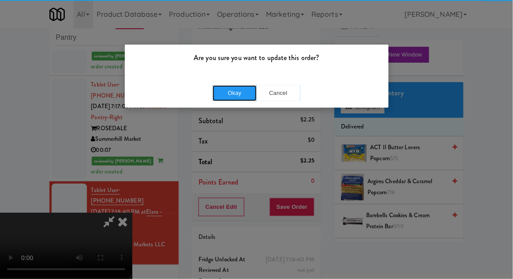
click at [243, 95] on button "Okay" at bounding box center [235, 93] width 44 height 16
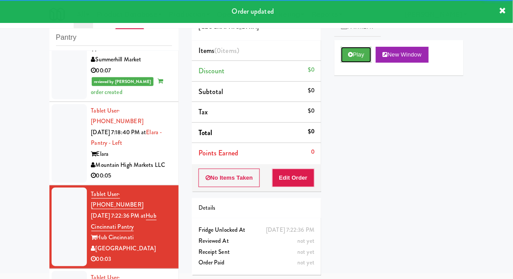
click at [348, 56] on button "Play" at bounding box center [356, 55] width 30 height 16
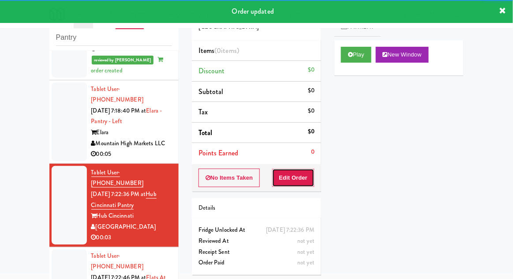
click at [290, 178] on button "Edit Order" at bounding box center [293, 178] width 43 height 19
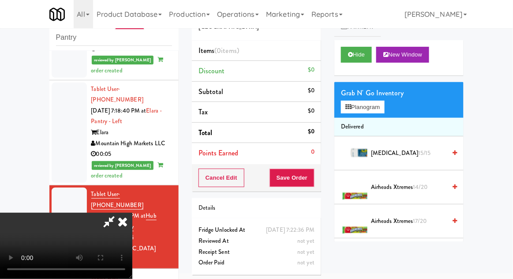
scroll to position [0, 0]
click at [383, 95] on div "Grab N' Go Inventory" at bounding box center [399, 93] width 116 height 13
click at [384, 107] on button "Planogram" at bounding box center [362, 107] width 43 height 13
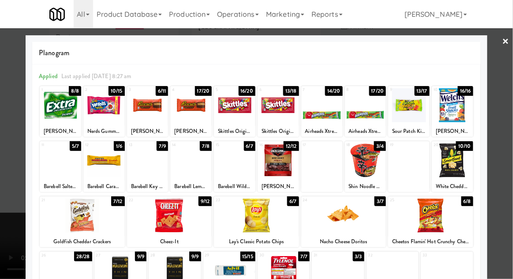
click at [196, 170] on div at bounding box center [190, 160] width 41 height 34
click at [510, 148] on div at bounding box center [256, 139] width 513 height 279
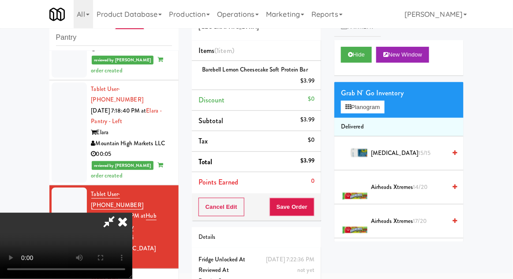
scroll to position [32, 0]
click at [312, 204] on button "Save Order" at bounding box center [292, 207] width 45 height 19
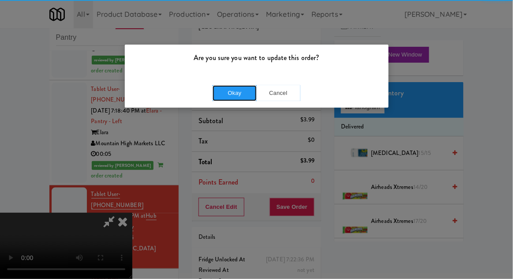
click at [236, 94] on button "Okay" at bounding box center [235, 93] width 44 height 16
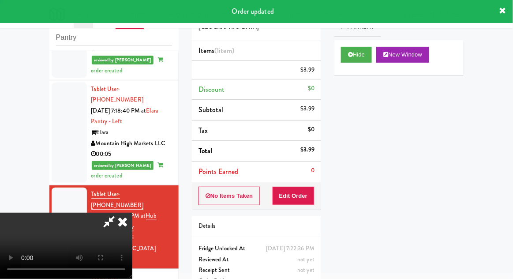
scroll to position [0, 0]
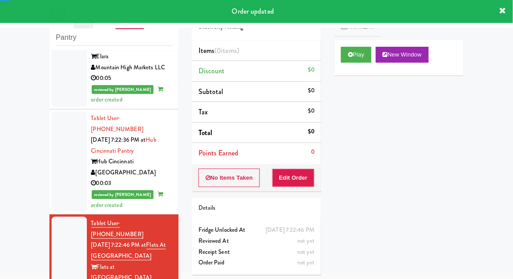
scroll to position [1055, 0]
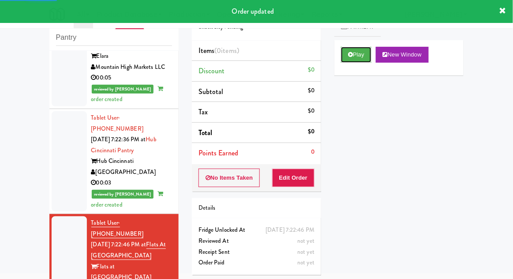
click at [342, 57] on button "Play" at bounding box center [356, 55] width 30 height 16
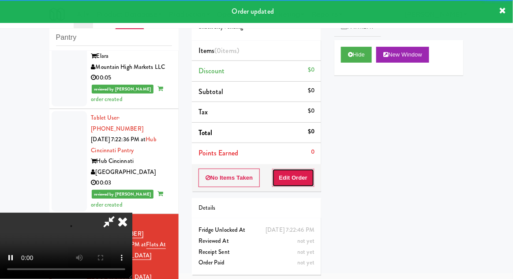
click at [291, 178] on button "Edit Order" at bounding box center [293, 178] width 43 height 19
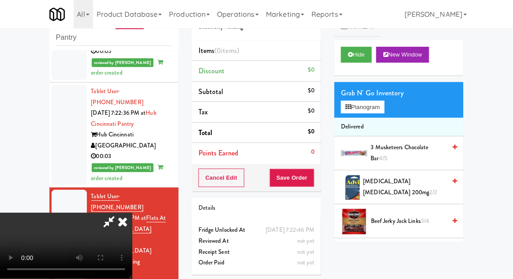
scroll to position [0, 0]
click at [382, 106] on button "Planogram" at bounding box center [362, 107] width 43 height 13
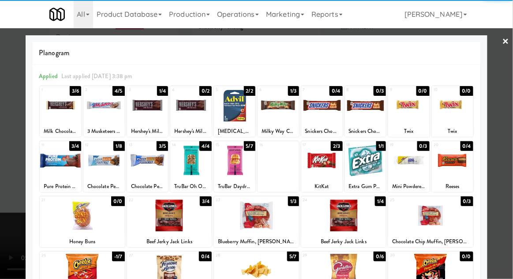
click at [102, 166] on div at bounding box center [103, 160] width 41 height 34
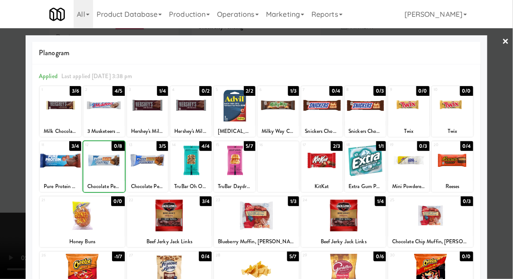
click at [511, 142] on div at bounding box center [256, 139] width 513 height 279
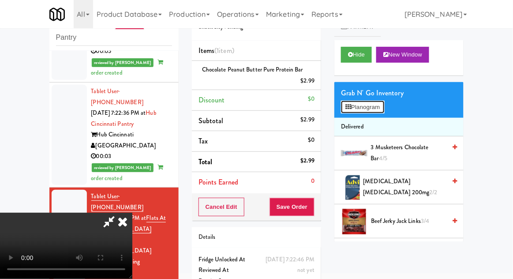
click at [381, 103] on button "Planogram" at bounding box center [362, 107] width 43 height 13
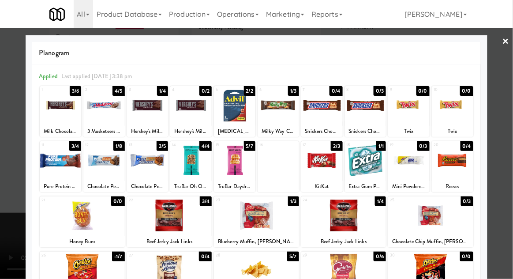
click at [511, 157] on div at bounding box center [256, 139] width 513 height 279
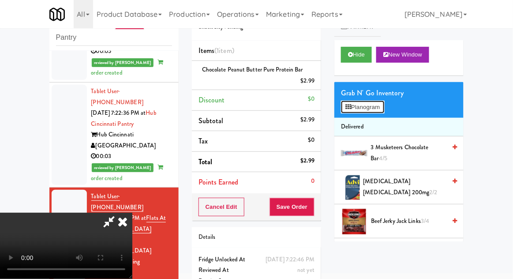
click at [383, 108] on button "Planogram" at bounding box center [362, 107] width 43 height 13
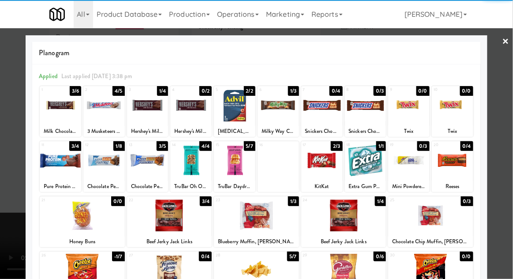
click at [351, 267] on div at bounding box center [343, 271] width 85 height 34
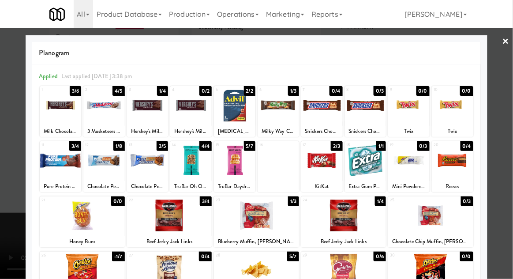
click at [510, 152] on div at bounding box center [256, 139] width 513 height 279
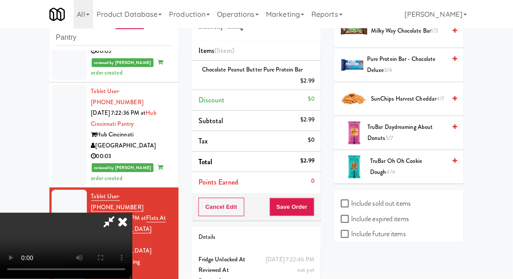
click at [359, 198] on label "Include sold out items" at bounding box center [376, 203] width 70 height 13
click at [351, 200] on input "Include sold out items" at bounding box center [346, 203] width 10 height 7
checkbox input "true"
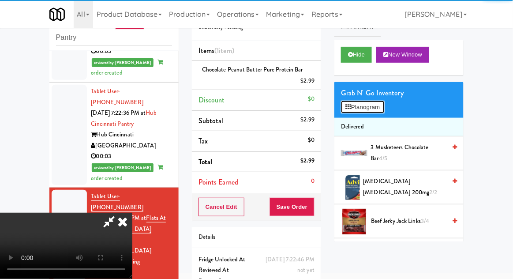
click at [354, 101] on button "Planogram" at bounding box center [362, 107] width 43 height 13
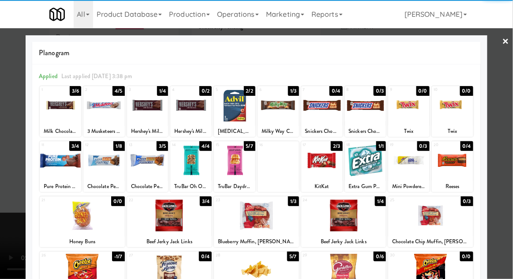
click at [352, 266] on div at bounding box center [343, 271] width 85 height 34
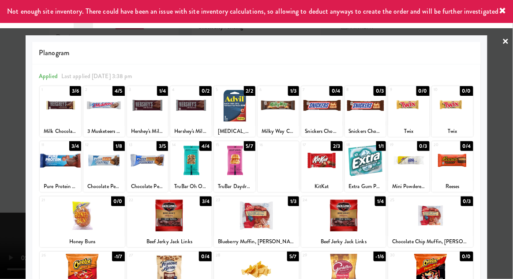
click at [512, 158] on div at bounding box center [256, 139] width 513 height 279
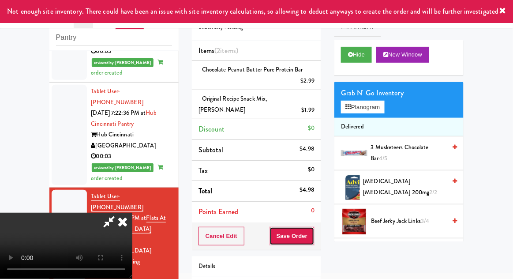
click at [312, 235] on button "Save Order" at bounding box center [292, 236] width 45 height 19
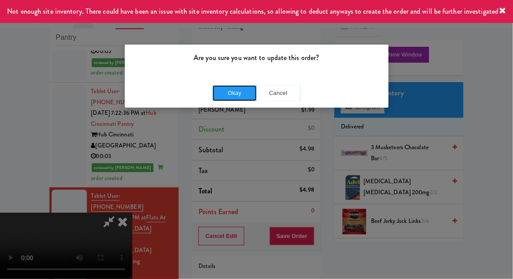
click at [233, 96] on button "Okay" at bounding box center [235, 93] width 44 height 16
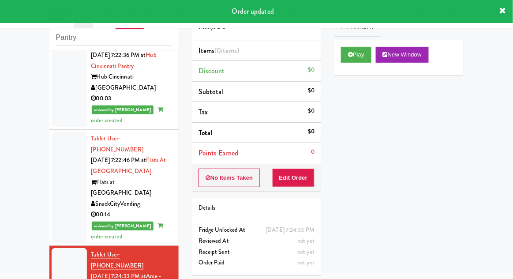
scroll to position [1166, 0]
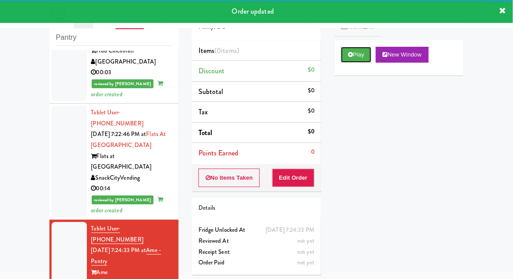
click at [353, 58] on button "Play" at bounding box center [356, 55] width 30 height 16
click at [297, 179] on button "Edit Order" at bounding box center [293, 178] width 43 height 19
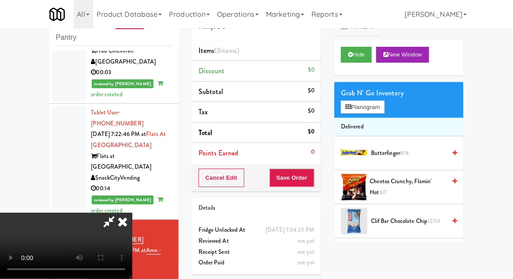
scroll to position [0, 0]
click at [381, 106] on button "Planogram" at bounding box center [362, 107] width 43 height 13
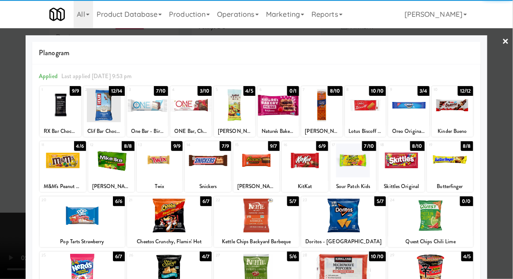
click at [143, 113] on div at bounding box center [147, 105] width 41 height 34
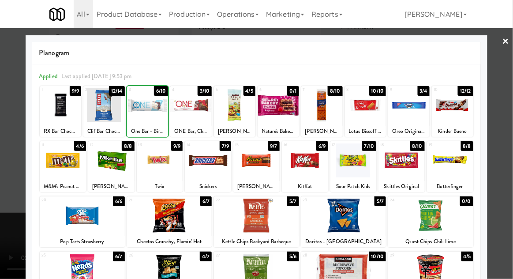
click at [512, 139] on div at bounding box center [256, 139] width 513 height 279
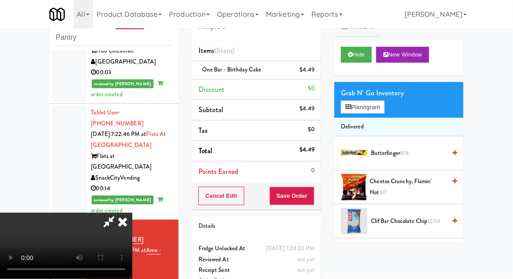
scroll to position [32, 0]
click at [311, 202] on button "Save Order" at bounding box center [292, 196] width 45 height 19
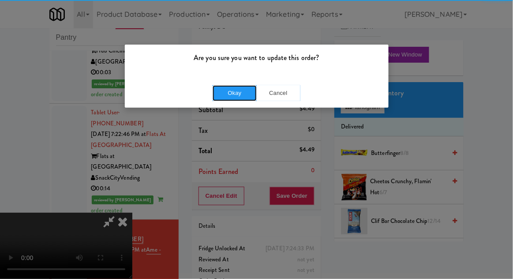
click at [248, 97] on button "Okay" at bounding box center [235, 93] width 44 height 16
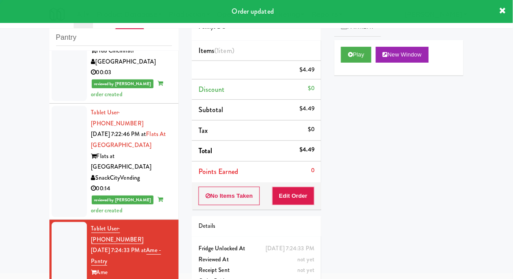
scroll to position [0, 0]
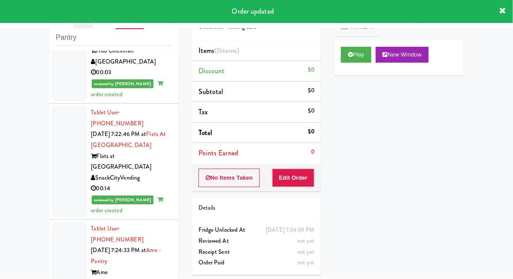
click at [52, 222] on div at bounding box center [69, 272] width 35 height 100
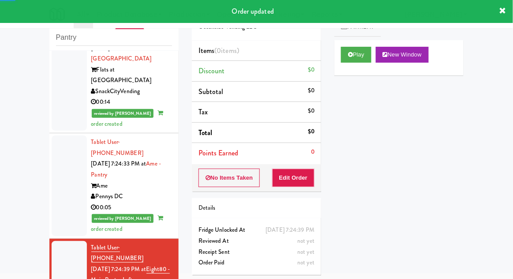
scroll to position [1252, 0]
click at [349, 60] on button "Play" at bounding box center [356, 55] width 30 height 16
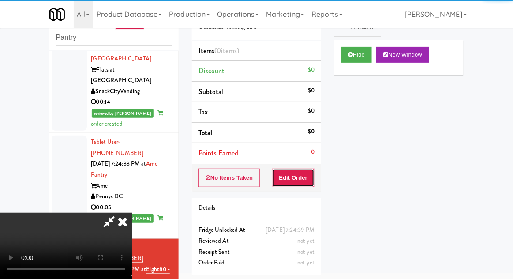
click at [299, 175] on button "Edit Order" at bounding box center [293, 178] width 43 height 19
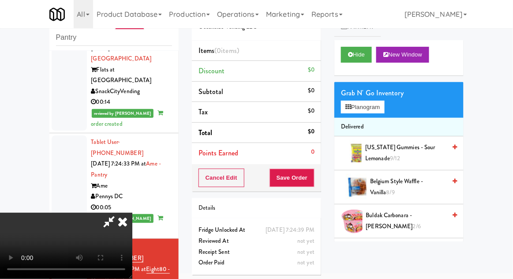
scroll to position [0, 0]
click at [382, 106] on button "Planogram" at bounding box center [362, 107] width 43 height 13
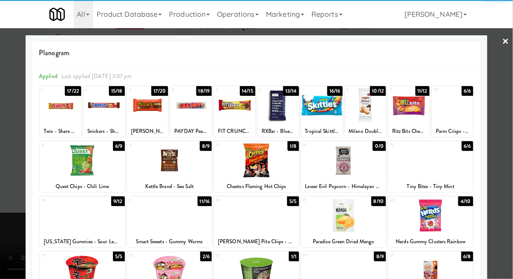
click at [277, 110] on div at bounding box center [278, 105] width 41 height 34
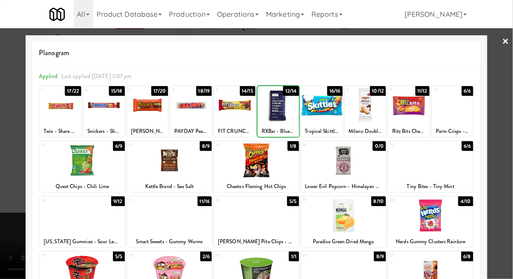
click at [278, 110] on div at bounding box center [278, 105] width 41 height 34
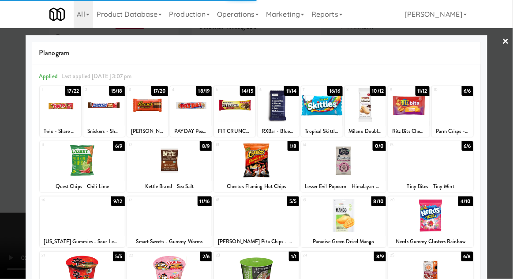
click at [510, 133] on div at bounding box center [256, 139] width 513 height 279
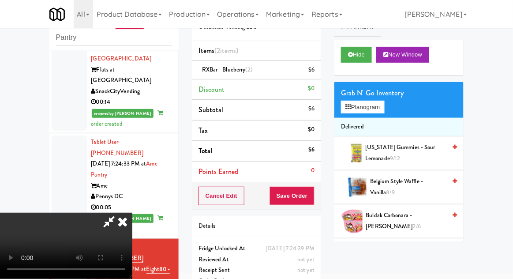
click at [317, 66] on li "RXBar - Blueberry (2) $6" at bounding box center [256, 70] width 129 height 19
click at [316, 74] on icon at bounding box center [315, 73] width 4 height 6
click at [312, 200] on button "Save Order" at bounding box center [292, 196] width 45 height 19
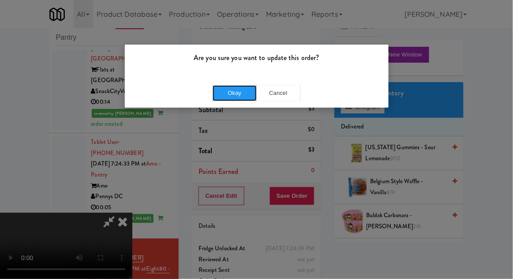
click at [239, 97] on button "Okay" at bounding box center [235, 93] width 44 height 16
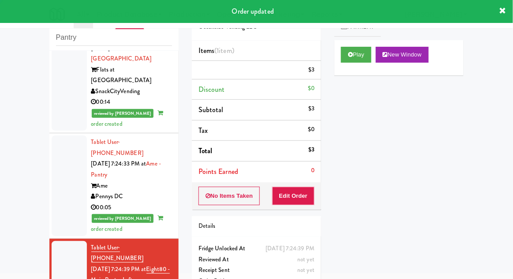
scroll to position [0, 0]
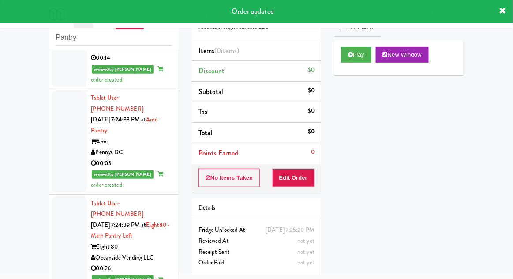
scroll to position [1313, 0]
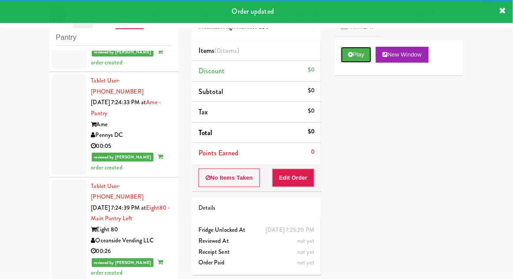
click at [342, 58] on button "Play" at bounding box center [356, 55] width 30 height 16
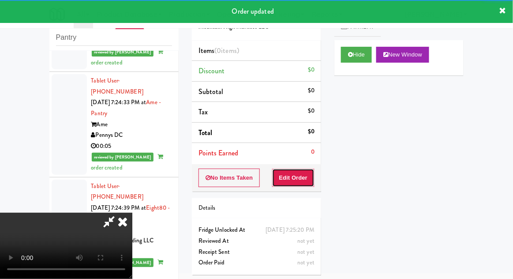
click at [286, 177] on button "Edit Order" at bounding box center [293, 178] width 43 height 19
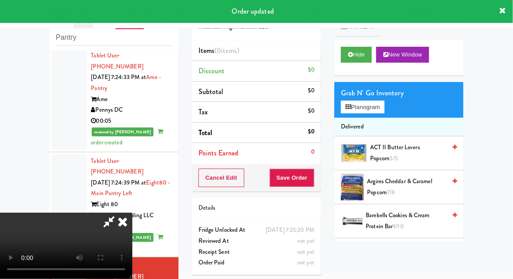
scroll to position [1351, 0]
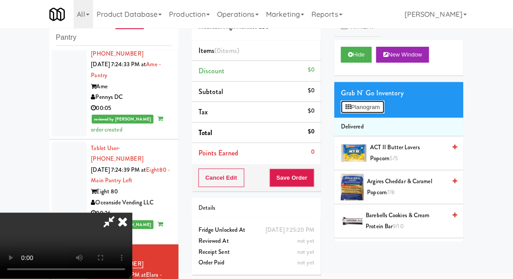
click at [383, 108] on button "Planogram" at bounding box center [362, 107] width 43 height 13
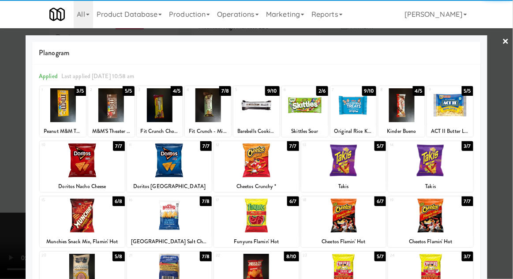
click at [452, 162] on div at bounding box center [430, 160] width 85 height 34
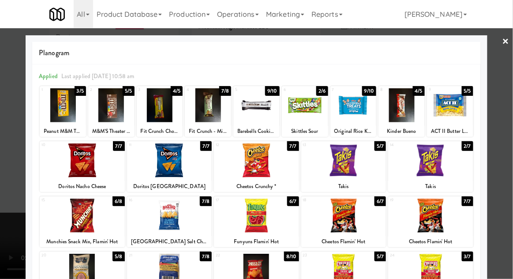
click at [508, 146] on div at bounding box center [256, 139] width 513 height 279
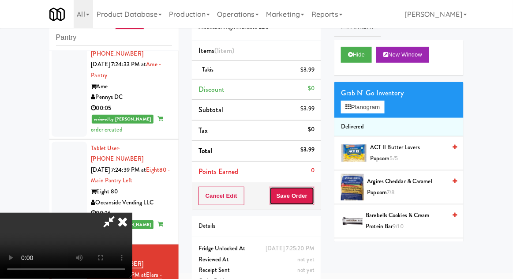
click at [313, 196] on button "Save Order" at bounding box center [292, 196] width 45 height 19
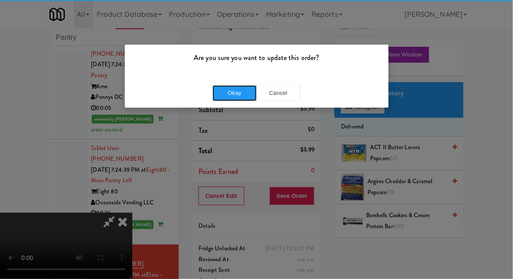
click at [229, 88] on button "Okay" at bounding box center [235, 93] width 44 height 16
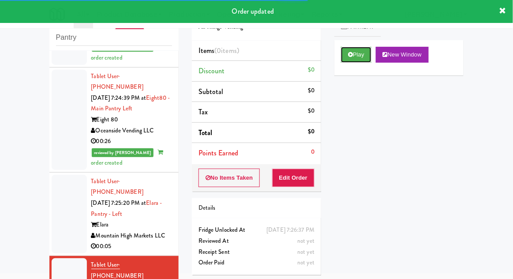
click at [351, 59] on button "Play" at bounding box center [356, 55] width 30 height 16
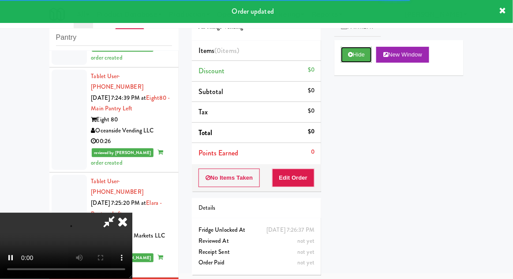
scroll to position [1445, 0]
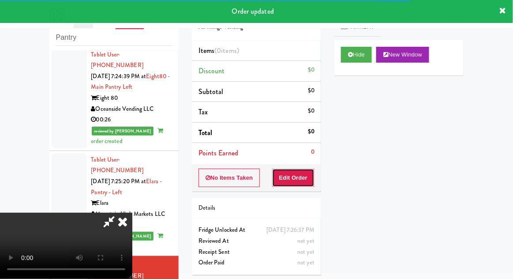
click at [292, 174] on button "Edit Order" at bounding box center [293, 178] width 43 height 19
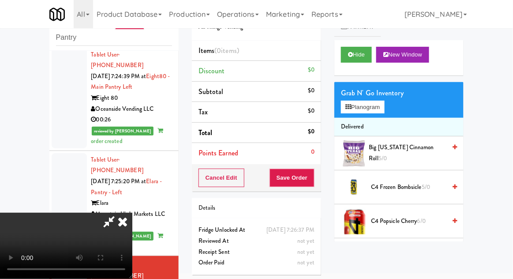
scroll to position [0, 0]
click at [379, 108] on button "Planogram" at bounding box center [362, 107] width 43 height 13
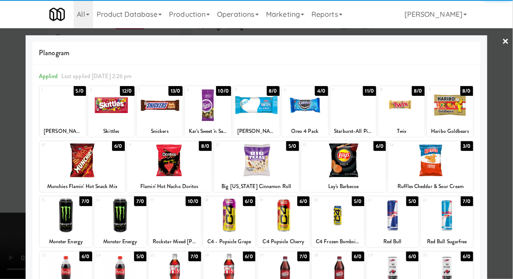
click at [61, 116] on div at bounding box center [63, 105] width 46 height 34
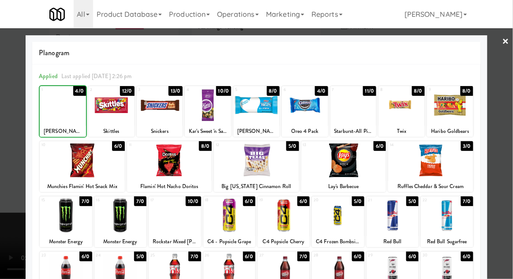
click at [62, 117] on div at bounding box center [63, 105] width 46 height 34
click at [510, 137] on div at bounding box center [256, 139] width 513 height 279
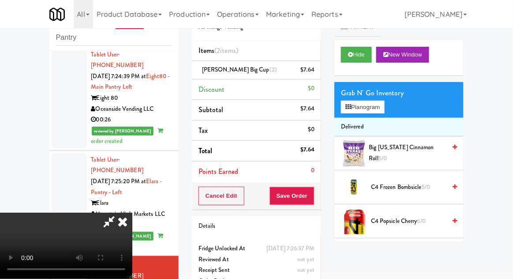
scroll to position [32, 0]
click at [313, 194] on button "Save Order" at bounding box center [292, 196] width 45 height 19
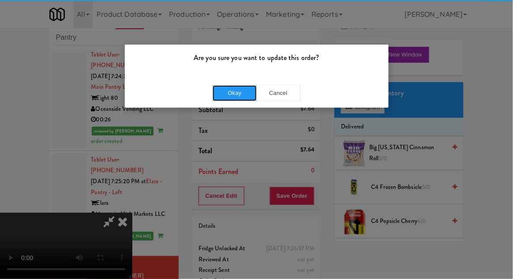
click at [237, 92] on button "Okay" at bounding box center [235, 93] width 44 height 16
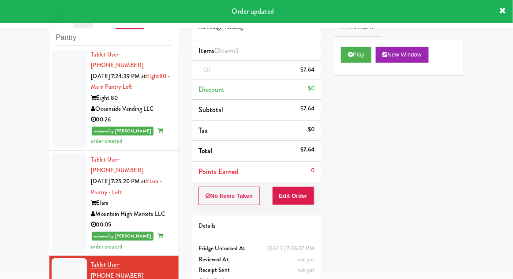
scroll to position [0, 0]
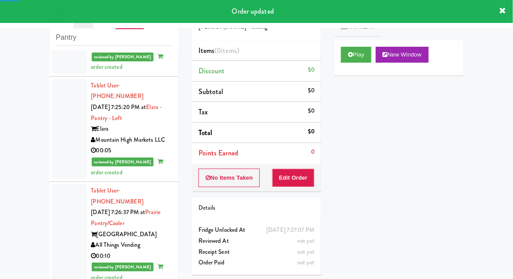
scroll to position [1522, 0]
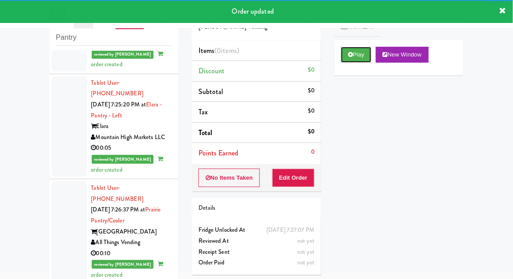
click at [348, 58] on button "Play" at bounding box center [356, 55] width 30 height 16
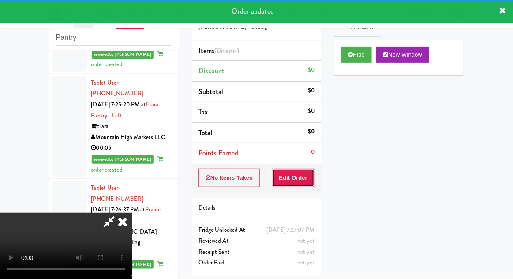
click at [294, 177] on button "Edit Order" at bounding box center [293, 178] width 43 height 19
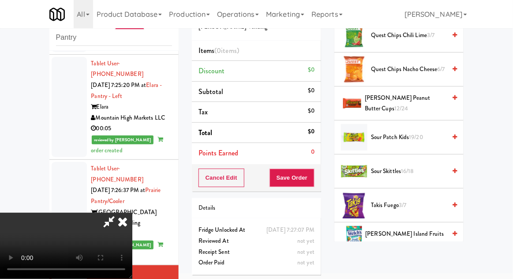
scroll to position [903, 0]
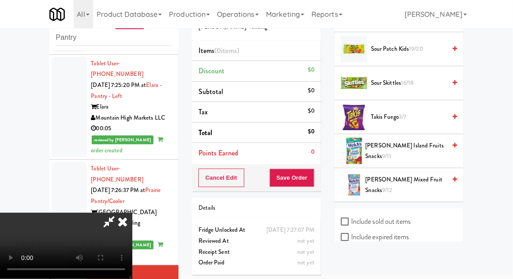
click at [411, 112] on span "Takis Fuego 3/7" at bounding box center [408, 117] width 75 height 11
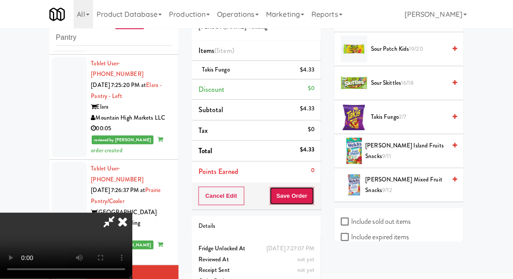
click at [313, 200] on button "Save Order" at bounding box center [292, 196] width 45 height 19
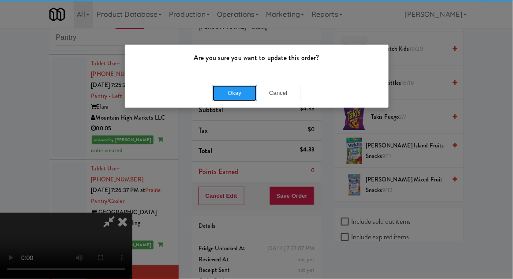
click at [230, 96] on button "Okay" at bounding box center [235, 93] width 44 height 16
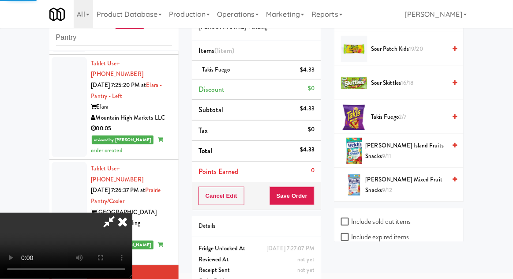
scroll to position [87, 0]
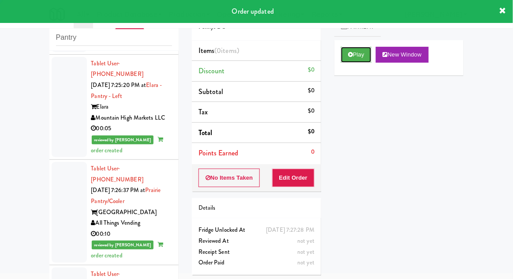
click at [346, 60] on button "Play" at bounding box center [356, 55] width 30 height 16
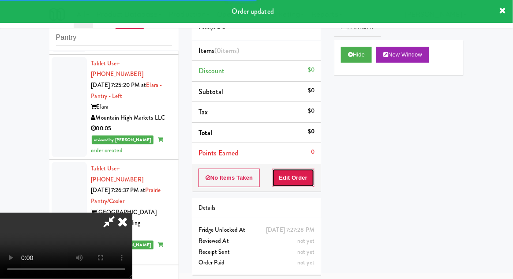
click at [302, 173] on button "Edit Order" at bounding box center [293, 178] width 43 height 19
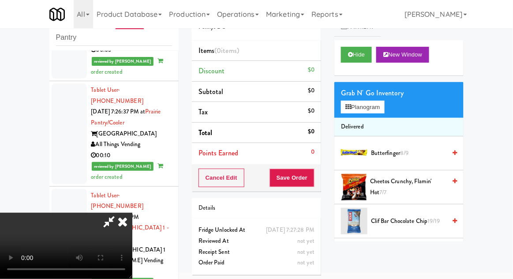
click at [418, 177] on span "Cheetos Crunchy, Flamin' Hot 7/7" at bounding box center [408, 187] width 76 height 22
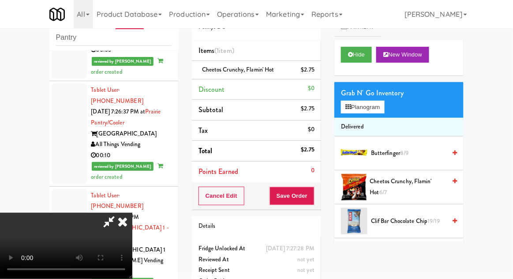
scroll to position [32, 0]
click at [313, 196] on button "Save Order" at bounding box center [292, 196] width 45 height 19
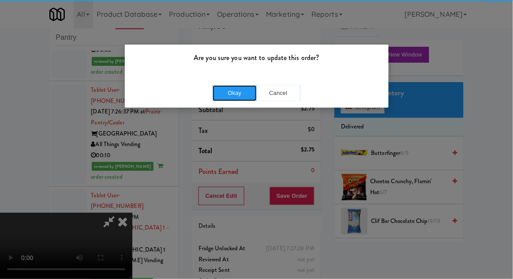
click at [233, 91] on button "Okay" at bounding box center [235, 93] width 44 height 16
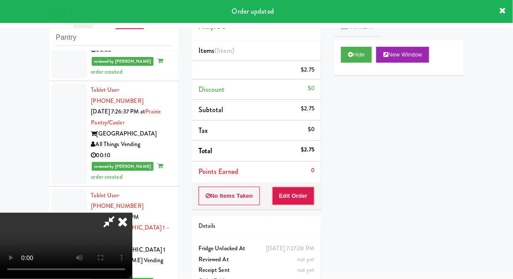
scroll to position [0, 0]
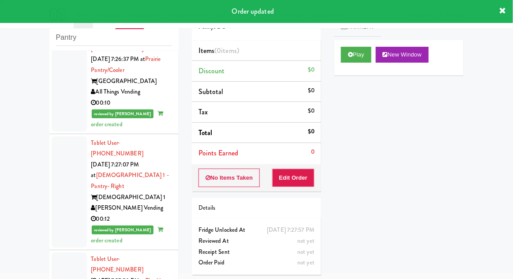
scroll to position [1719, 0]
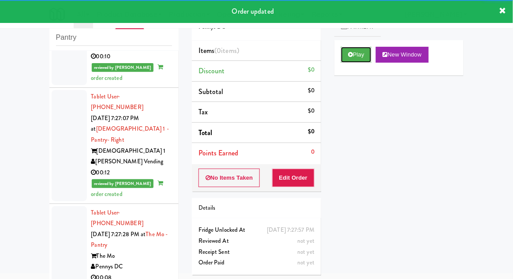
click at [347, 55] on button "Play" at bounding box center [356, 55] width 30 height 16
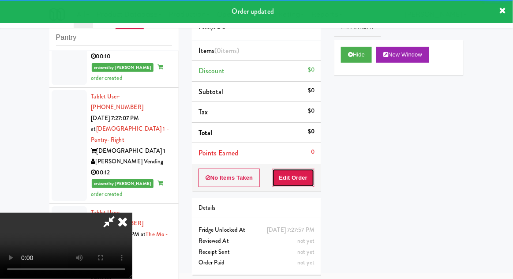
click at [301, 175] on button "Edit Order" at bounding box center [293, 178] width 43 height 19
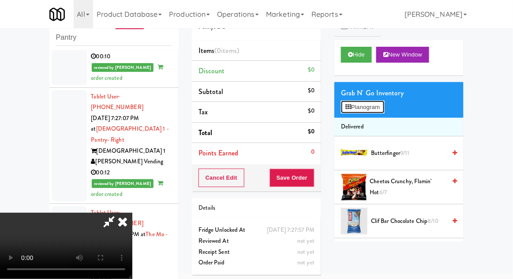
click at [384, 111] on button "Planogram" at bounding box center [362, 107] width 43 height 13
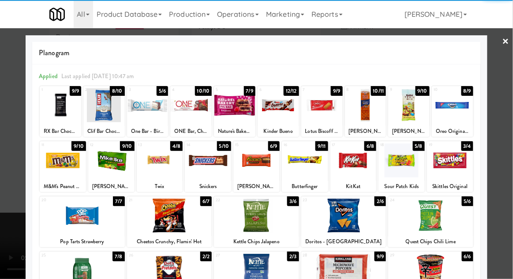
click at [407, 162] on div at bounding box center [402, 160] width 46 height 34
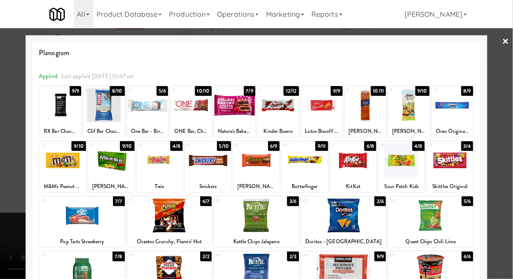
click at [509, 147] on div at bounding box center [256, 139] width 513 height 279
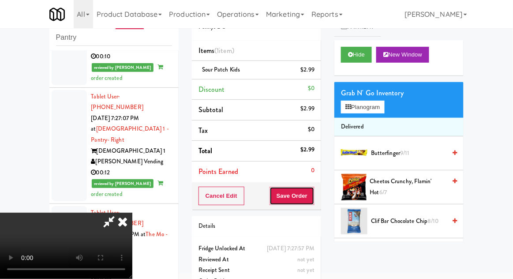
click at [312, 200] on button "Save Order" at bounding box center [292, 196] width 45 height 19
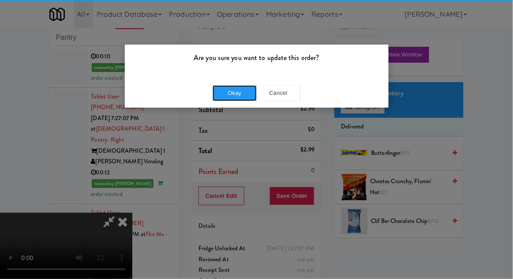
click at [242, 91] on button "Okay" at bounding box center [235, 93] width 44 height 16
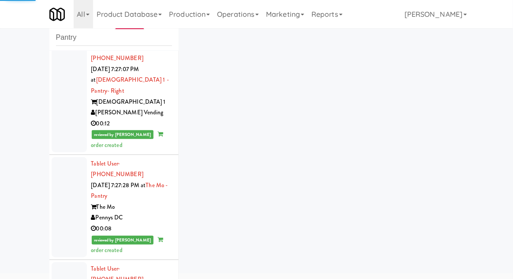
scroll to position [1794, 0]
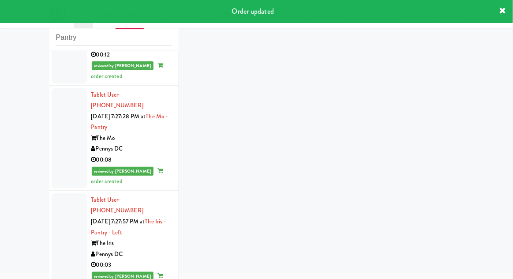
scroll to position [1877, 0]
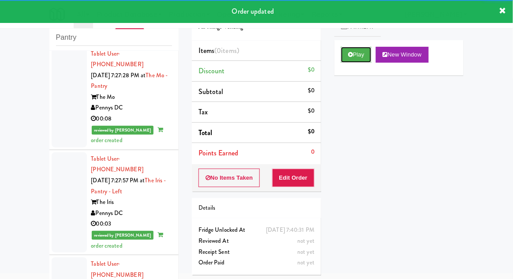
click at [343, 56] on button "Play" at bounding box center [356, 55] width 30 height 16
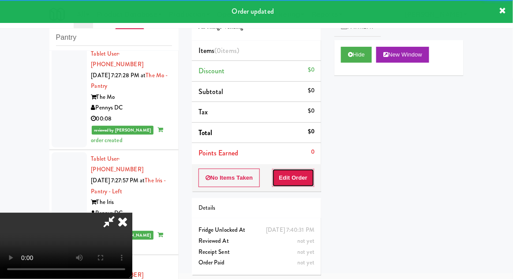
click at [299, 176] on button "Edit Order" at bounding box center [293, 178] width 43 height 19
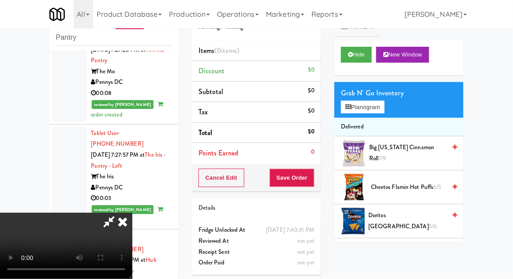
scroll to position [0, 0]
click at [380, 105] on button "Planogram" at bounding box center [362, 107] width 43 height 13
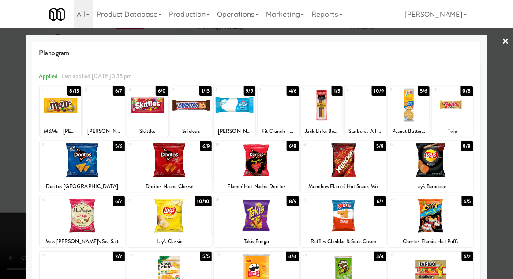
click at [436, 222] on div at bounding box center [430, 216] width 85 height 34
click at [4, 209] on div at bounding box center [256, 139] width 513 height 279
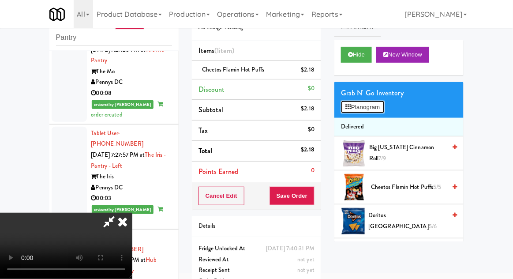
click at [384, 112] on button "Planogram" at bounding box center [362, 107] width 43 height 13
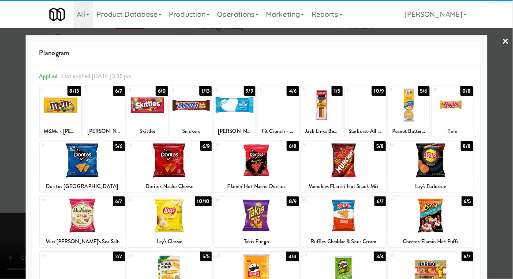
click at [15, 226] on div at bounding box center [256, 139] width 513 height 279
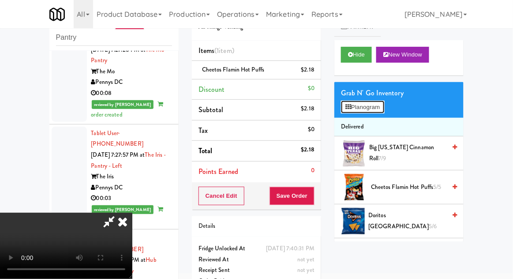
click at [384, 105] on button "Planogram" at bounding box center [362, 107] width 43 height 13
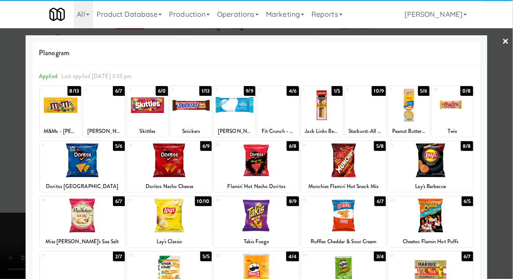
click at [264, 222] on div at bounding box center [256, 216] width 85 height 34
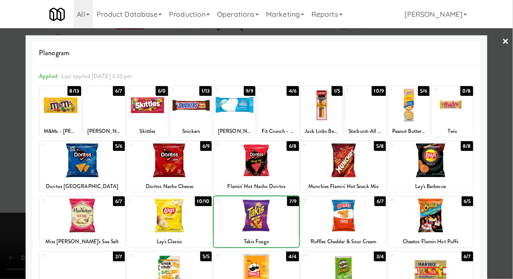
click at [510, 128] on div at bounding box center [256, 139] width 513 height 279
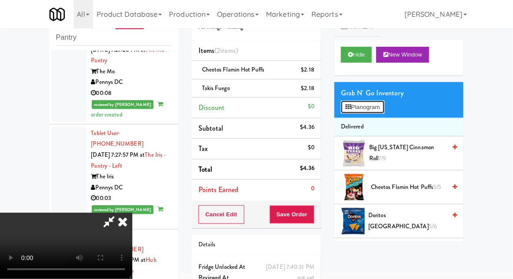
click at [384, 102] on button "Planogram" at bounding box center [362, 107] width 43 height 13
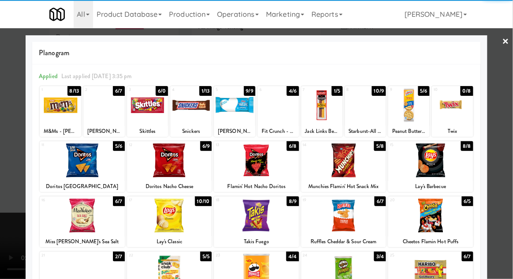
click at [451, 217] on div at bounding box center [430, 216] width 85 height 34
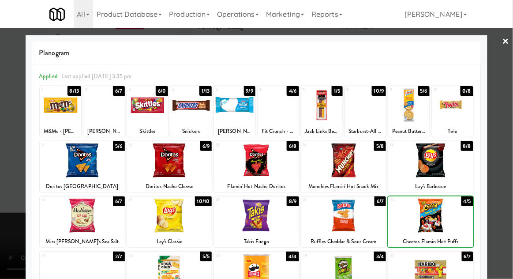
click at [506, 188] on div at bounding box center [256, 139] width 513 height 279
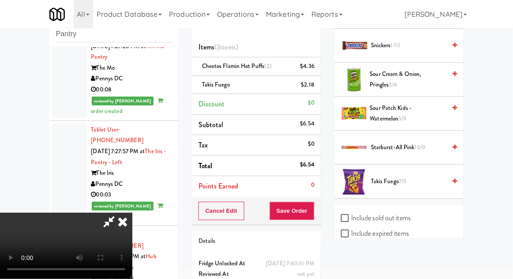
scroll to position [38, 0]
click at [418, 176] on span "Takis Fuego 7/9" at bounding box center [408, 181] width 75 height 11
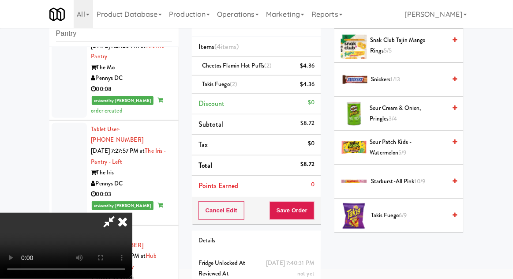
scroll to position [907, 0]
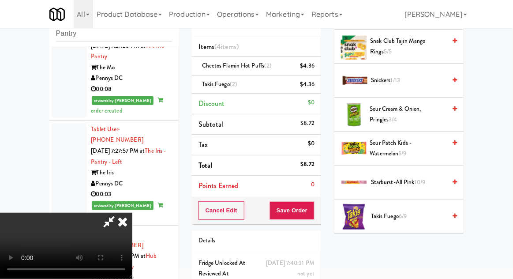
click at [430, 138] on span "Sour Patch Kids - Watermelon 5/9" at bounding box center [408, 149] width 76 height 22
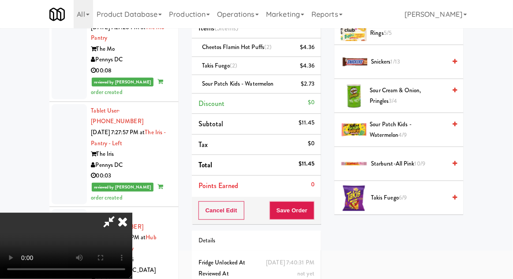
scroll to position [59, 0]
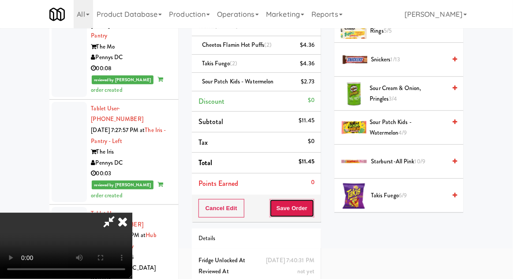
click at [314, 212] on button "Save Order" at bounding box center [292, 208] width 45 height 19
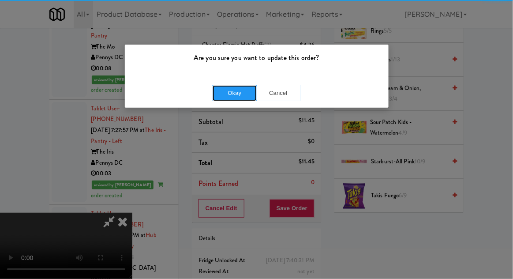
click at [225, 92] on button "Okay" at bounding box center [235, 93] width 44 height 16
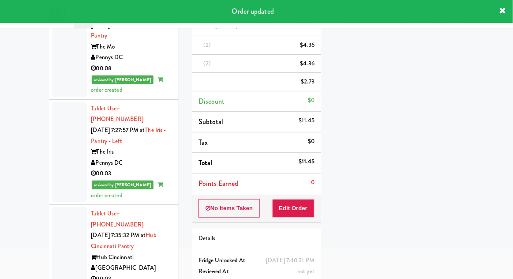
scroll to position [0, 0]
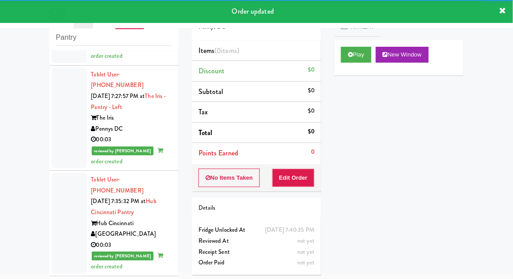
scroll to position [1975, 0]
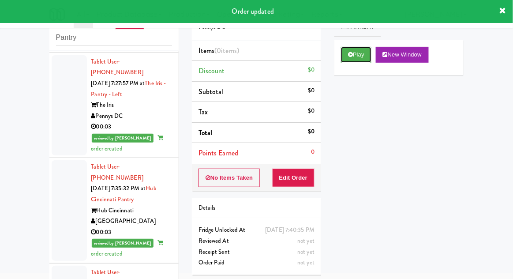
click at [353, 58] on button "Play" at bounding box center [356, 55] width 30 height 16
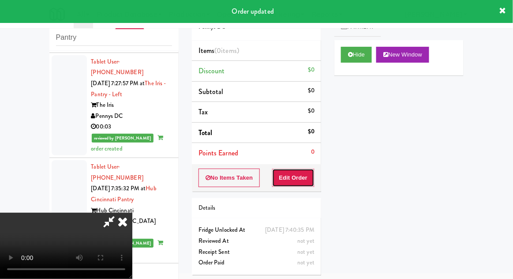
click at [296, 182] on button "Edit Order" at bounding box center [293, 178] width 43 height 19
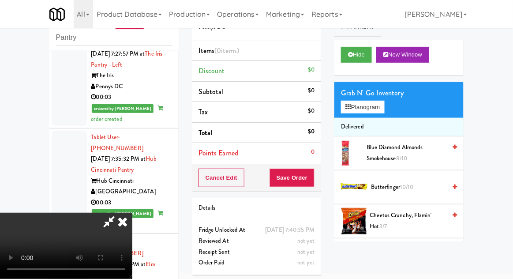
scroll to position [0, 0]
click at [383, 108] on button "Planogram" at bounding box center [362, 107] width 43 height 13
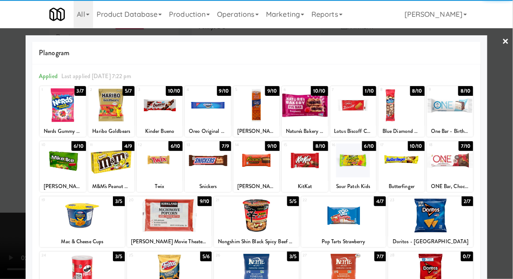
click at [70, 162] on div at bounding box center [63, 160] width 46 height 34
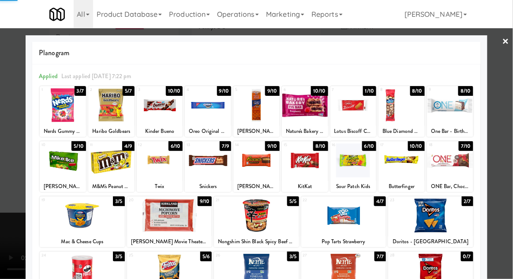
click at [512, 138] on div at bounding box center [256, 139] width 513 height 279
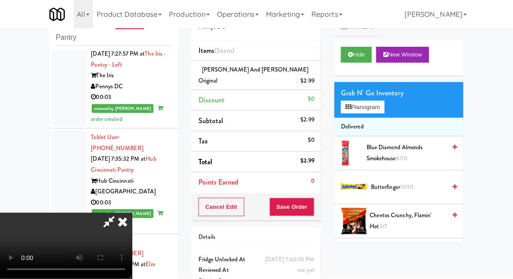
scroll to position [32, 0]
click at [313, 200] on button "Save Order" at bounding box center [292, 207] width 45 height 19
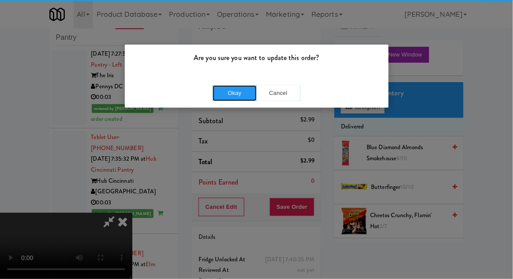
click at [241, 96] on button "Okay" at bounding box center [235, 93] width 44 height 16
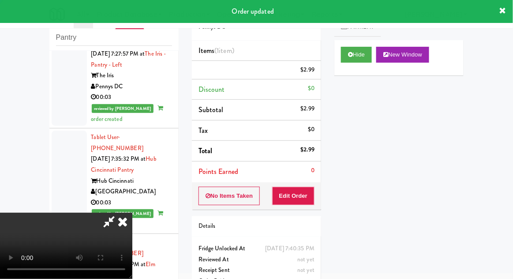
scroll to position [0, 0]
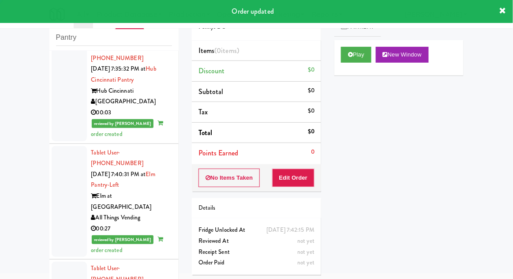
scroll to position [2095, 0]
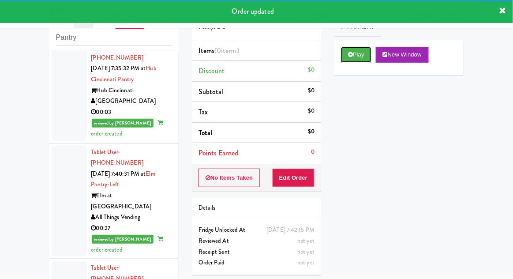
click at [358, 57] on button "Play" at bounding box center [356, 55] width 30 height 16
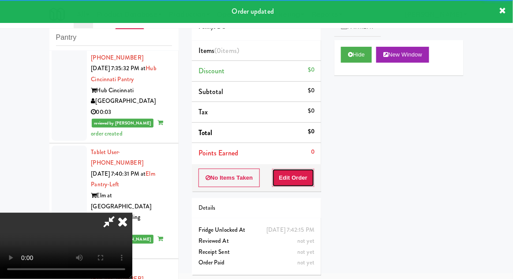
click at [303, 178] on button "Edit Order" at bounding box center [293, 178] width 43 height 19
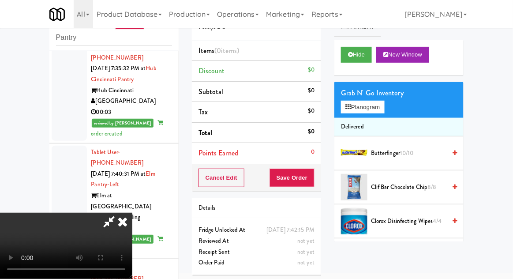
scroll to position [0, 0]
click at [384, 108] on button "Planogram" at bounding box center [362, 107] width 43 height 13
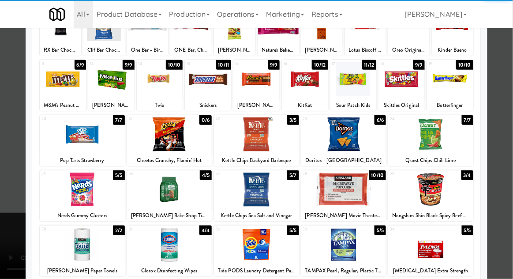
scroll to position [82, 0]
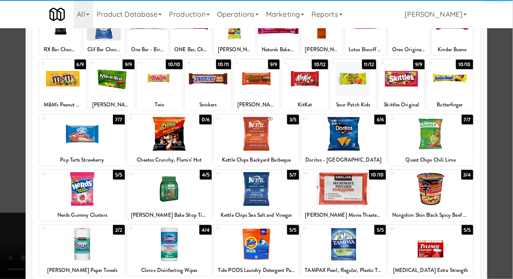
click at [459, 188] on div at bounding box center [430, 189] width 85 height 34
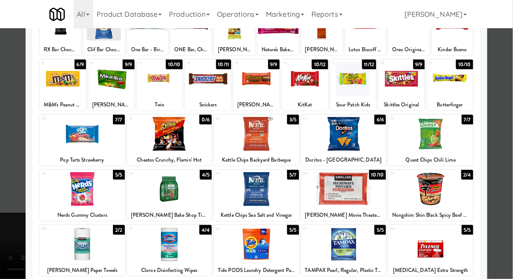
click at [512, 170] on div at bounding box center [256, 139] width 513 height 279
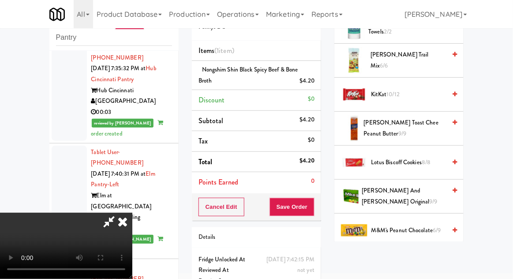
scroll to position [409, 0]
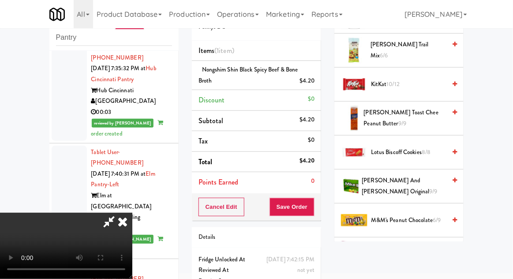
click at [425, 183] on span "[PERSON_NAME] and [PERSON_NAME] Original 9/9" at bounding box center [404, 186] width 84 height 22
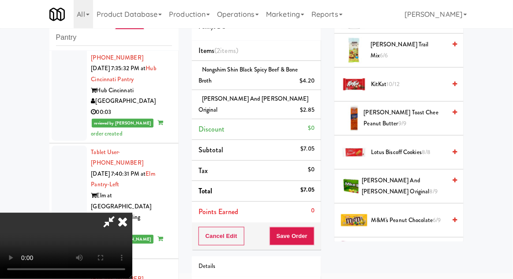
scroll to position [32, 0]
click at [315, 227] on button "Save Order" at bounding box center [292, 236] width 45 height 19
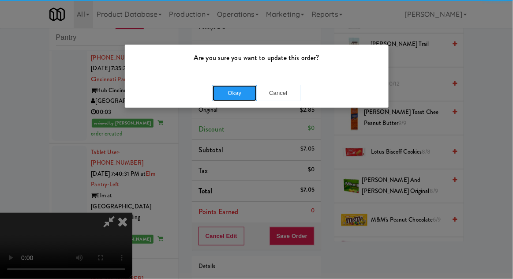
click at [244, 95] on button "Okay" at bounding box center [235, 93] width 44 height 16
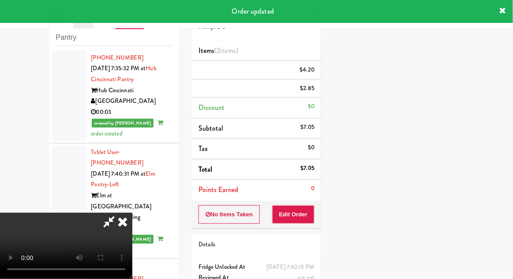
scroll to position [0, 0]
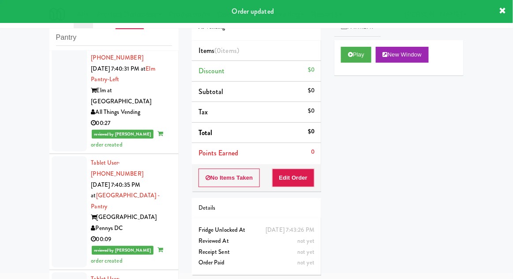
scroll to position [2212, 0]
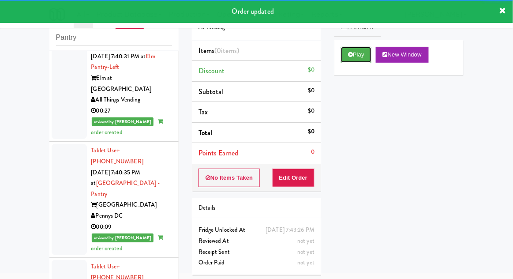
click at [356, 57] on button "Play" at bounding box center [356, 55] width 30 height 16
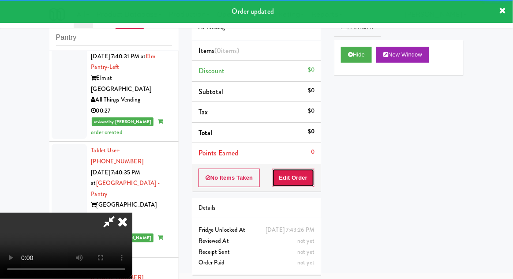
click at [300, 177] on button "Edit Order" at bounding box center [293, 178] width 43 height 19
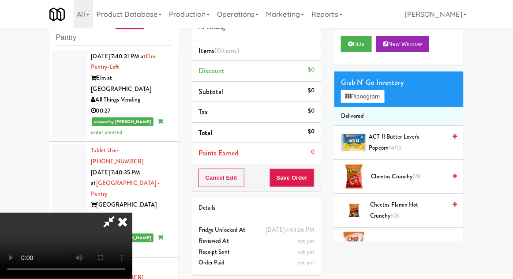
scroll to position [24, 0]
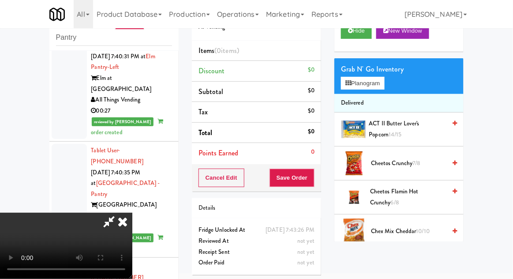
click at [425, 190] on span "Cheetos Flamin Hot Crunchy 6/8" at bounding box center [408, 197] width 76 height 22
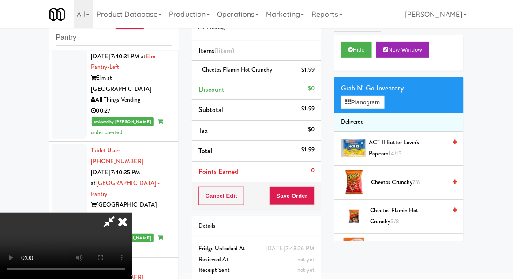
scroll to position [0, 0]
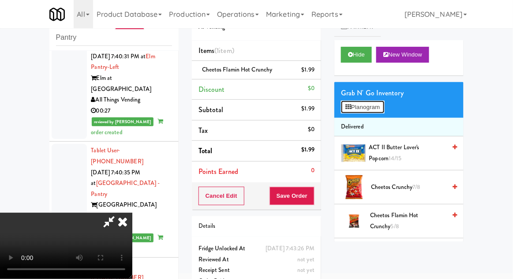
click at [380, 105] on button "Planogram" at bounding box center [362, 107] width 43 height 13
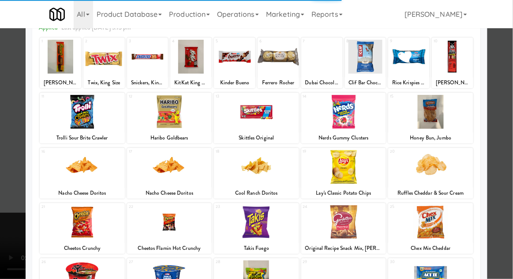
scroll to position [66, 0]
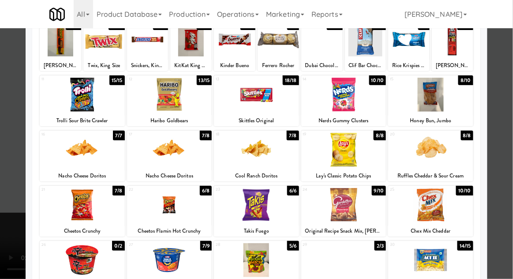
click at [158, 152] on div at bounding box center [169, 150] width 85 height 34
click at [510, 159] on div at bounding box center [256, 139] width 513 height 279
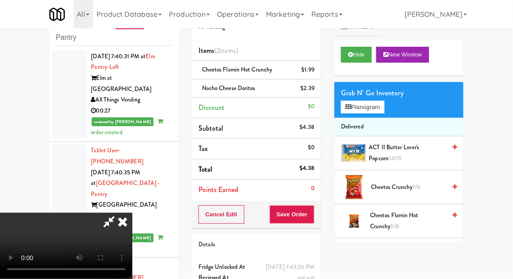
scroll to position [32, 0]
click at [312, 207] on button "Save Order" at bounding box center [292, 214] width 45 height 19
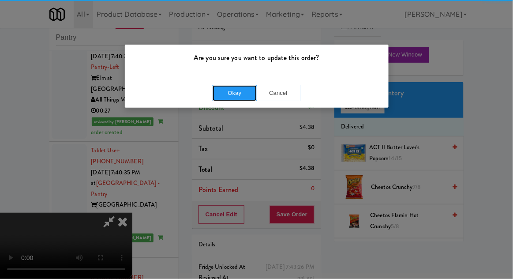
click at [232, 96] on button "Okay" at bounding box center [235, 93] width 44 height 16
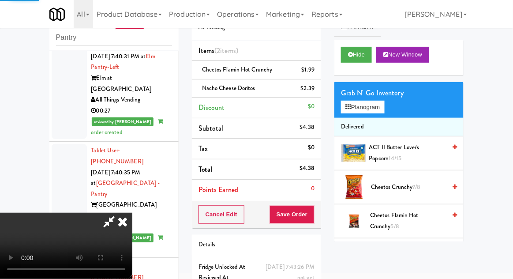
scroll to position [0, 0]
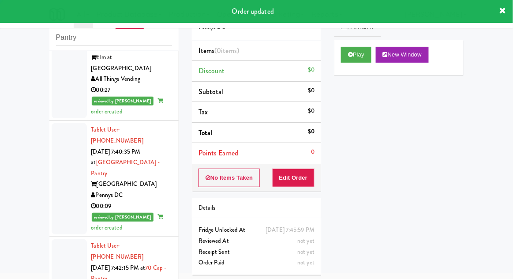
scroll to position [2234, 0]
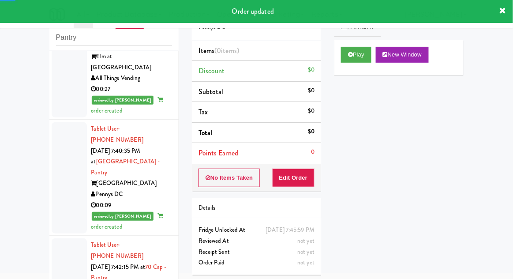
click at [348, 53] on button "Play" at bounding box center [356, 55] width 30 height 16
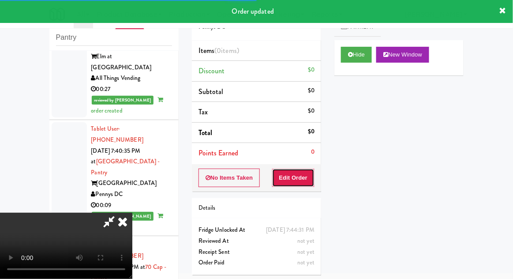
click at [296, 181] on button "Edit Order" at bounding box center [293, 178] width 43 height 19
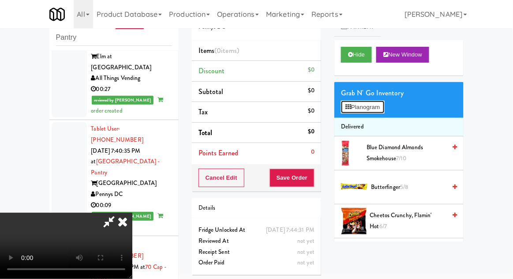
click at [371, 108] on button "Planogram" at bounding box center [362, 107] width 43 height 13
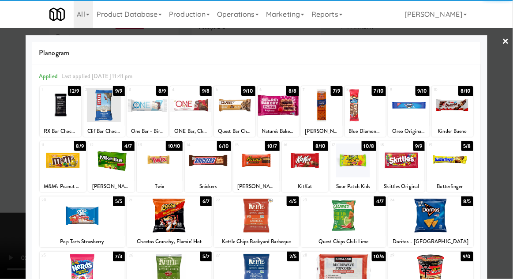
click at [261, 169] on div at bounding box center [256, 160] width 46 height 34
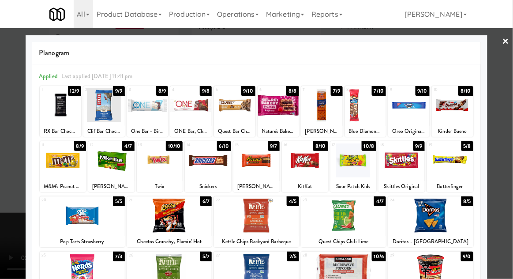
click at [511, 153] on div at bounding box center [256, 139] width 513 height 279
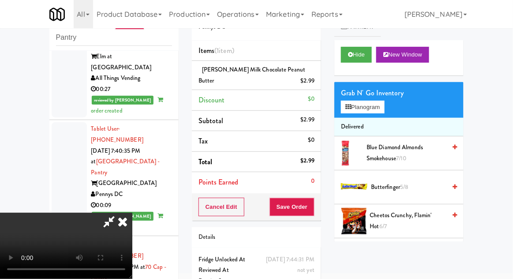
scroll to position [32, 0]
click at [313, 208] on button "Save Order" at bounding box center [292, 207] width 45 height 19
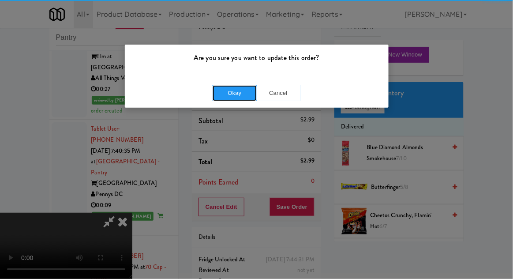
click at [233, 97] on button "Okay" at bounding box center [235, 93] width 44 height 16
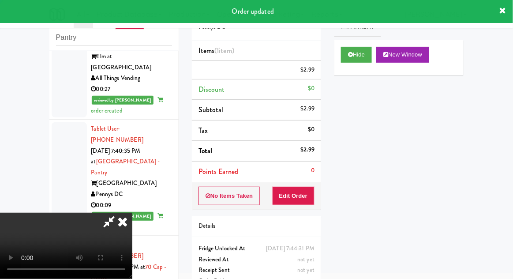
scroll to position [0, 0]
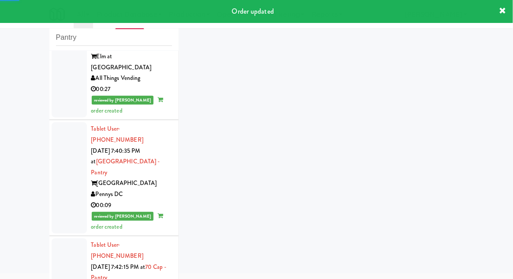
scroll to position [2255, 0]
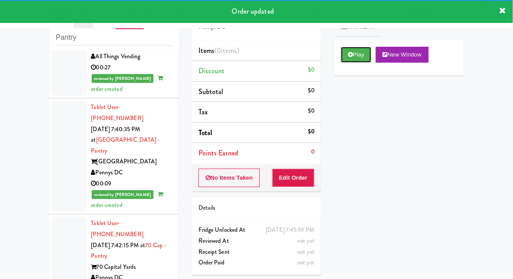
click at [346, 58] on button "Play" at bounding box center [356, 55] width 30 height 16
click at [304, 177] on button "Edit Order" at bounding box center [293, 178] width 43 height 19
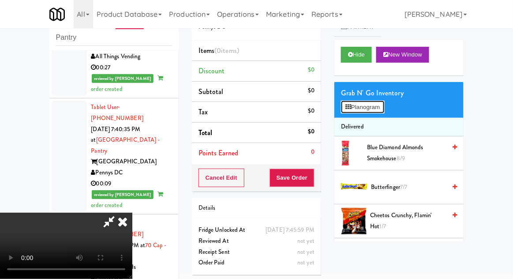
click at [380, 110] on button "Planogram" at bounding box center [362, 107] width 43 height 13
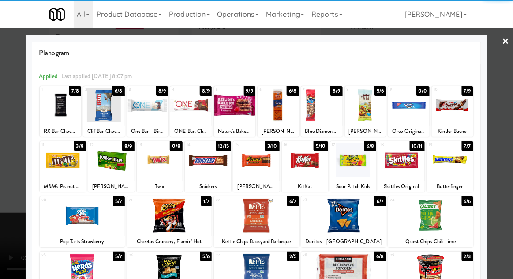
click at [259, 162] on div at bounding box center [256, 160] width 46 height 34
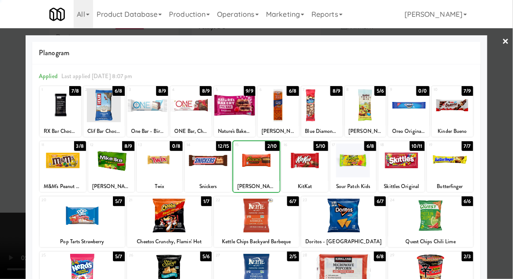
click at [507, 157] on div at bounding box center [256, 139] width 513 height 279
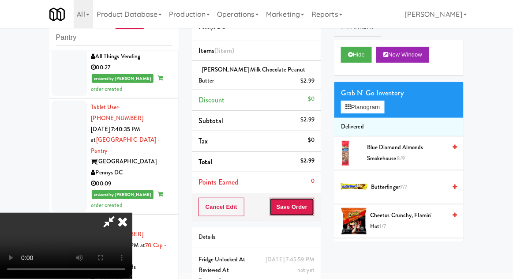
click at [311, 198] on button "Save Order" at bounding box center [292, 207] width 45 height 19
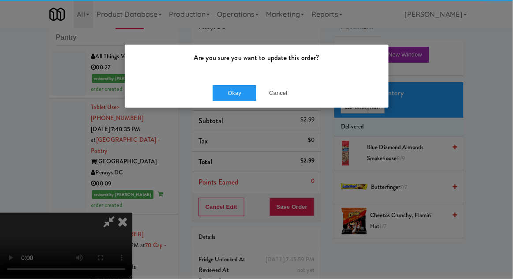
click at [237, 83] on div "Okay Cancel" at bounding box center [257, 93] width 264 height 30
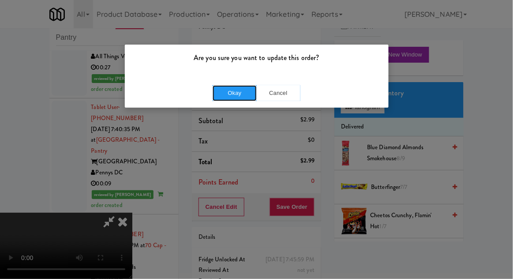
click at [224, 94] on button "Okay" at bounding box center [235, 93] width 44 height 16
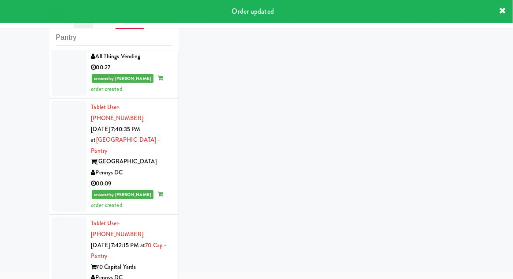
scroll to position [2277, 0]
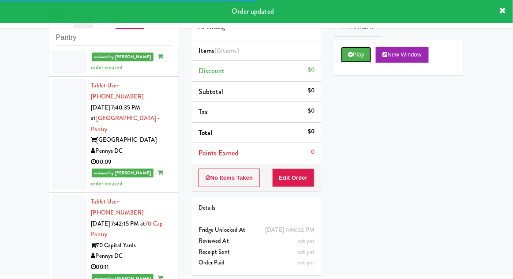
click at [343, 53] on button "Play" at bounding box center [356, 55] width 30 height 16
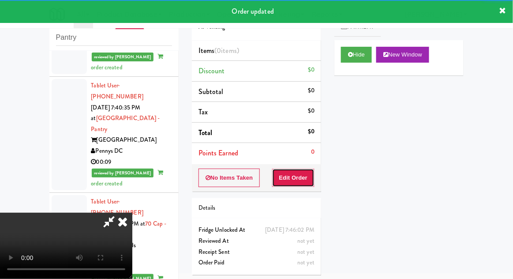
click at [283, 184] on button "Edit Order" at bounding box center [293, 178] width 43 height 19
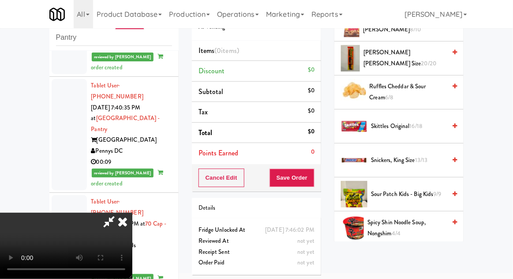
scroll to position [970, 0]
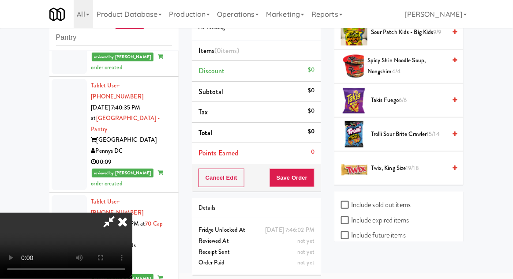
click at [400, 96] on span "6/6" at bounding box center [403, 100] width 8 height 8
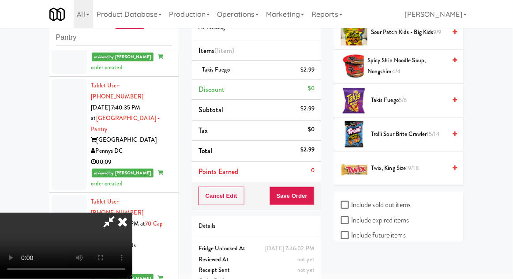
scroll to position [32, 0]
click at [313, 194] on button "Save Order" at bounding box center [292, 196] width 45 height 19
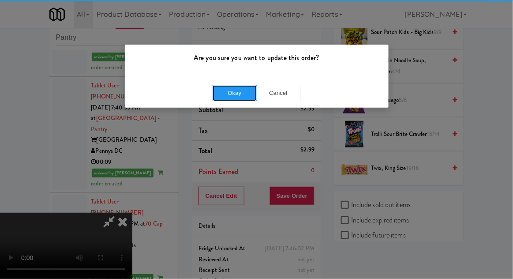
click at [238, 95] on button "Okay" at bounding box center [235, 93] width 44 height 16
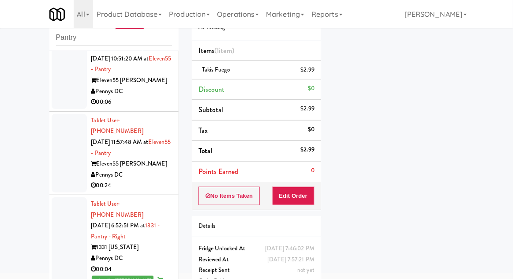
scroll to position [105, 0]
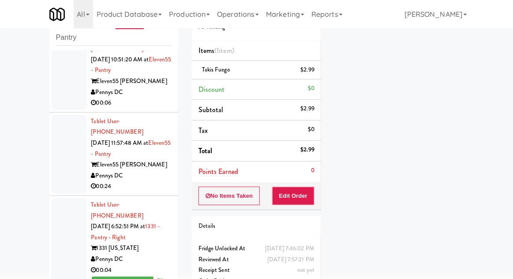
click at [68, 145] on div at bounding box center [69, 154] width 35 height 79
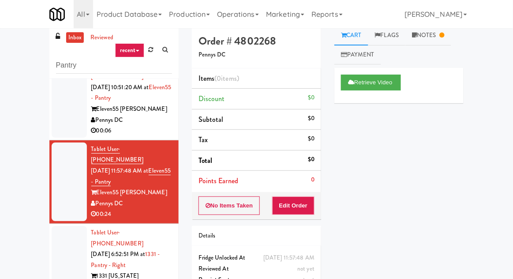
scroll to position [34, 0]
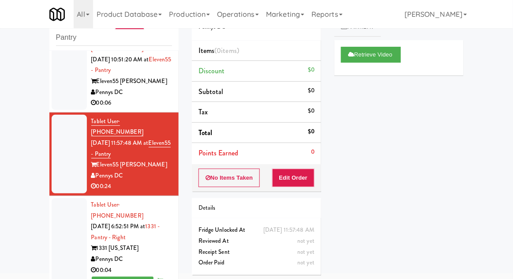
click at [63, 232] on div at bounding box center [69, 248] width 35 height 100
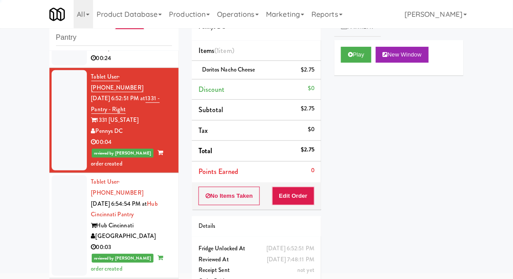
scroll to position [239, 0]
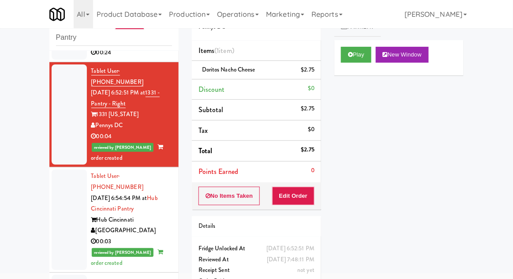
click at [61, 110] on div at bounding box center [69, 114] width 35 height 100
click at [63, 188] on div at bounding box center [69, 219] width 35 height 100
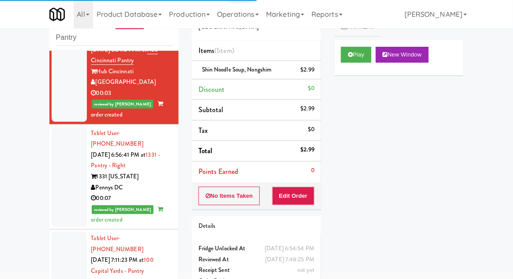
click at [62, 232] on div at bounding box center [69, 282] width 35 height 100
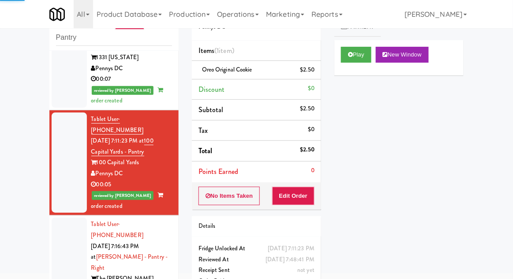
scroll to position [506, 0]
click at [63, 218] on div at bounding box center [69, 273] width 35 height 111
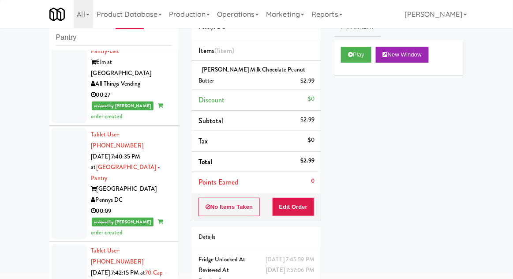
scroll to position [2298, 0]
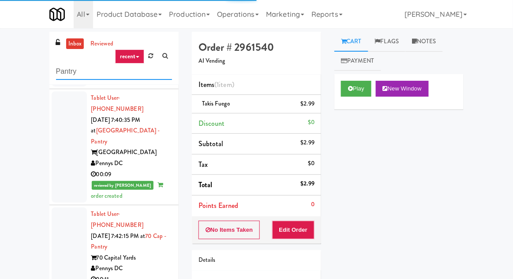
click at [64, 72] on input "Pantry" at bounding box center [114, 72] width 116 height 16
click at [65, 73] on input "Pantry" at bounding box center [114, 72] width 116 height 16
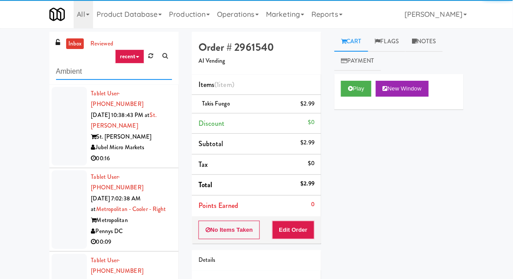
type input "Ambient"
click at [27, 61] on div "inbox reviewed recent all unclear take inventory issue suspicious failed recent…" at bounding box center [256, 194] width 513 height 324
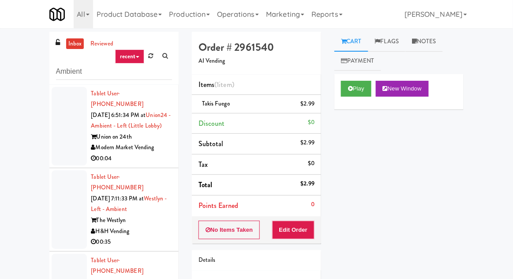
click at [60, 135] on div at bounding box center [69, 126] width 35 height 79
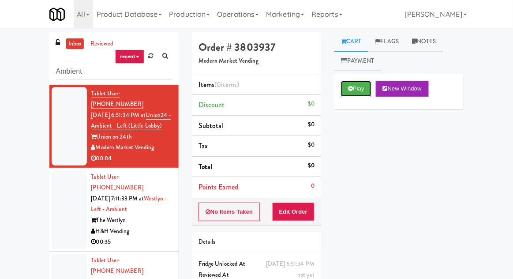
click at [349, 86] on icon at bounding box center [350, 89] width 5 height 6
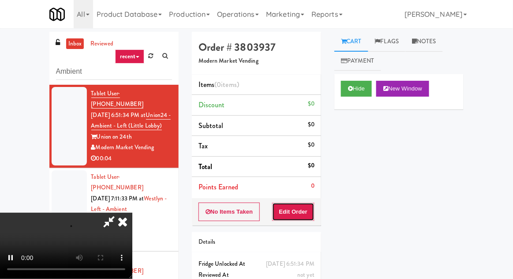
click at [295, 204] on button "Edit Order" at bounding box center [293, 212] width 43 height 19
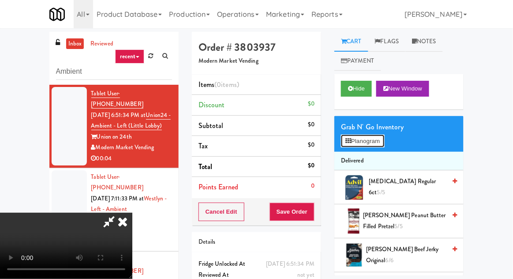
click at [384, 135] on button "Planogram" at bounding box center [362, 141] width 43 height 13
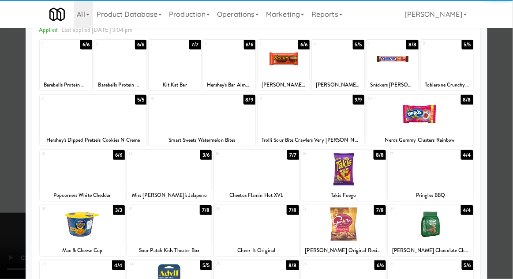
scroll to position [48, 0]
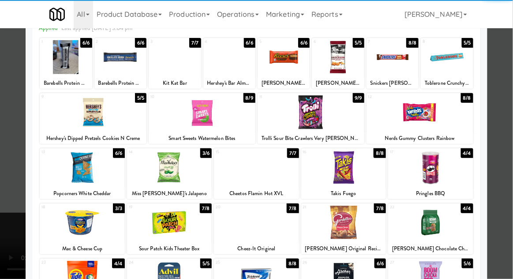
click at [343, 169] on div at bounding box center [343, 167] width 85 height 34
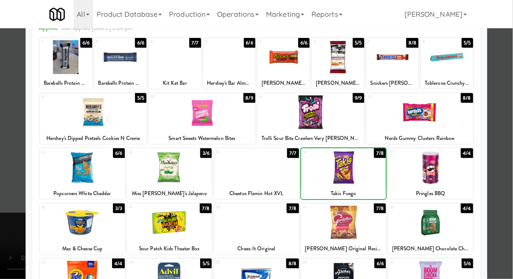
click at [510, 132] on div at bounding box center [256, 139] width 513 height 279
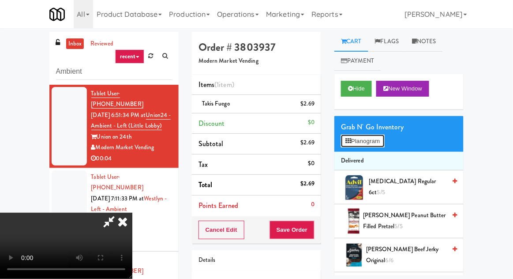
click at [384, 138] on button "Planogram" at bounding box center [362, 141] width 43 height 13
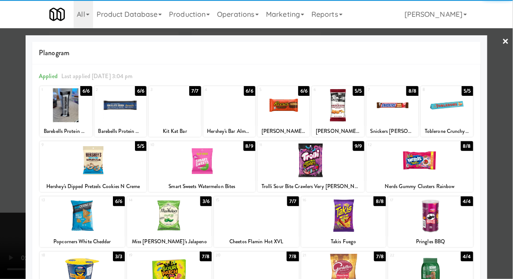
click at [512, 129] on div at bounding box center [256, 139] width 513 height 279
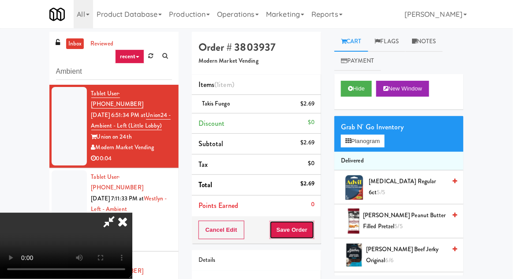
click at [312, 223] on button "Save Order" at bounding box center [292, 230] width 45 height 19
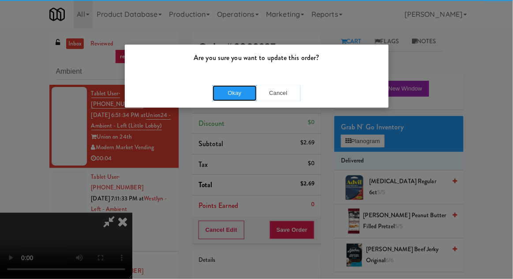
click at [229, 89] on button "Okay" at bounding box center [235, 93] width 44 height 16
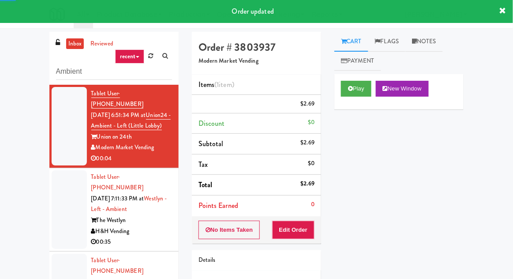
click at [57, 213] on div at bounding box center [69, 209] width 35 height 79
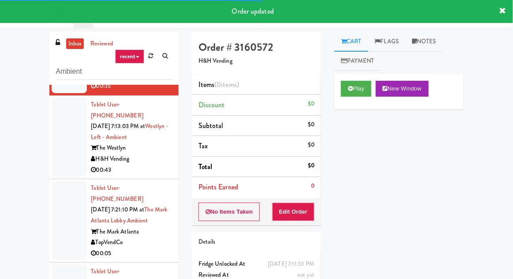
scroll to position [275, 0]
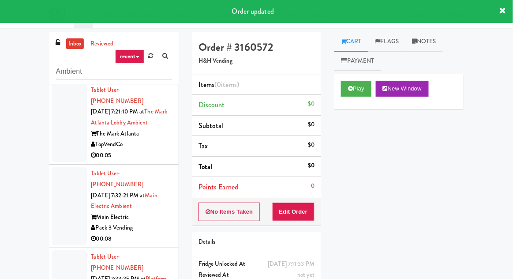
click at [59, 116] on div at bounding box center [69, 122] width 35 height 79
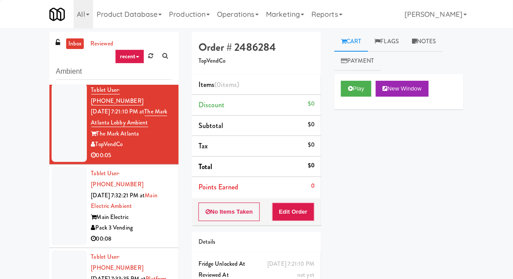
click at [359, 75] on div "Play New Window" at bounding box center [399, 91] width 129 height 35
click at [352, 88] on icon at bounding box center [350, 89] width 5 height 6
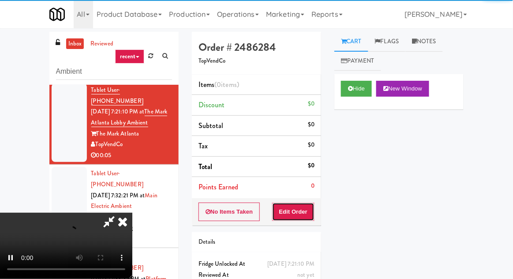
click at [304, 207] on button "Edit Order" at bounding box center [293, 212] width 43 height 19
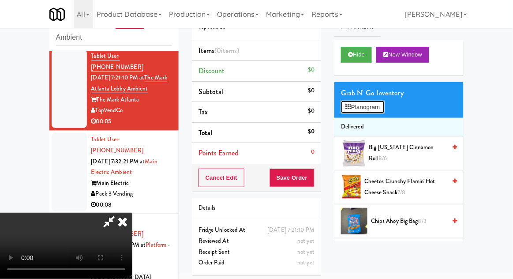
click at [382, 101] on button "Planogram" at bounding box center [362, 107] width 43 height 13
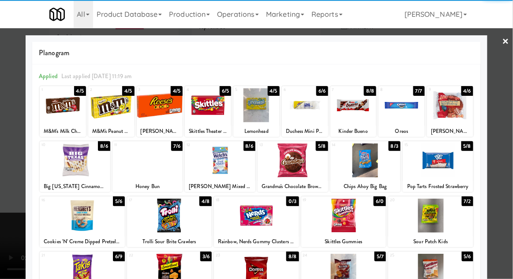
click at [209, 104] on div at bounding box center [208, 105] width 46 height 34
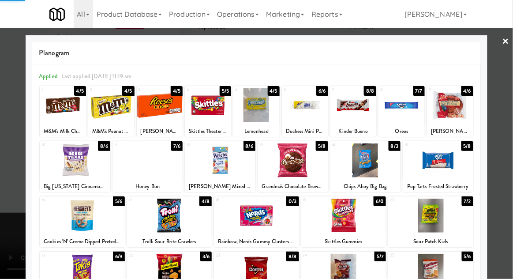
click at [512, 118] on div at bounding box center [256, 139] width 513 height 279
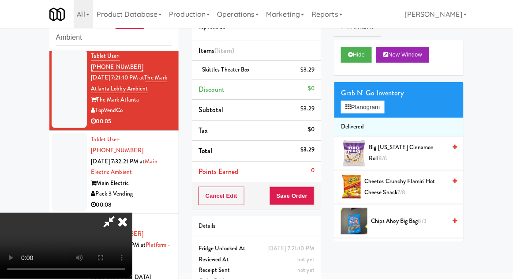
scroll to position [32, 0]
click at [309, 196] on button "Save Order" at bounding box center [292, 196] width 45 height 19
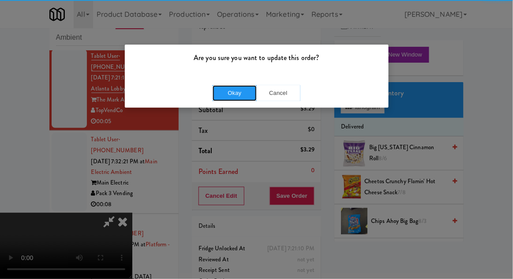
click at [229, 98] on button "Okay" at bounding box center [235, 93] width 44 height 16
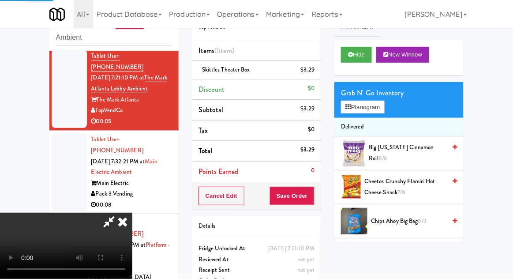
scroll to position [0, 0]
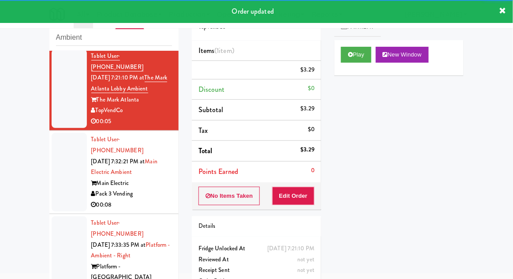
click at [56, 153] on div at bounding box center [69, 172] width 35 height 79
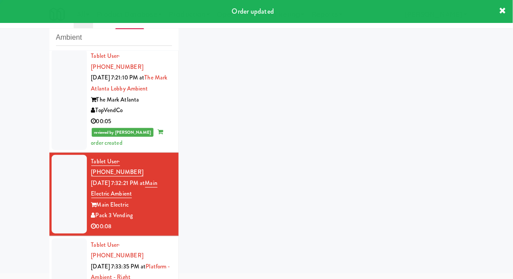
scroll to position [297, 0]
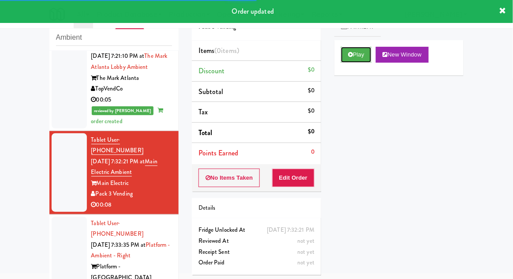
click at [347, 60] on button "Play" at bounding box center [356, 55] width 30 height 16
click at [307, 178] on button "Edit Order" at bounding box center [293, 178] width 43 height 19
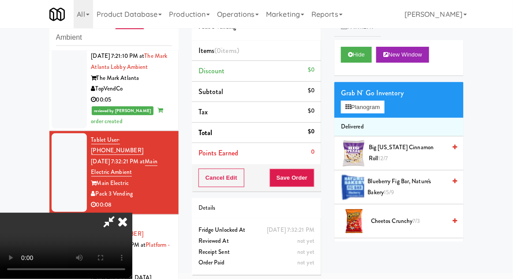
scroll to position [0, 0]
click at [384, 107] on button "Planogram" at bounding box center [362, 107] width 43 height 13
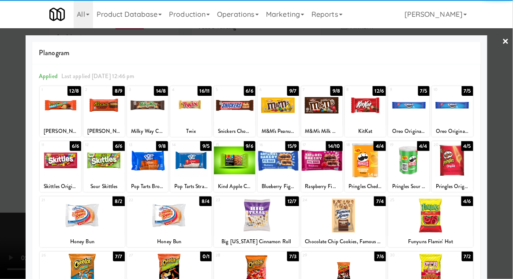
click at [352, 275] on div at bounding box center [343, 271] width 85 height 34
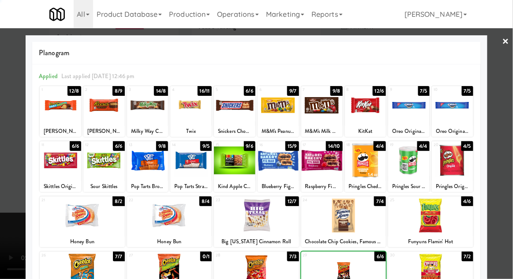
click at [512, 126] on div at bounding box center [256, 139] width 513 height 279
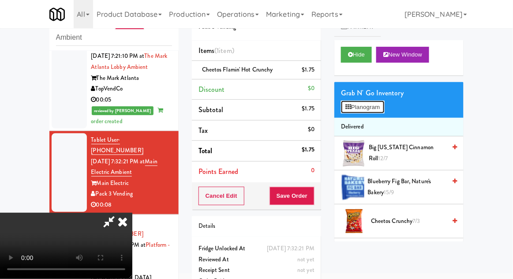
click at [384, 106] on button "Planogram" at bounding box center [362, 107] width 43 height 13
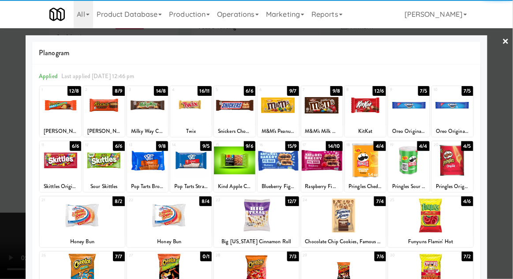
click at [143, 168] on div at bounding box center [147, 160] width 41 height 34
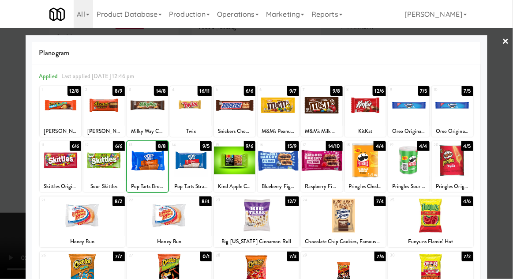
click at [511, 125] on div at bounding box center [256, 139] width 513 height 279
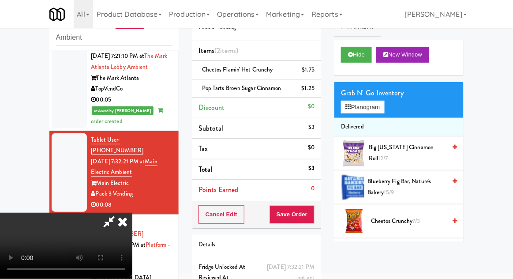
scroll to position [32, 0]
click at [314, 213] on button "Save Order" at bounding box center [292, 214] width 45 height 19
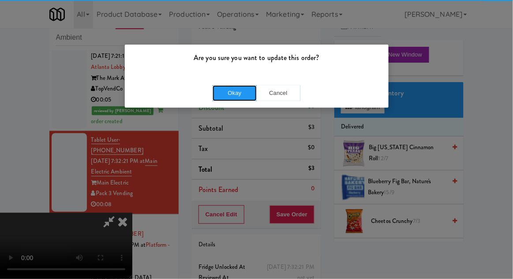
click at [238, 96] on button "Okay" at bounding box center [235, 93] width 44 height 16
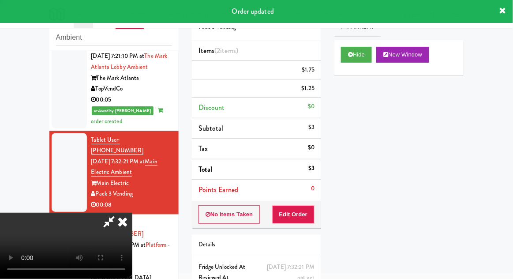
scroll to position [0, 0]
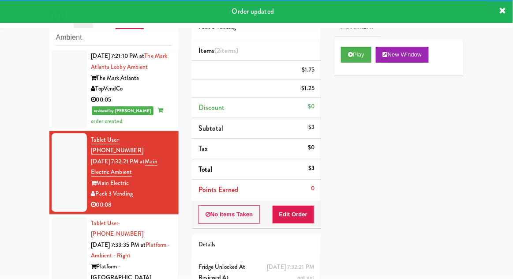
click at [60, 217] on div at bounding box center [69, 262] width 35 height 90
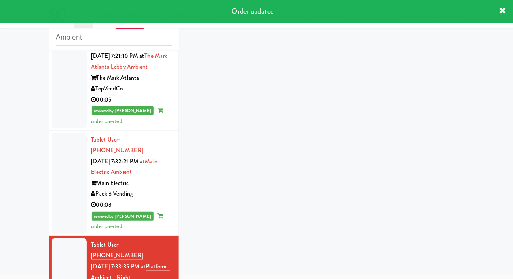
scroll to position [319, 0]
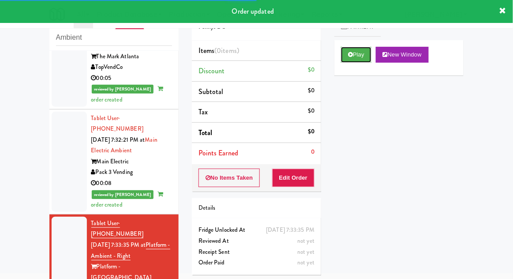
click at [342, 59] on button "Play" at bounding box center [356, 55] width 30 height 16
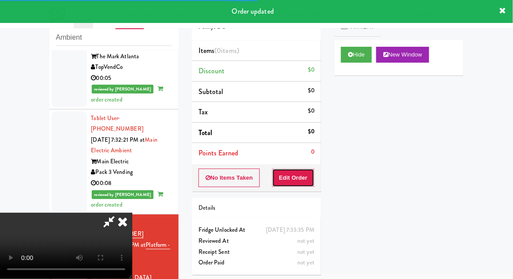
click at [292, 171] on button "Edit Order" at bounding box center [293, 178] width 43 height 19
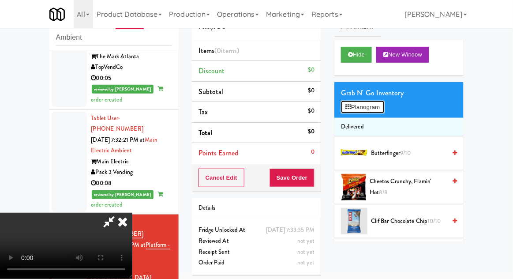
click at [384, 109] on button "Planogram" at bounding box center [362, 107] width 43 height 13
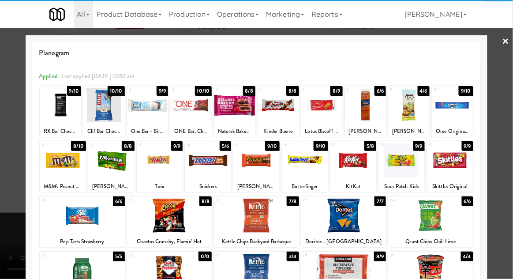
click at [307, 162] on div at bounding box center [305, 160] width 46 height 34
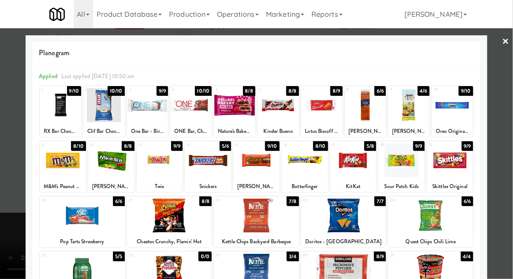
click at [511, 123] on div at bounding box center [256, 139] width 513 height 279
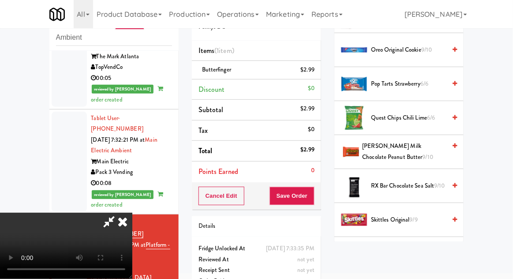
scroll to position [851, 0]
click at [423, 146] on span "[PERSON_NAME] Milk Chocolate Peanut Butter 9/10" at bounding box center [405, 152] width 84 height 22
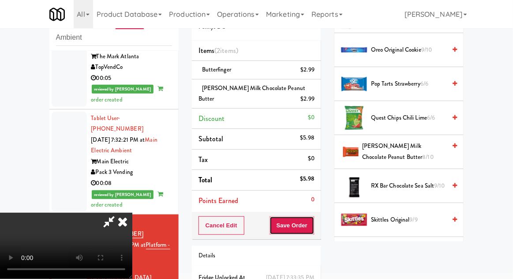
click at [313, 224] on button "Save Order" at bounding box center [292, 225] width 45 height 19
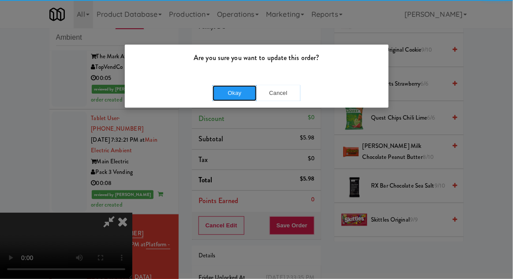
click at [244, 99] on button "Okay" at bounding box center [235, 93] width 44 height 16
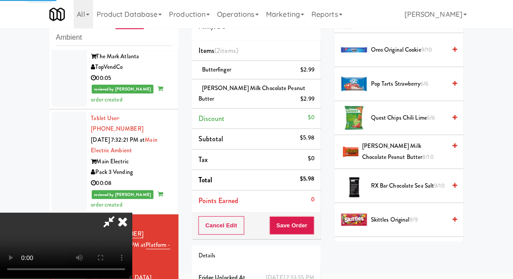
scroll to position [87, 0]
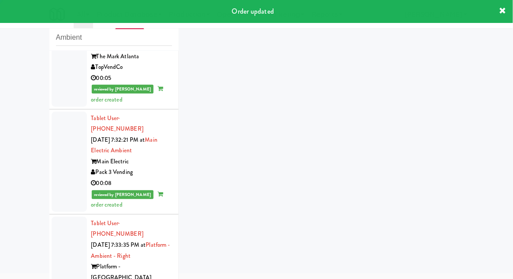
scroll to position [340, 0]
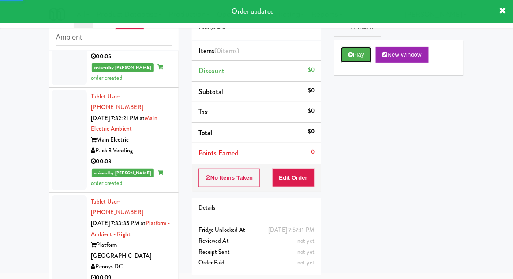
click at [352, 59] on button "Play" at bounding box center [356, 55] width 30 height 16
click at [299, 169] on button "Edit Order" at bounding box center [293, 178] width 43 height 19
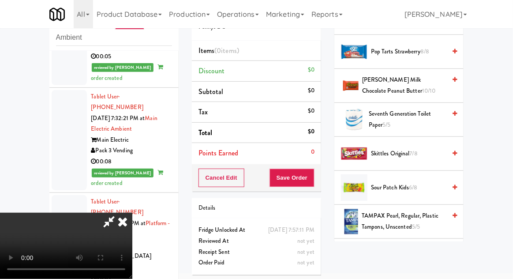
scroll to position [855, 0]
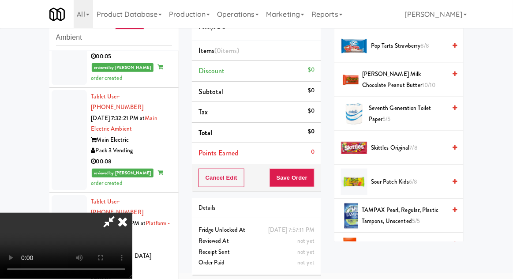
click at [411, 177] on span "Sour Patch Kids 6/8" at bounding box center [408, 182] width 75 height 11
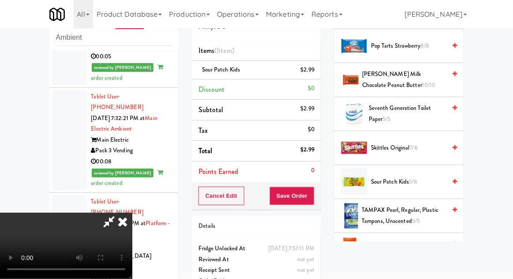
scroll to position [32, 0]
click at [312, 196] on button "Save Order" at bounding box center [292, 196] width 45 height 19
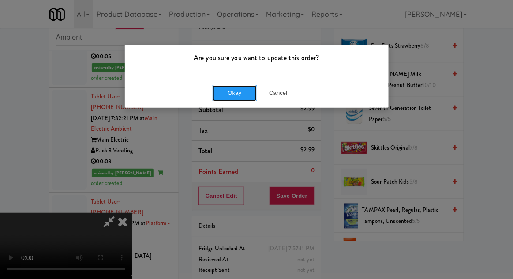
click at [229, 95] on button "Okay" at bounding box center [235, 93] width 44 height 16
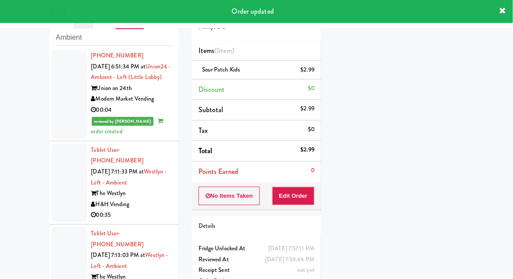
scroll to position [0, 0]
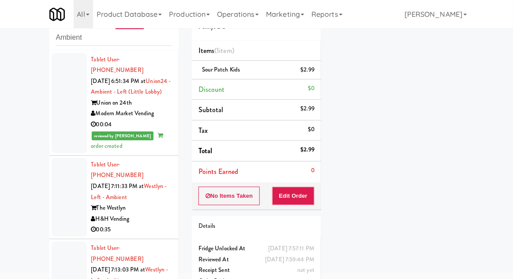
click at [62, 111] on div at bounding box center [69, 103] width 35 height 100
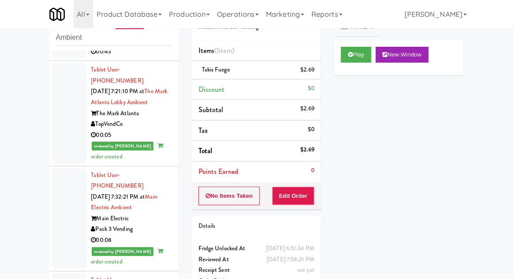
scroll to position [267, 0]
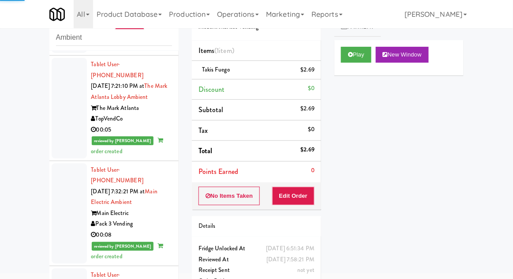
click at [64, 93] on div at bounding box center [69, 108] width 35 height 100
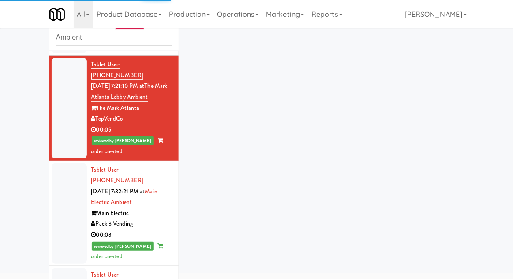
click at [69, 175] on div at bounding box center [69, 213] width 35 height 100
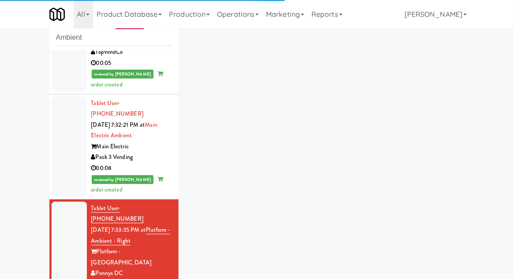
scroll to position [362, 0]
